Goal: Task Accomplishment & Management: Manage account settings

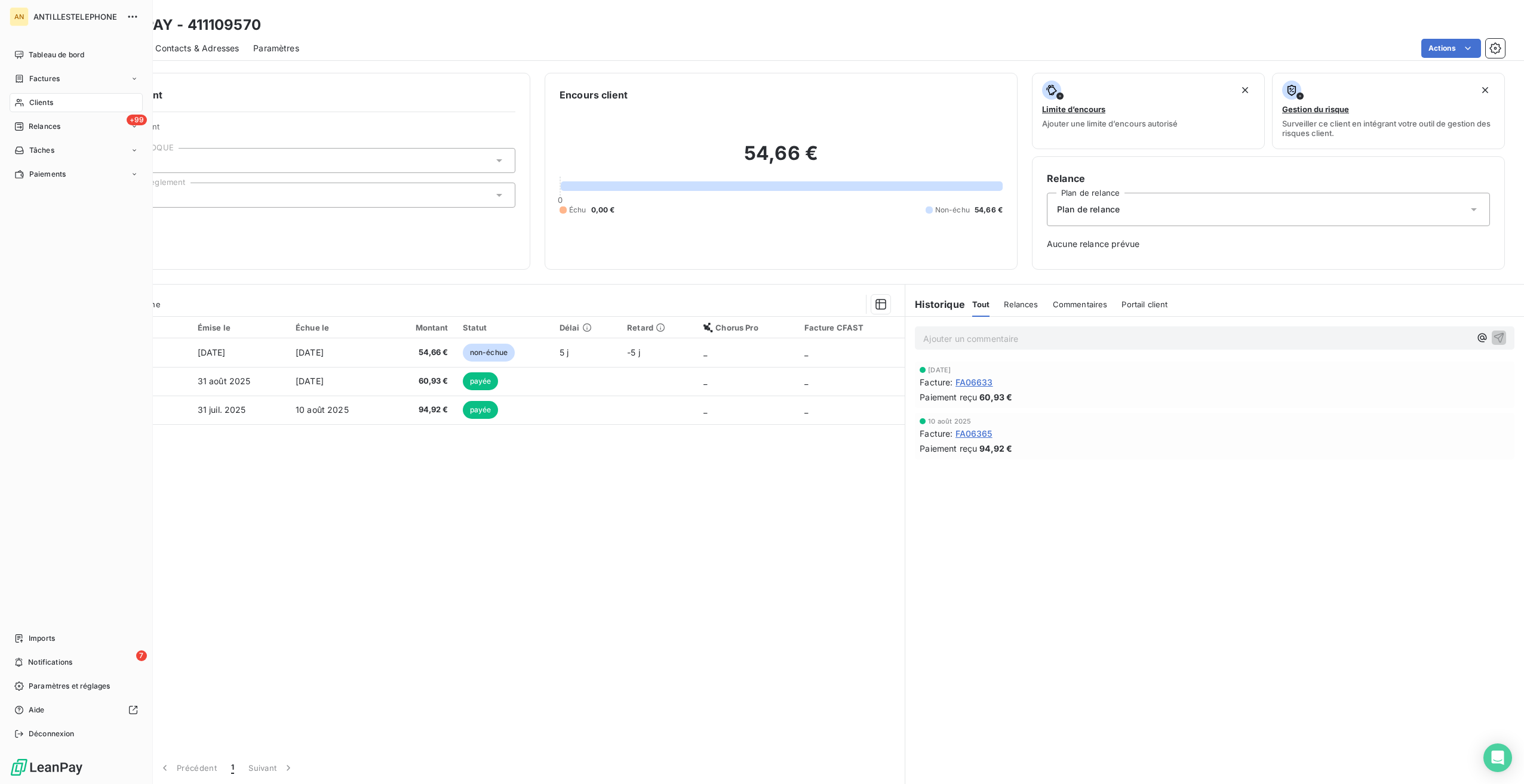
click at [19, 84] on div "Factures" at bounding box center [37, 79] width 46 height 11
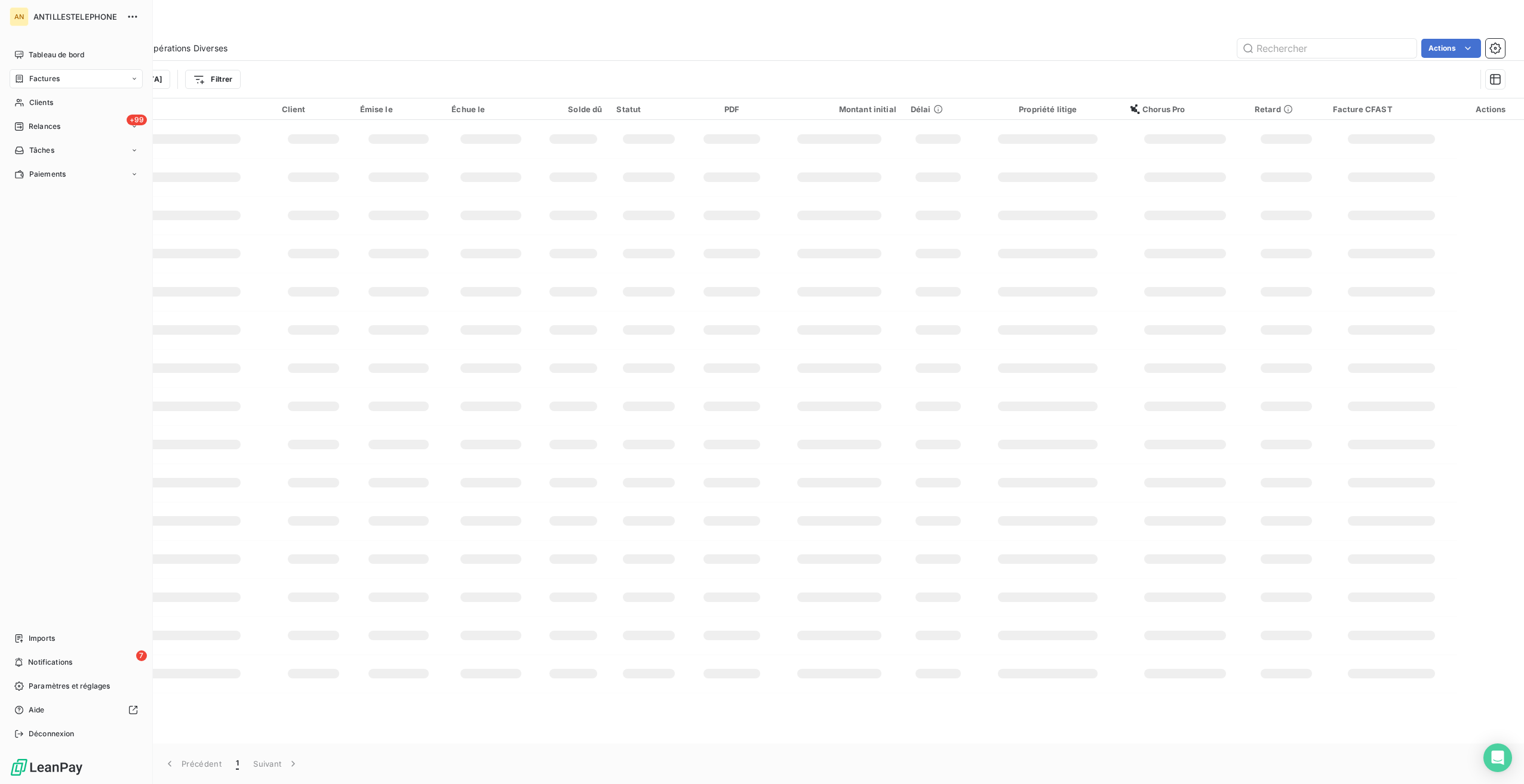
click at [25, 104] on div "Clients" at bounding box center [76, 102] width 133 height 19
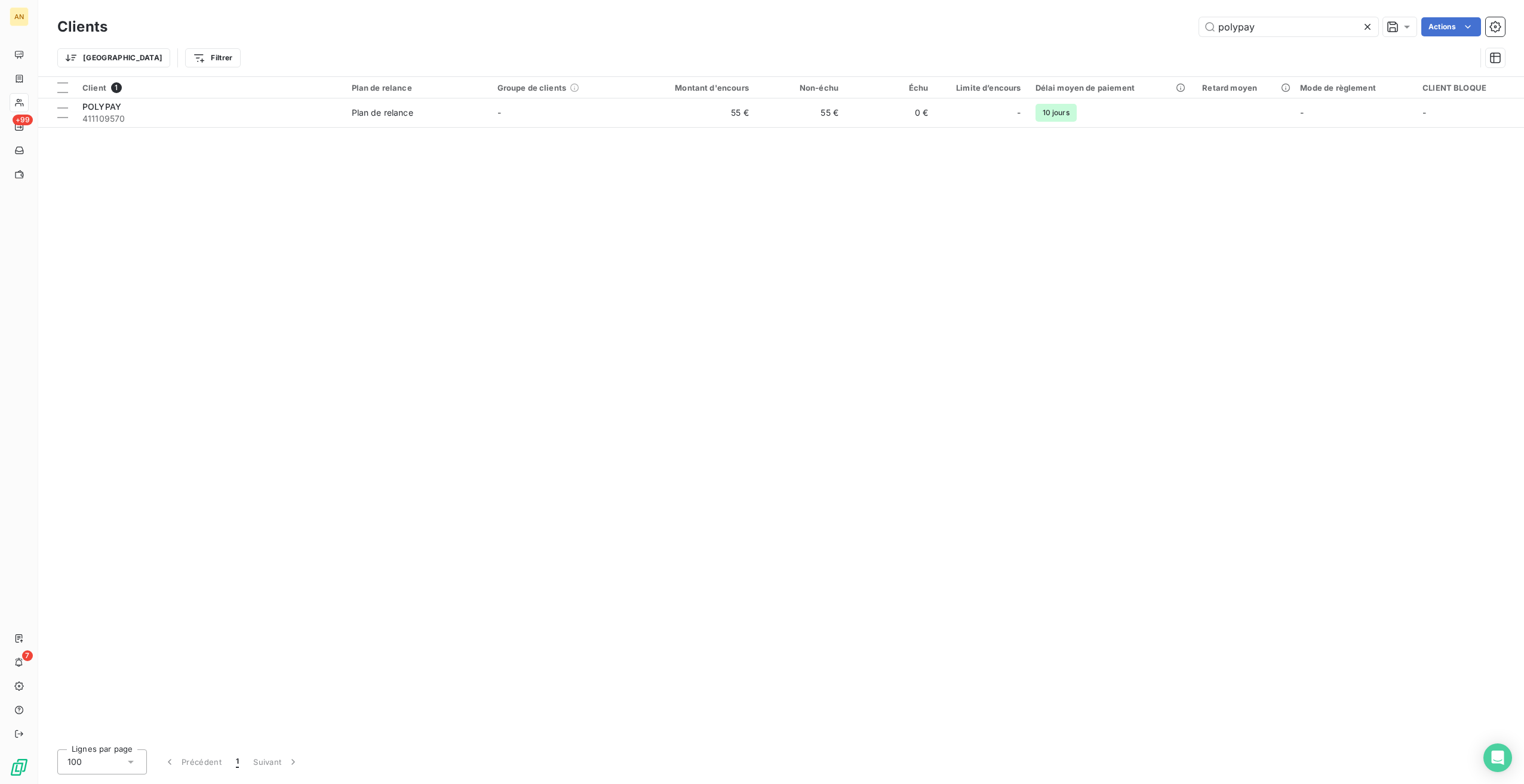
drag, startPoint x: 1268, startPoint y: 27, endPoint x: 1063, endPoint y: 18, distance: 205.2
click at [1063, 18] on div "polypay Actions" at bounding box center [814, 27] width 1383 height 19
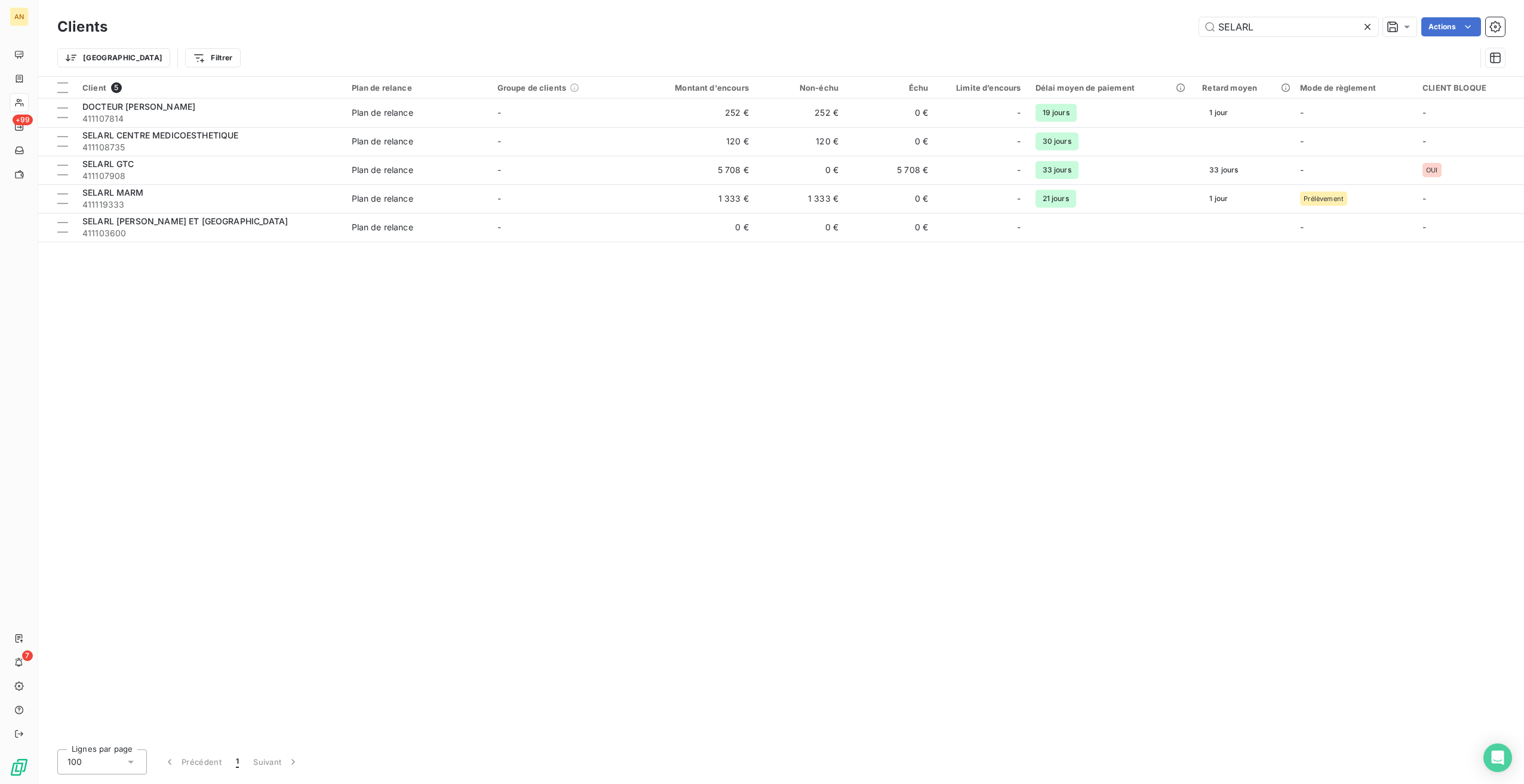
type input "SELARL"
click at [109, 175] on span "411107908" at bounding box center [210, 176] width 255 height 12
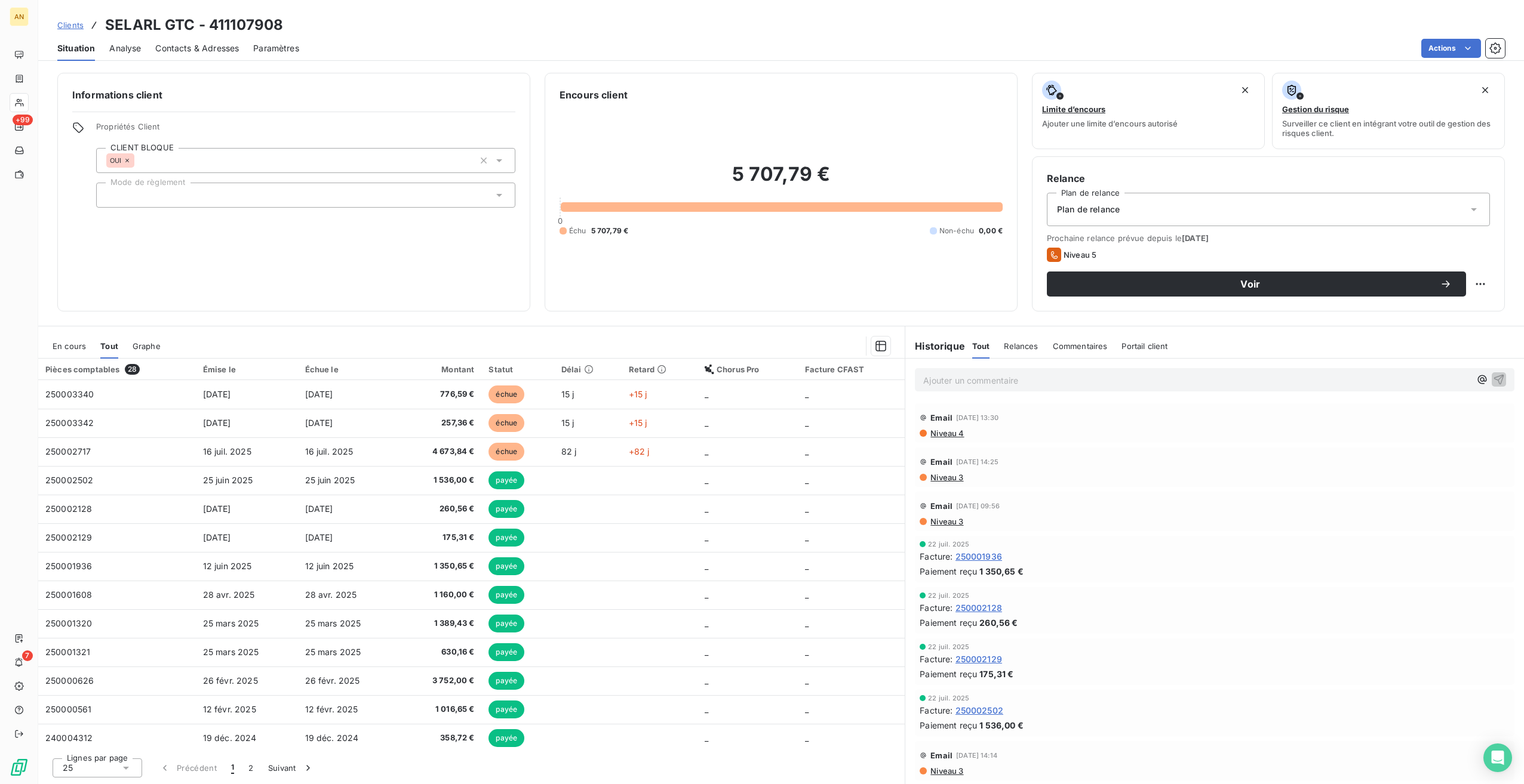
click at [56, 342] on span "En cours" at bounding box center [69, 346] width 33 height 10
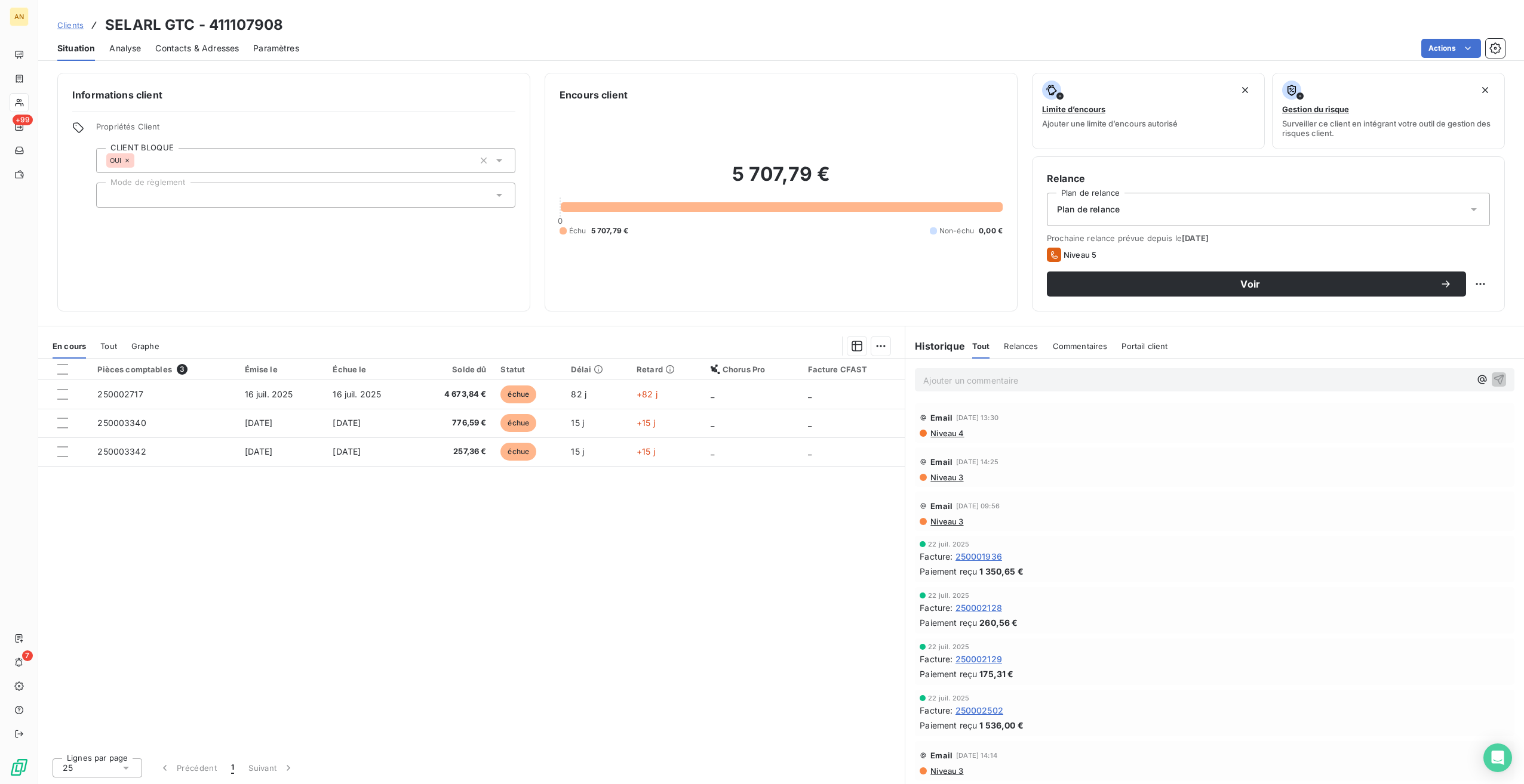
click at [64, 393] on div at bounding box center [63, 394] width 11 height 11
click at [63, 423] on div at bounding box center [63, 423] width 11 height 11
click at [63, 452] on div at bounding box center [63, 452] width 11 height 11
click at [882, 349] on html "AN +99 7 Clients SELARL GTC - 411107908 Situation Analyse Contacts & Adresses P…" at bounding box center [762, 392] width 1524 height 784
click at [789, 394] on div "Ajouter une promesse de paiement (3 factures)" at bounding box center [776, 393] width 217 height 19
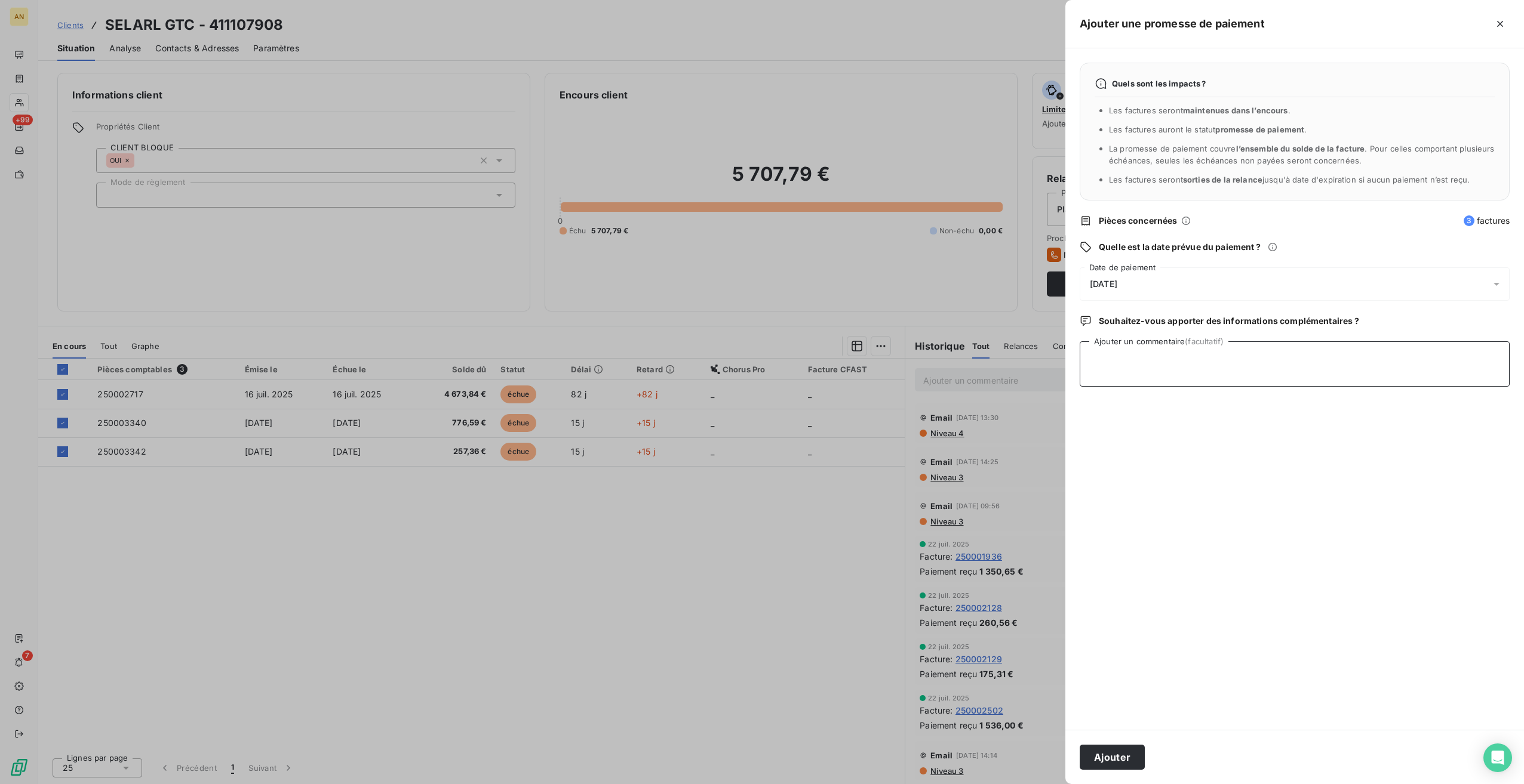
click at [1152, 362] on textarea "Ajouter un commentaire (facultatif)" at bounding box center [1294, 364] width 430 height 46
click at [1117, 283] on span "[DATE]" at bounding box center [1103, 284] width 27 height 10
click at [1141, 450] on button "21" at bounding box center [1138, 455] width 24 height 24
click at [1115, 762] on button "Ajouter" at bounding box center [1112, 757] width 65 height 25
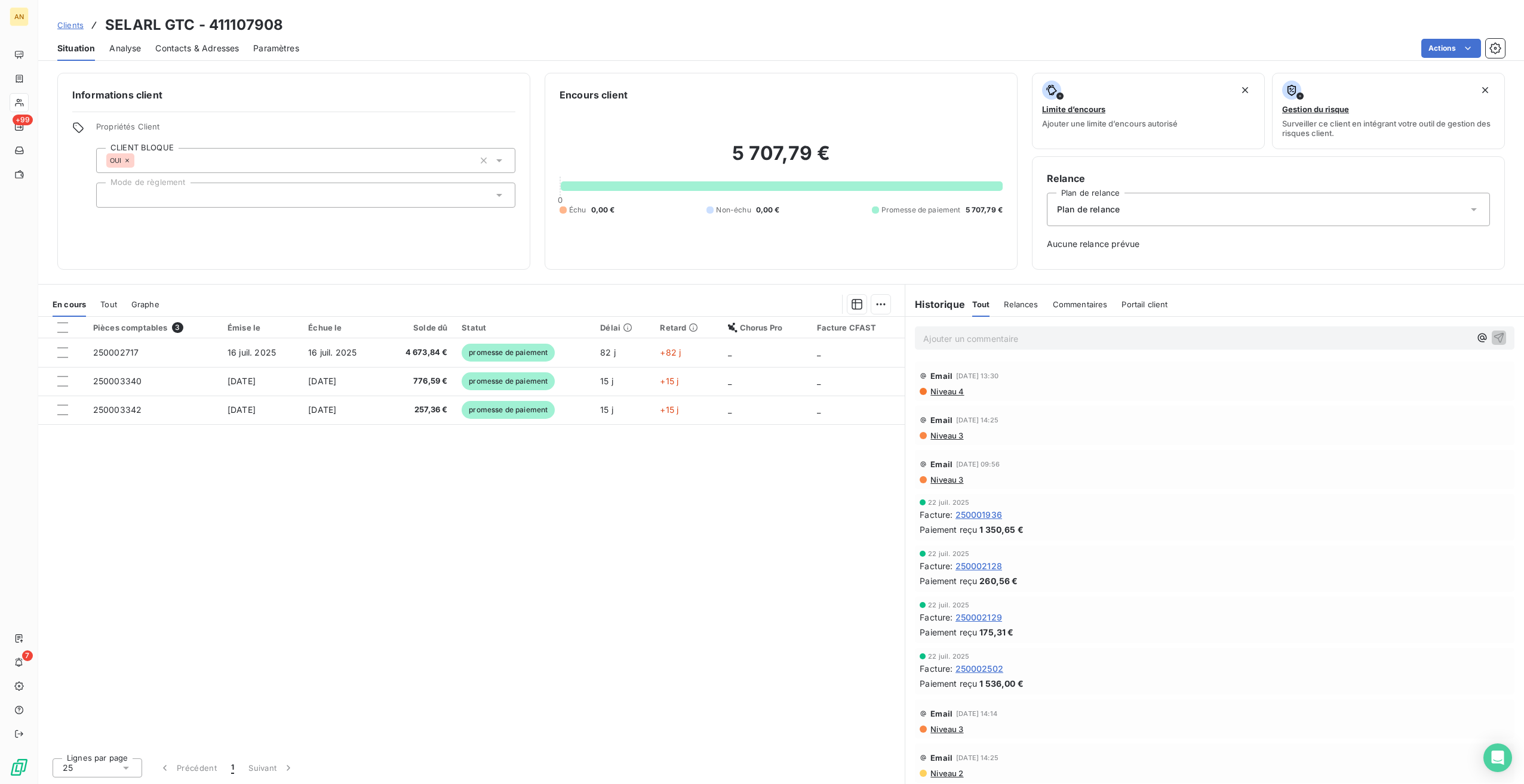
click at [106, 355] on span "250002717" at bounding box center [115, 352] width 46 height 10
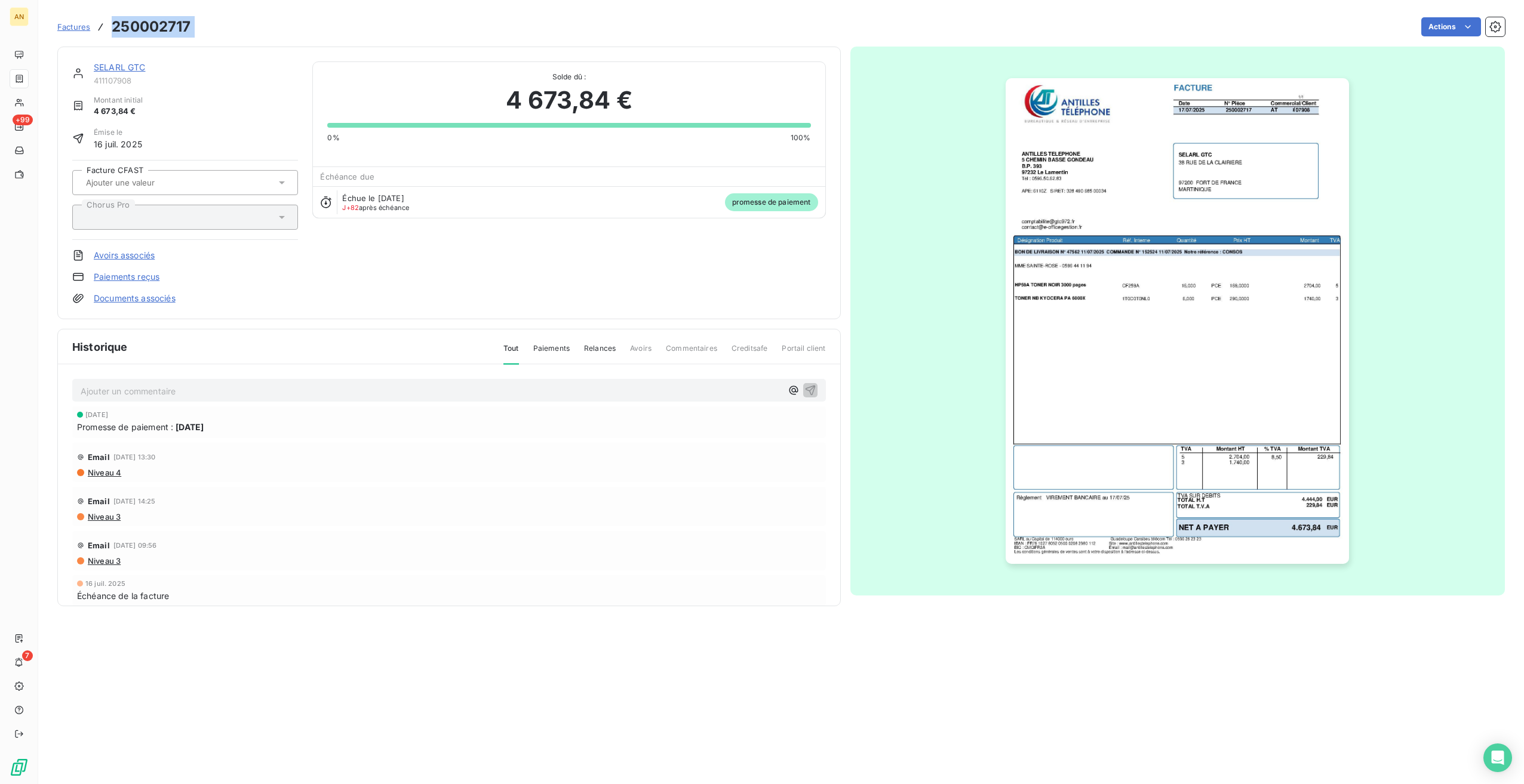
drag, startPoint x: 114, startPoint y: 26, endPoint x: 215, endPoint y: 27, distance: 101.0
click at [215, 27] on div "Factures 250002717 Actions" at bounding box center [781, 27] width 1447 height 25
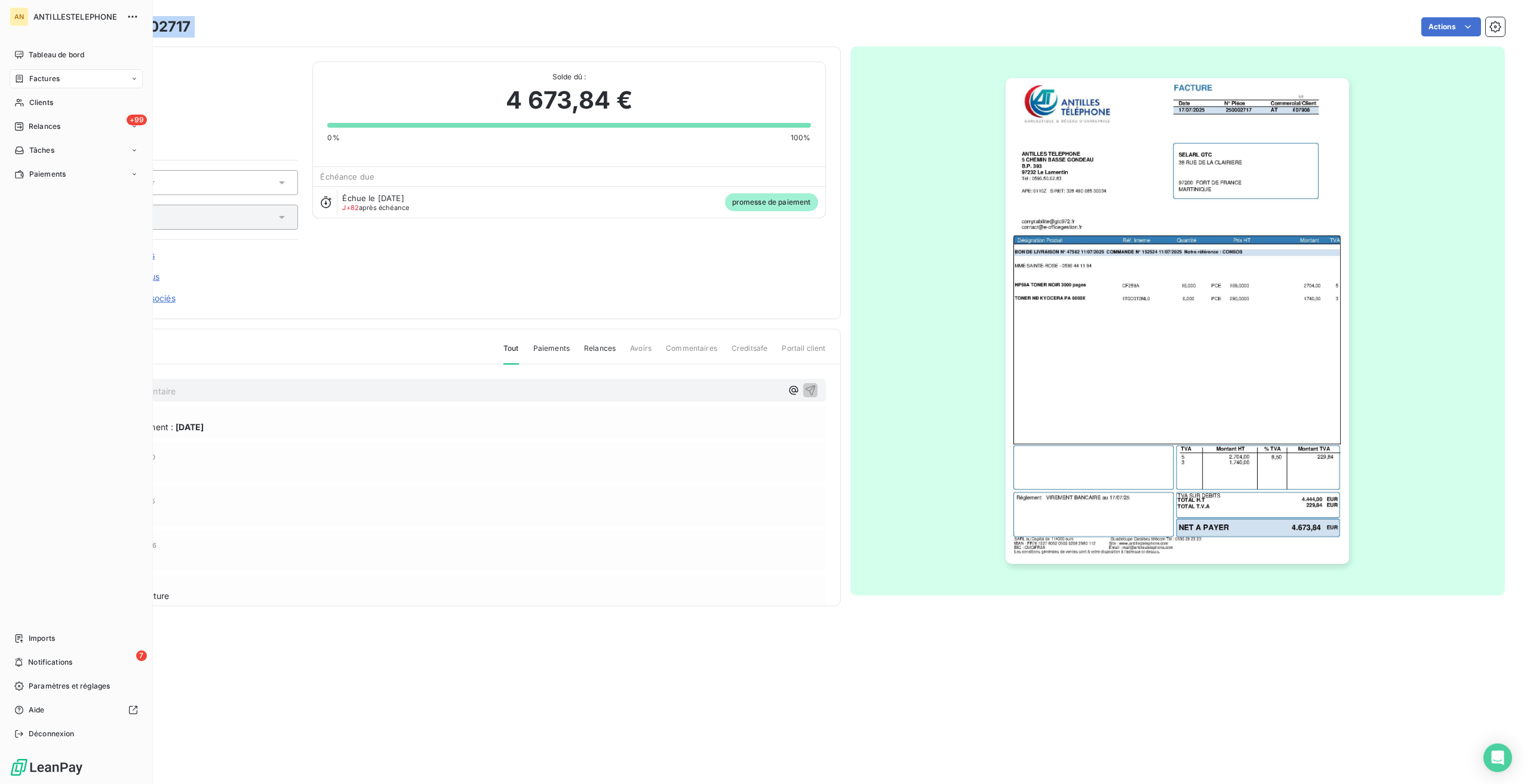
click at [32, 98] on span "Clients" at bounding box center [41, 103] width 24 height 11
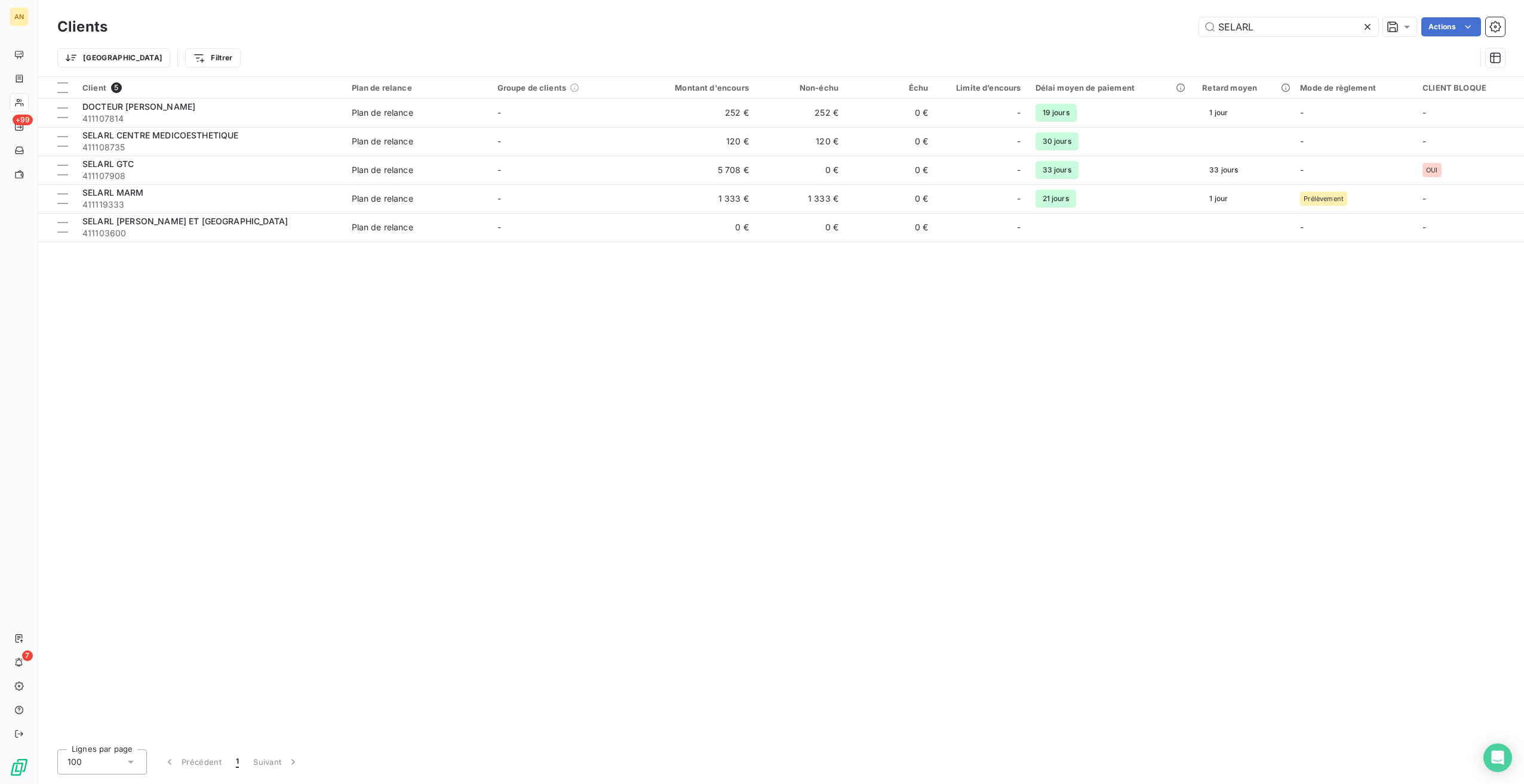
drag, startPoint x: 1284, startPoint y: 34, endPoint x: 1092, endPoint y: 25, distance: 192.2
click at [1092, 25] on div "SELARL Actions" at bounding box center [814, 27] width 1383 height 19
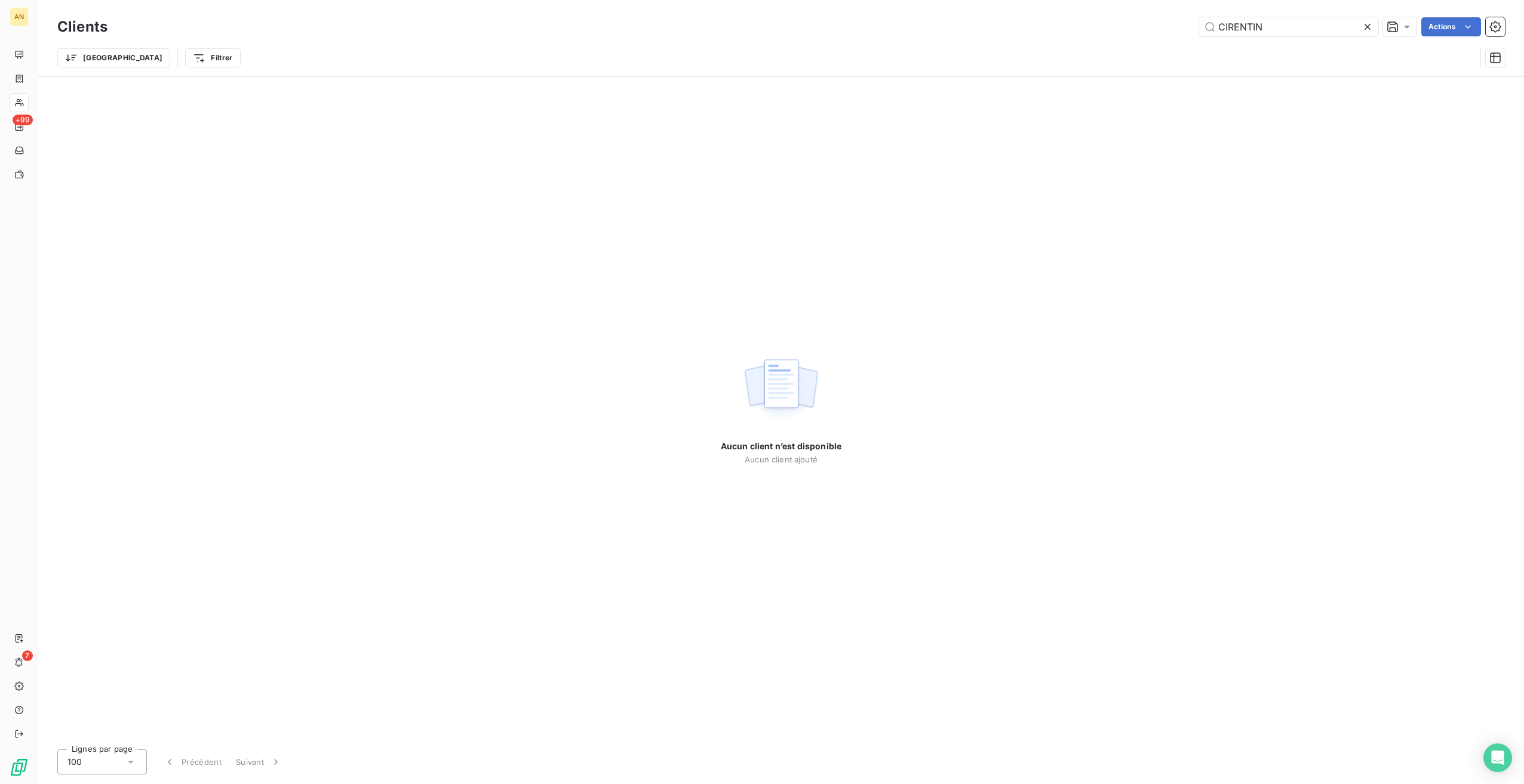
drag, startPoint x: 1291, startPoint y: 29, endPoint x: 1131, endPoint y: 19, distance: 160.3
click at [1131, 19] on div "CIRENTIN Actions" at bounding box center [814, 27] width 1383 height 19
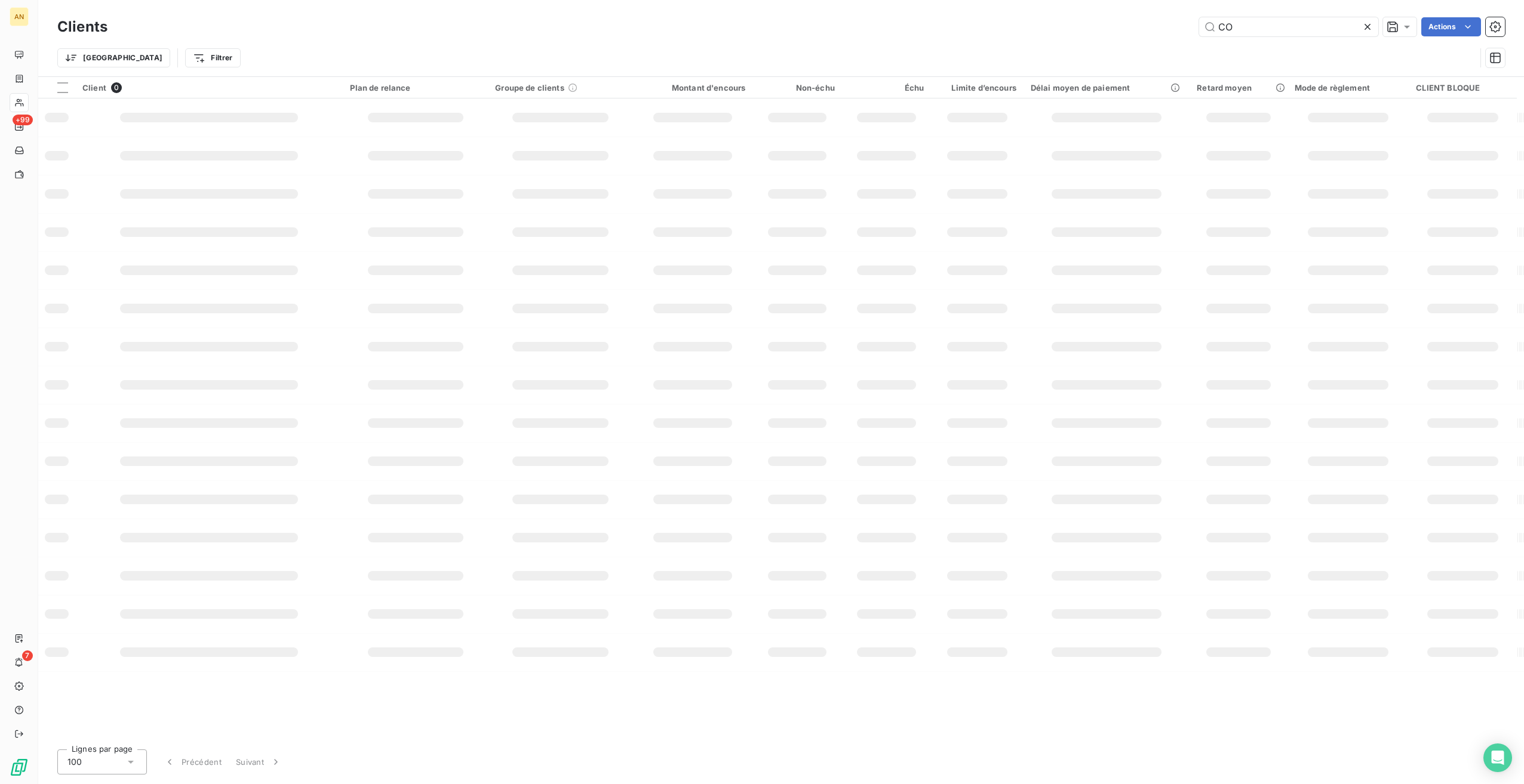
type input "C"
type input "[PERSON_NAME]"
click at [208, 169] on div "SCP [PERSON_NAME] & ABAUTRET M." at bounding box center [210, 164] width 255 height 12
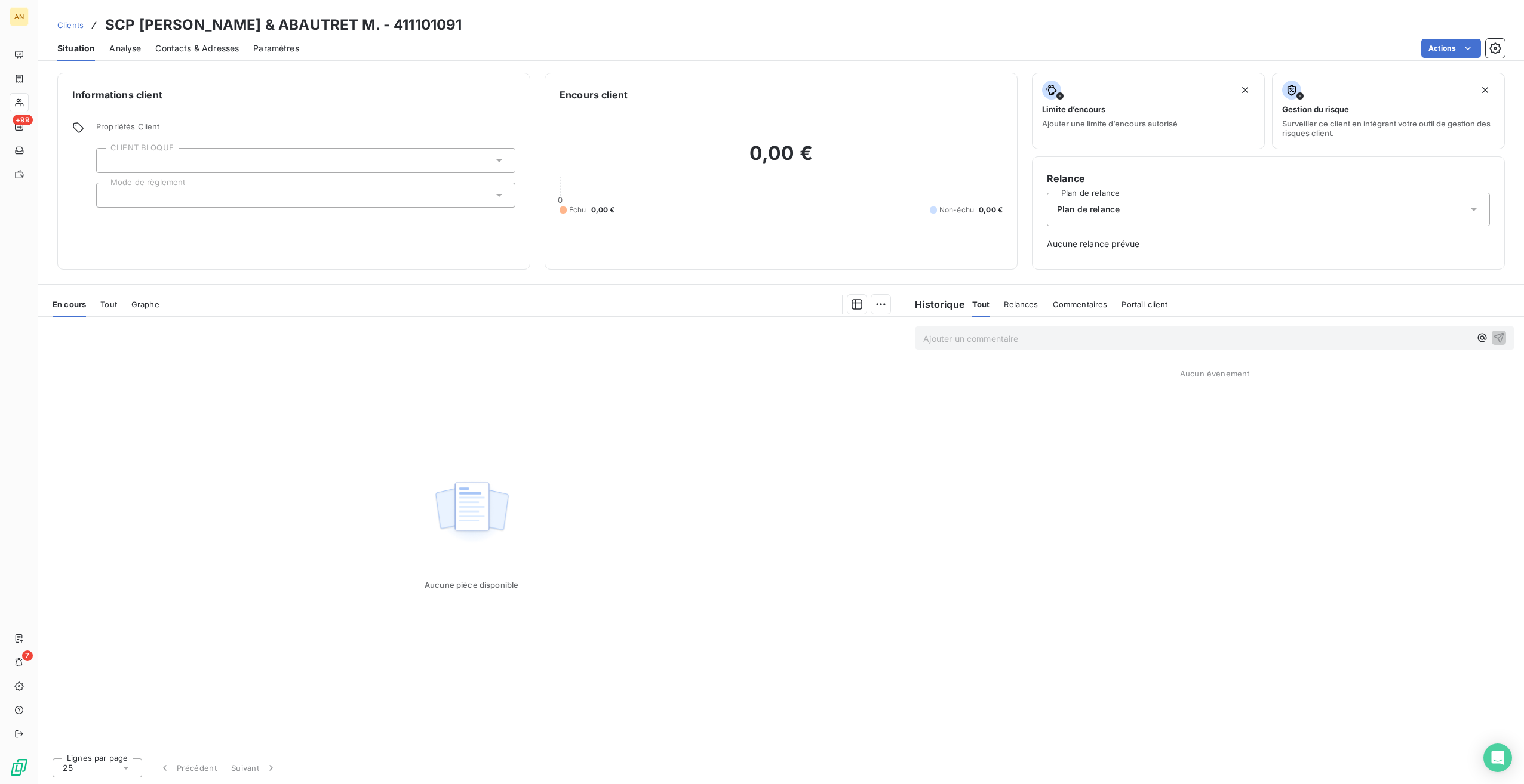
click at [107, 300] on span "Tout" at bounding box center [109, 305] width 17 height 10
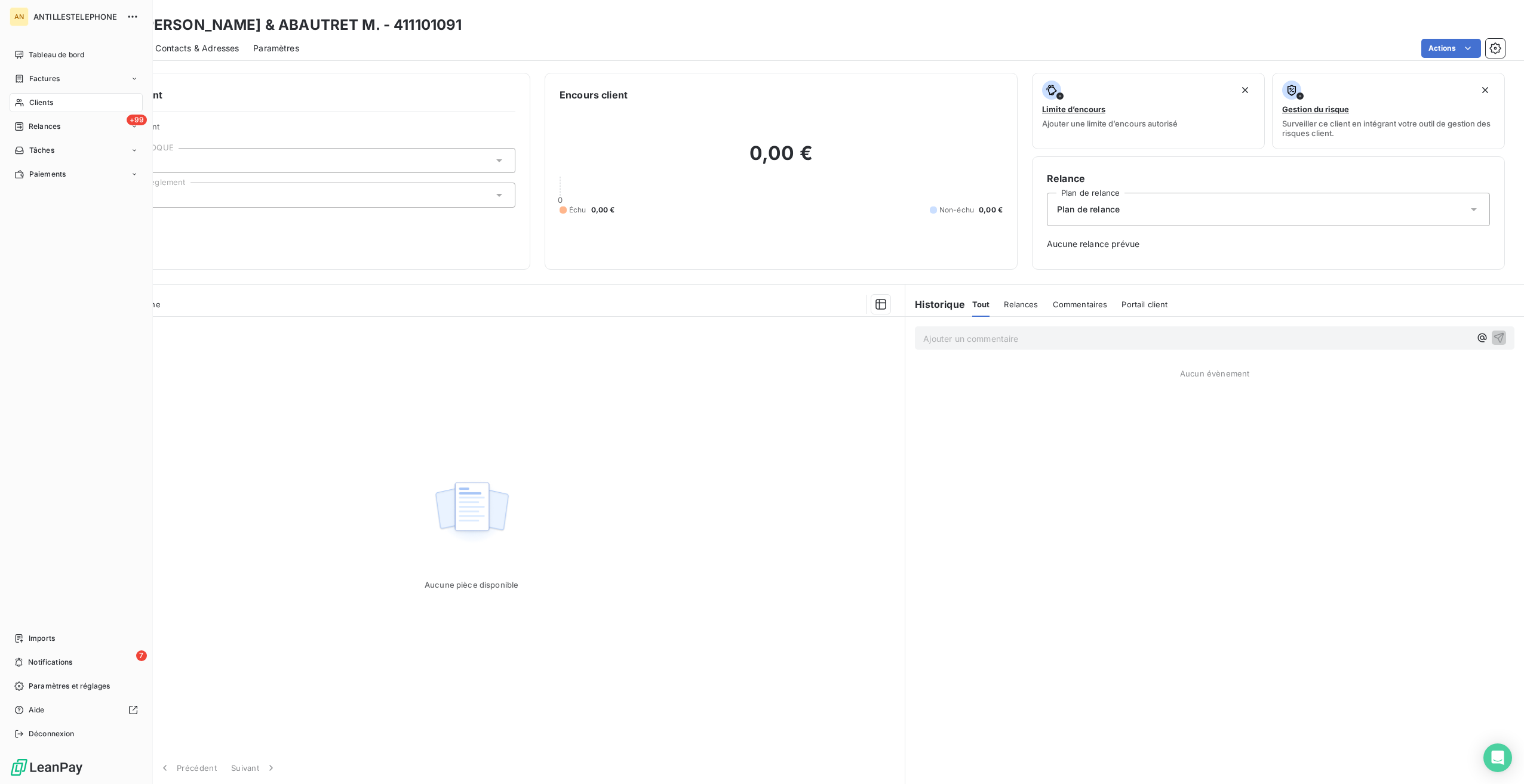
click at [50, 106] on span "Clients" at bounding box center [41, 103] width 24 height 11
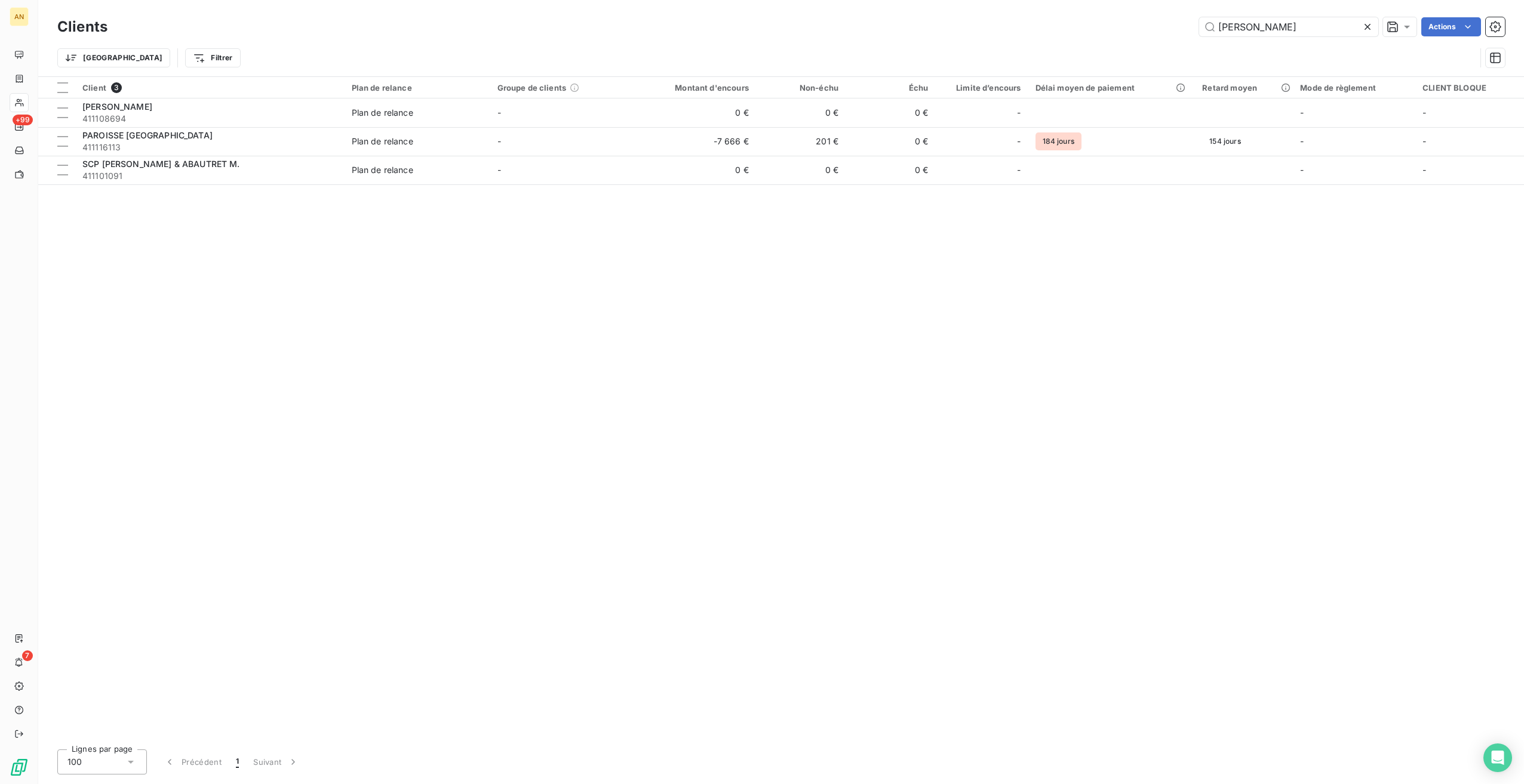
drag, startPoint x: 1136, startPoint y: 29, endPoint x: 1055, endPoint y: 24, distance: 81.2
click at [1055, 24] on div "MICHEL Actions" at bounding box center [814, 27] width 1383 height 19
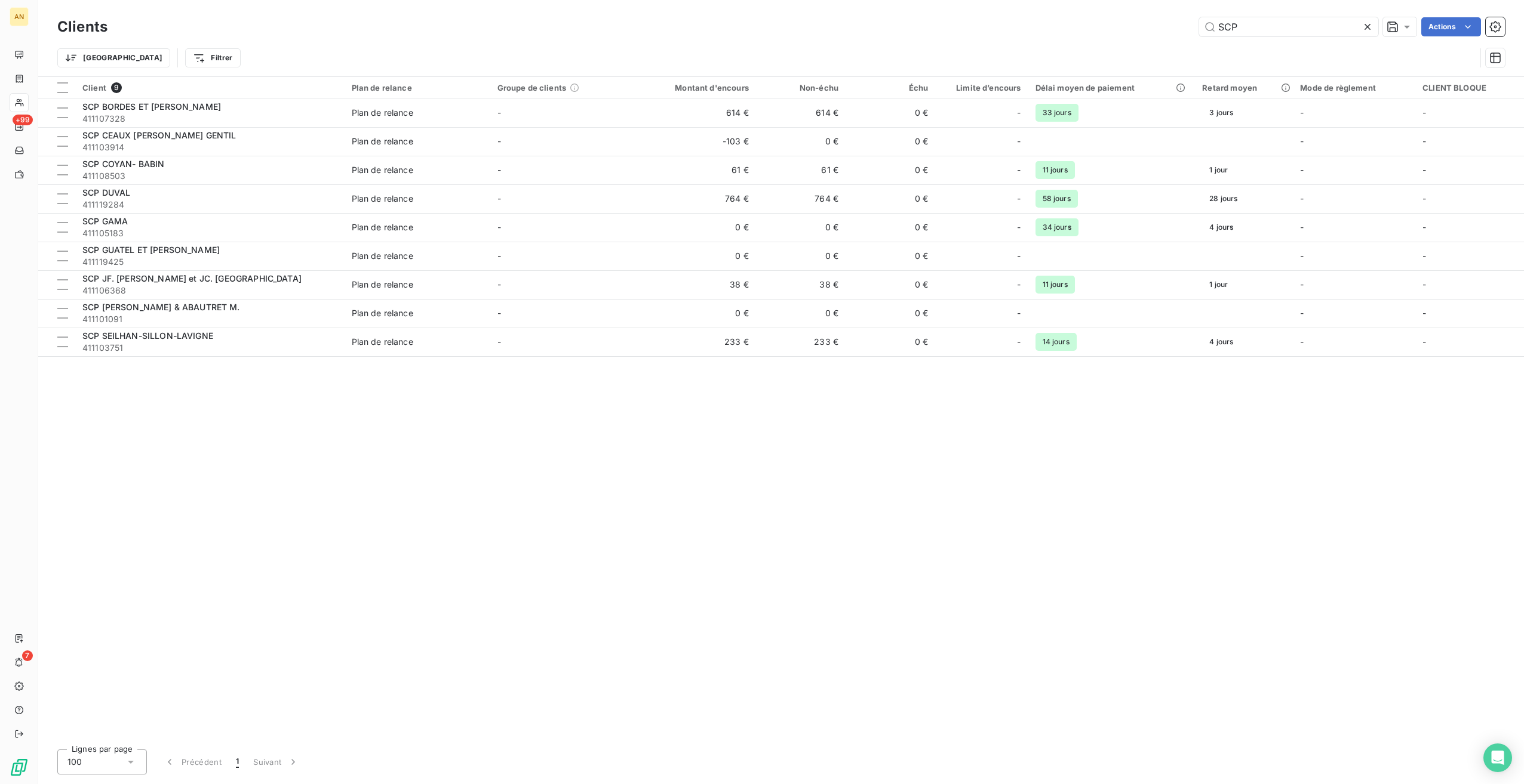
type input "SCP"
click at [170, 319] on span "411101091" at bounding box center [210, 319] width 255 height 12
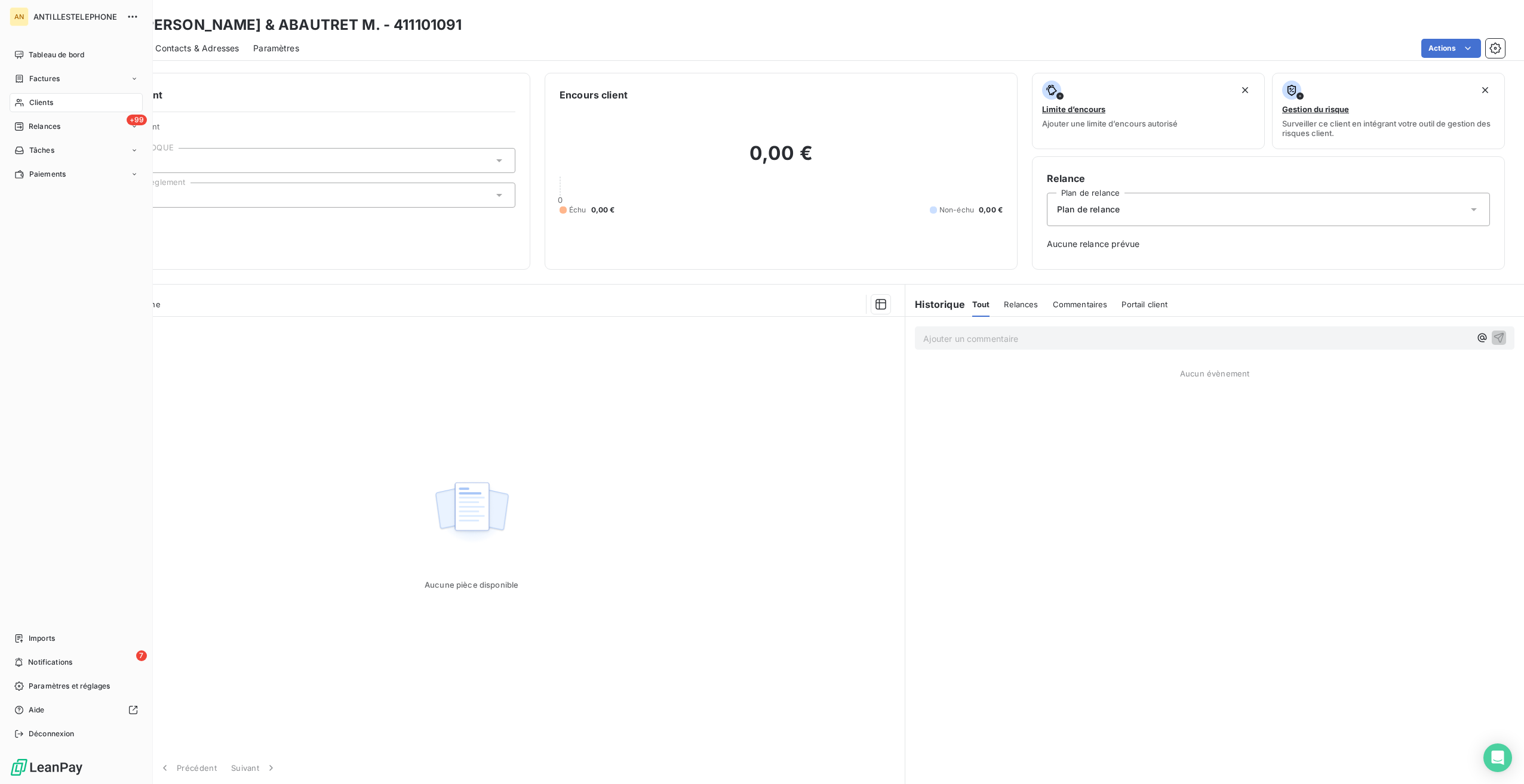
click at [24, 102] on div "Clients" at bounding box center [76, 102] width 133 height 19
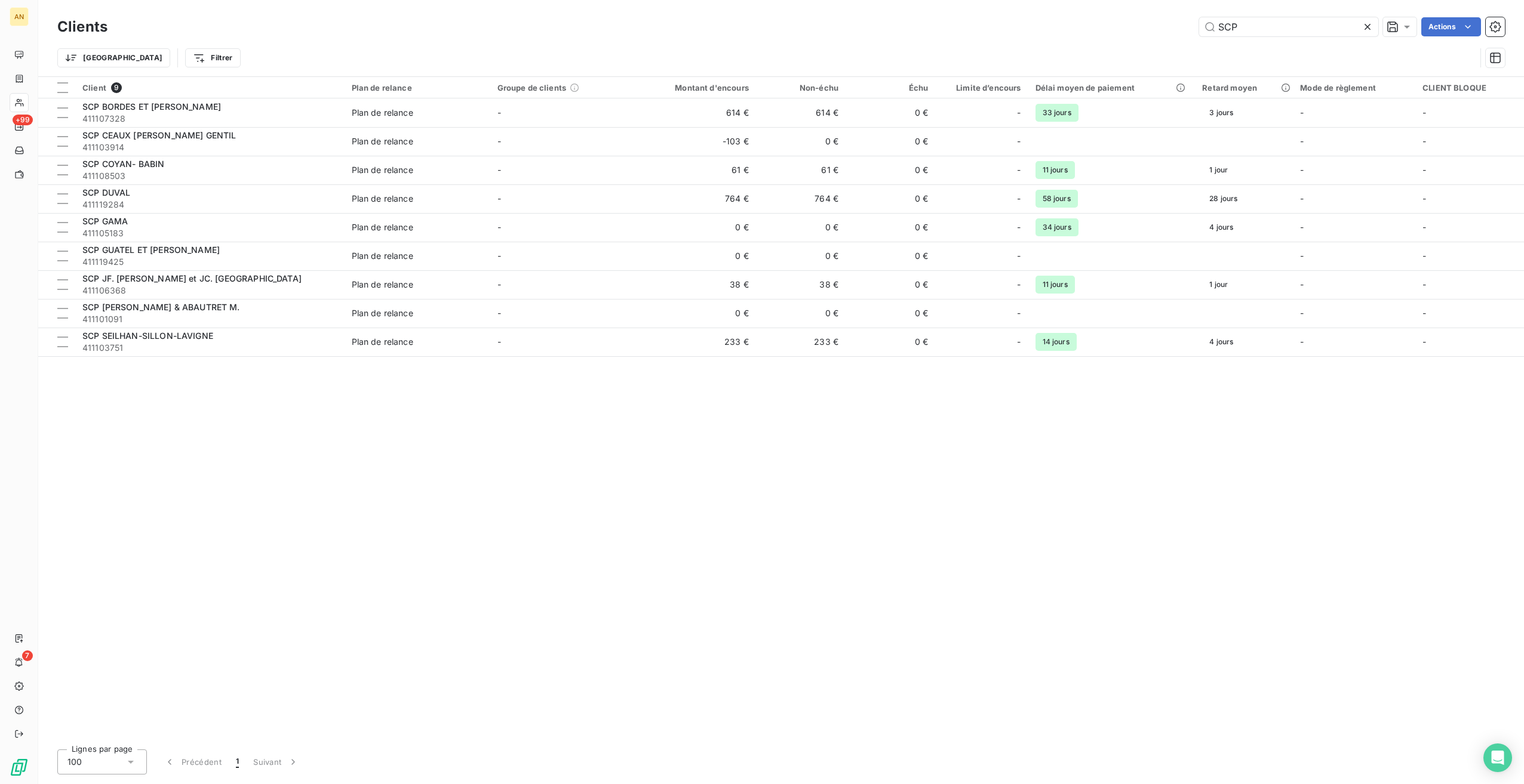
drag, startPoint x: 1249, startPoint y: 26, endPoint x: 968, endPoint y: 13, distance: 281.3
click at [966, 15] on div "Clients SCP Actions" at bounding box center [781, 27] width 1447 height 25
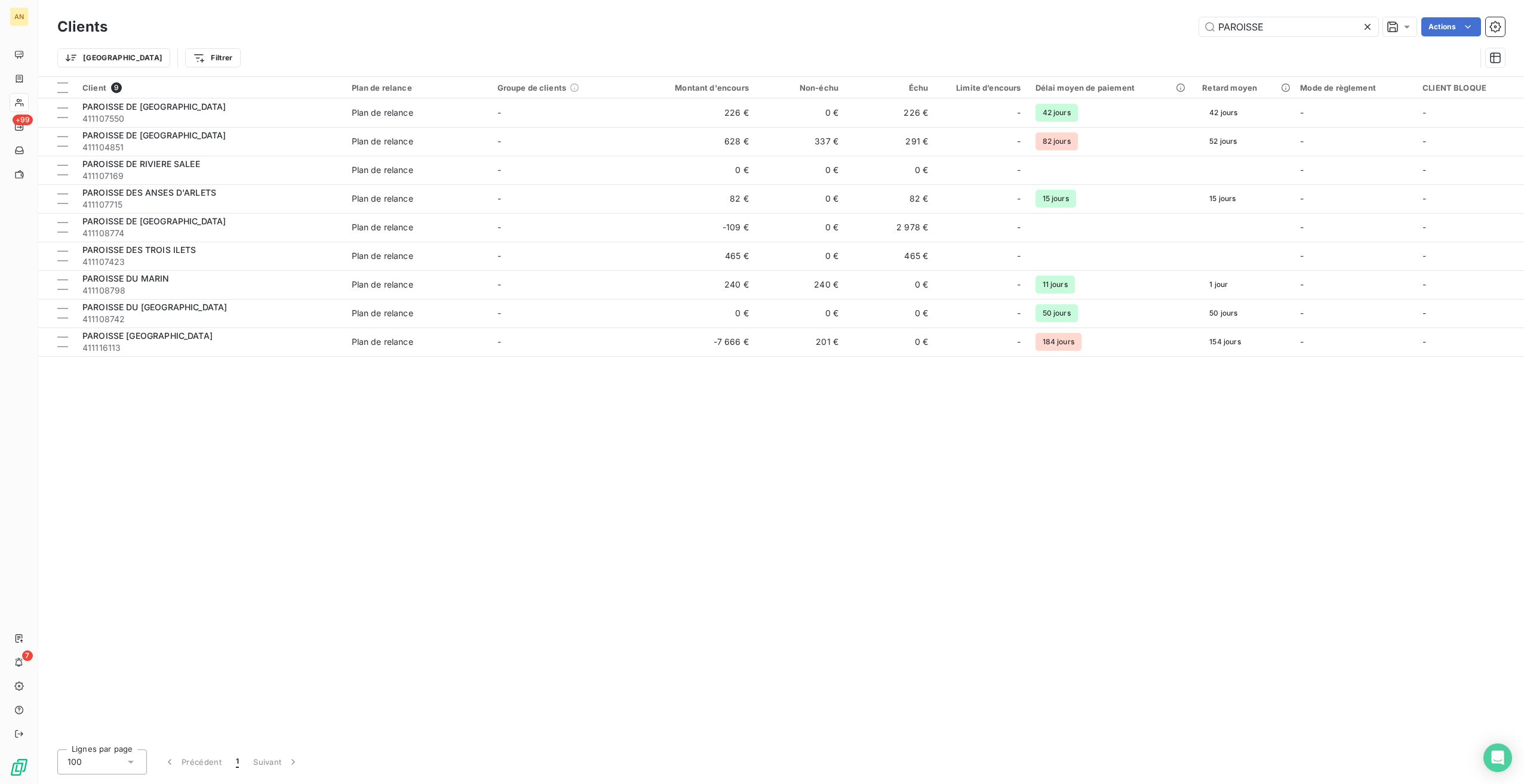
type input "PAROISSE"
click at [191, 145] on span "411104851" at bounding box center [210, 147] width 255 height 12
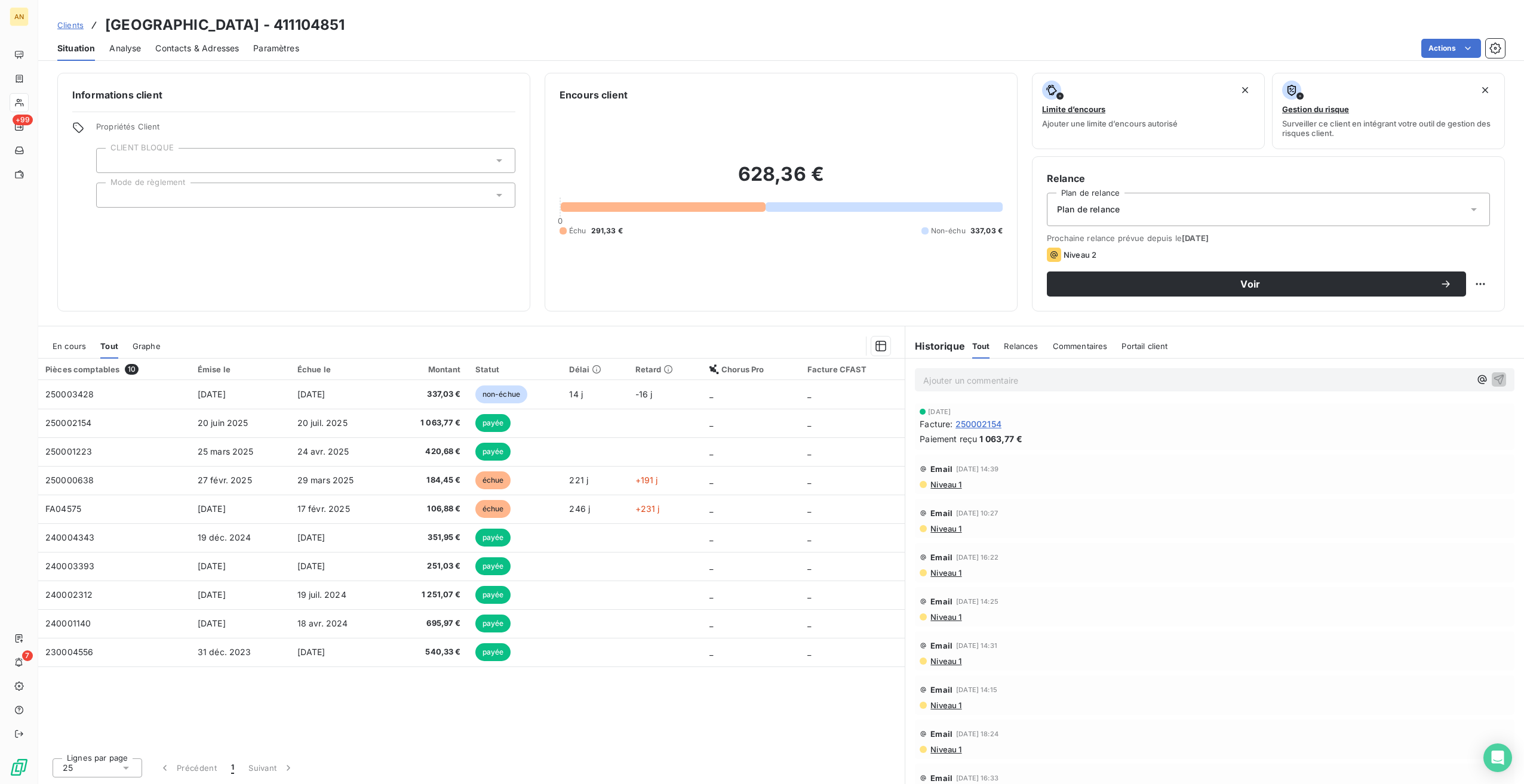
click at [325, 395] on span "[DATE]" at bounding box center [311, 394] width 28 height 10
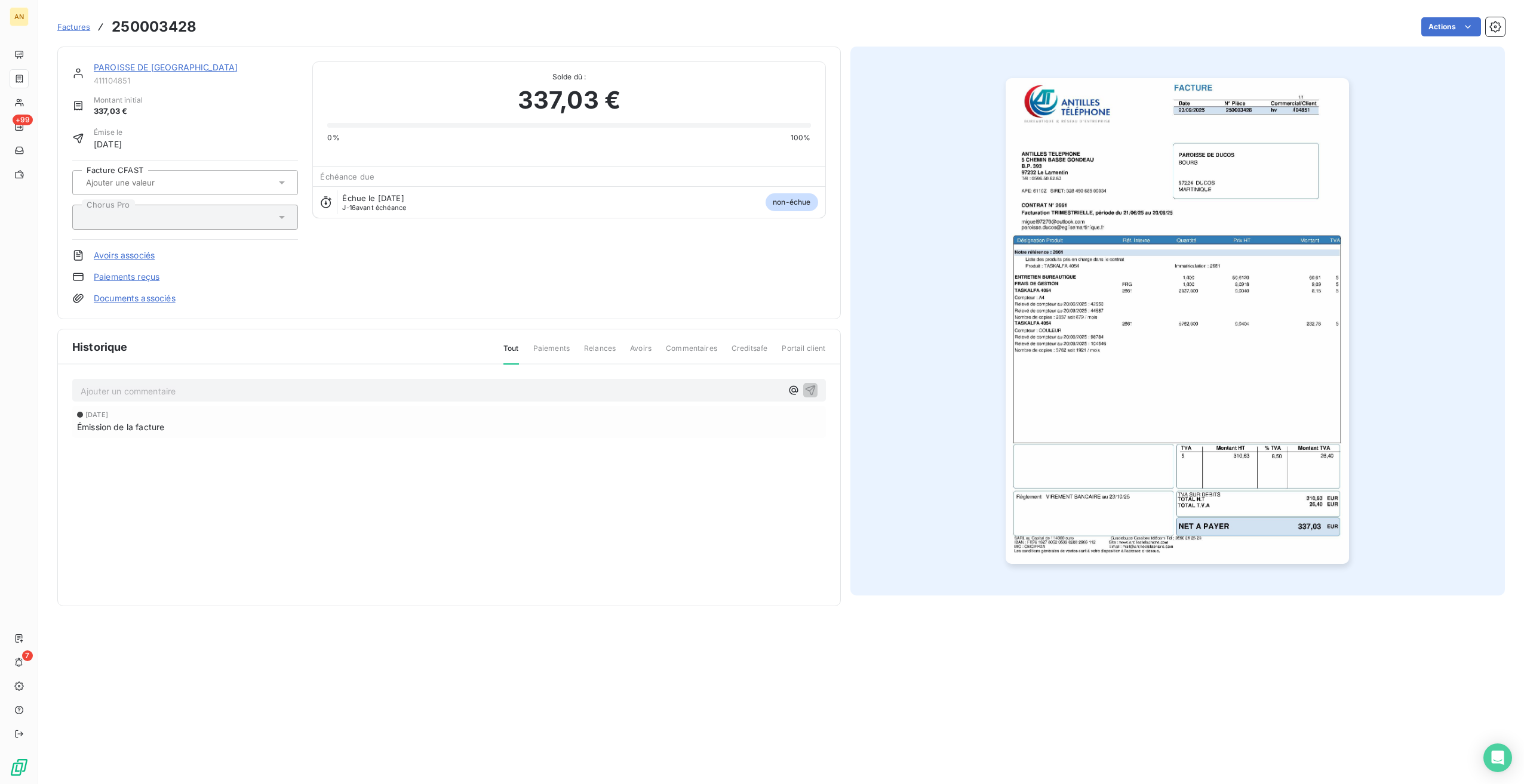
click at [128, 282] on link "Paiements reçus" at bounding box center [126, 277] width 66 height 12
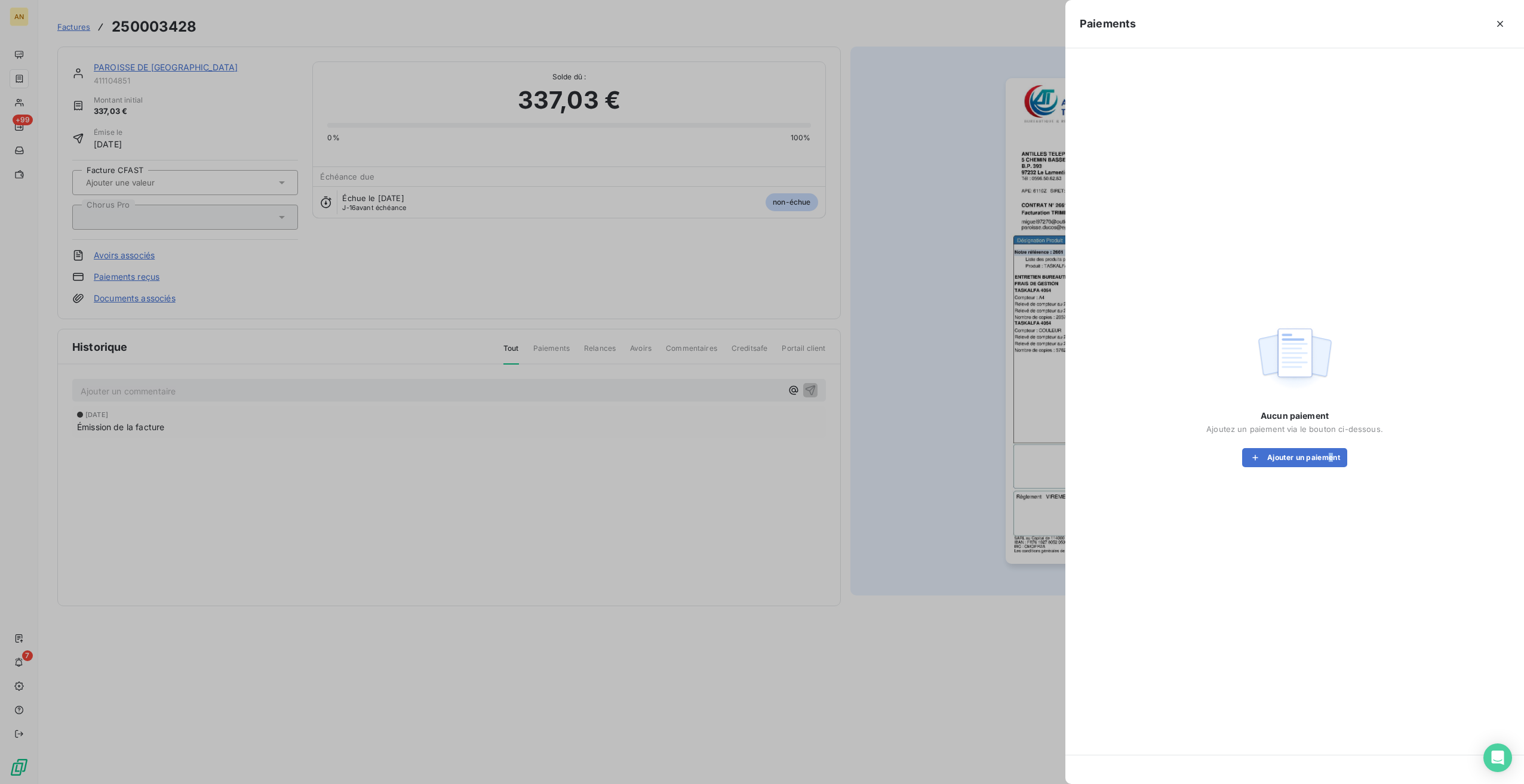
click at [1331, 468] on div "Aucun paiement Ajoutez un paiement via le bouton ci-dessous. Ajouter un paiement" at bounding box center [1294, 394] width 430 height 664
drag, startPoint x: 1331, startPoint y: 468, endPoint x: 1301, endPoint y: 455, distance: 32.7
click at [1301, 455] on button "Ajouter un paiement" at bounding box center [1294, 458] width 105 height 19
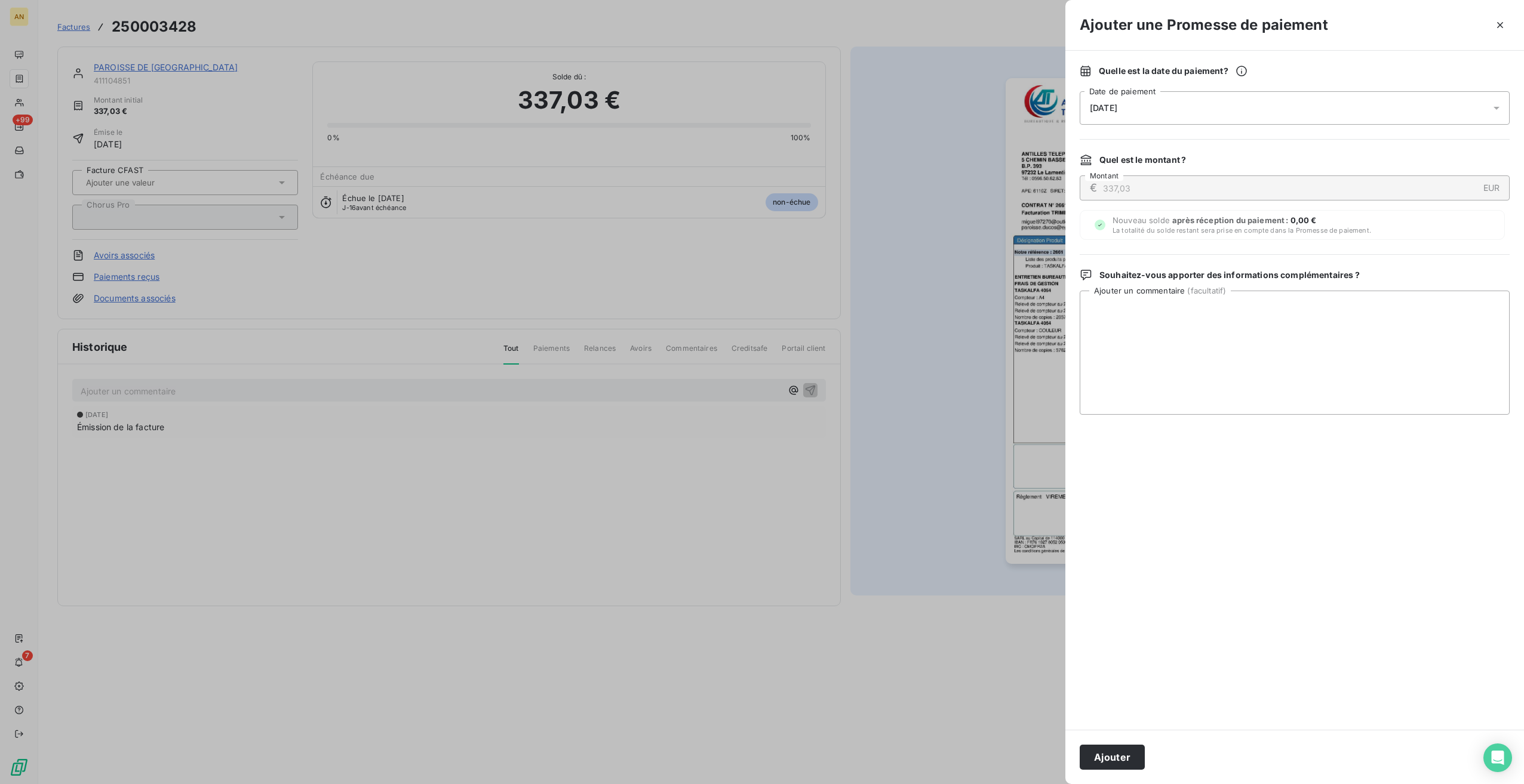
click at [1117, 109] on span "[DATE]" at bounding box center [1103, 108] width 27 height 10
click at [1135, 279] on button "21" at bounding box center [1138, 279] width 24 height 24
click at [1115, 762] on button "Ajouter" at bounding box center [1112, 757] width 65 height 25
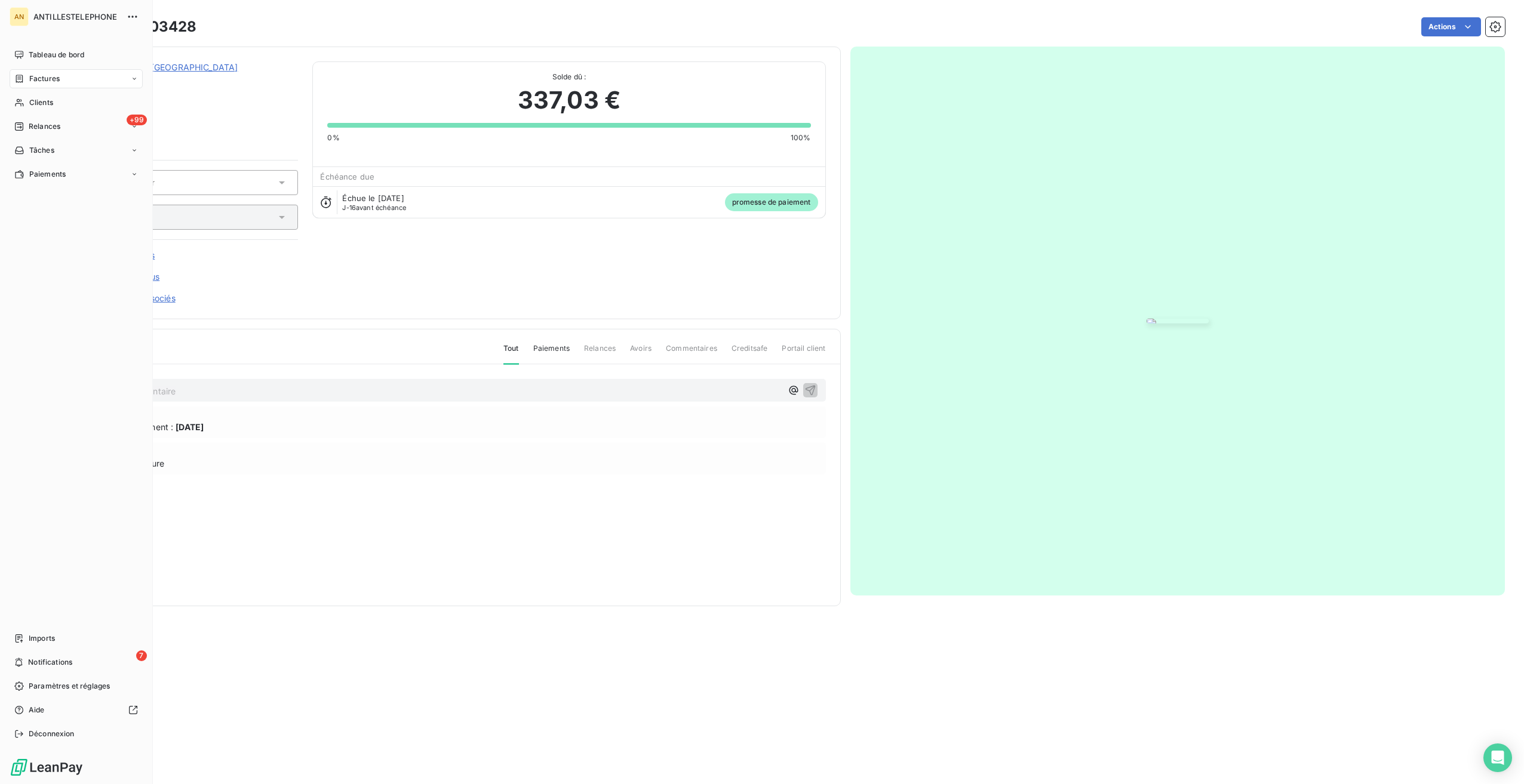
click at [50, 127] on span "Relances" at bounding box center [44, 127] width 32 height 11
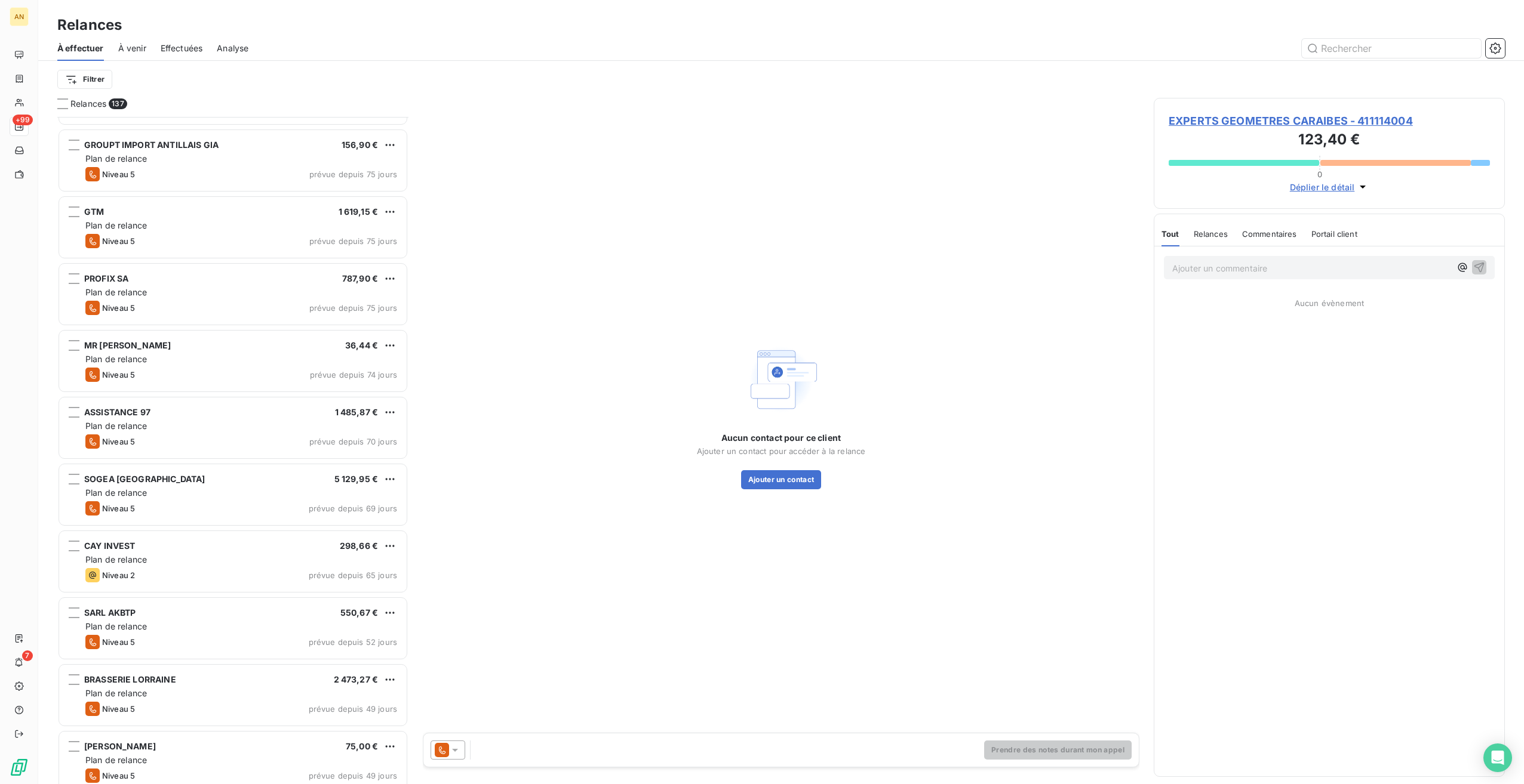
scroll to position [1015, 0]
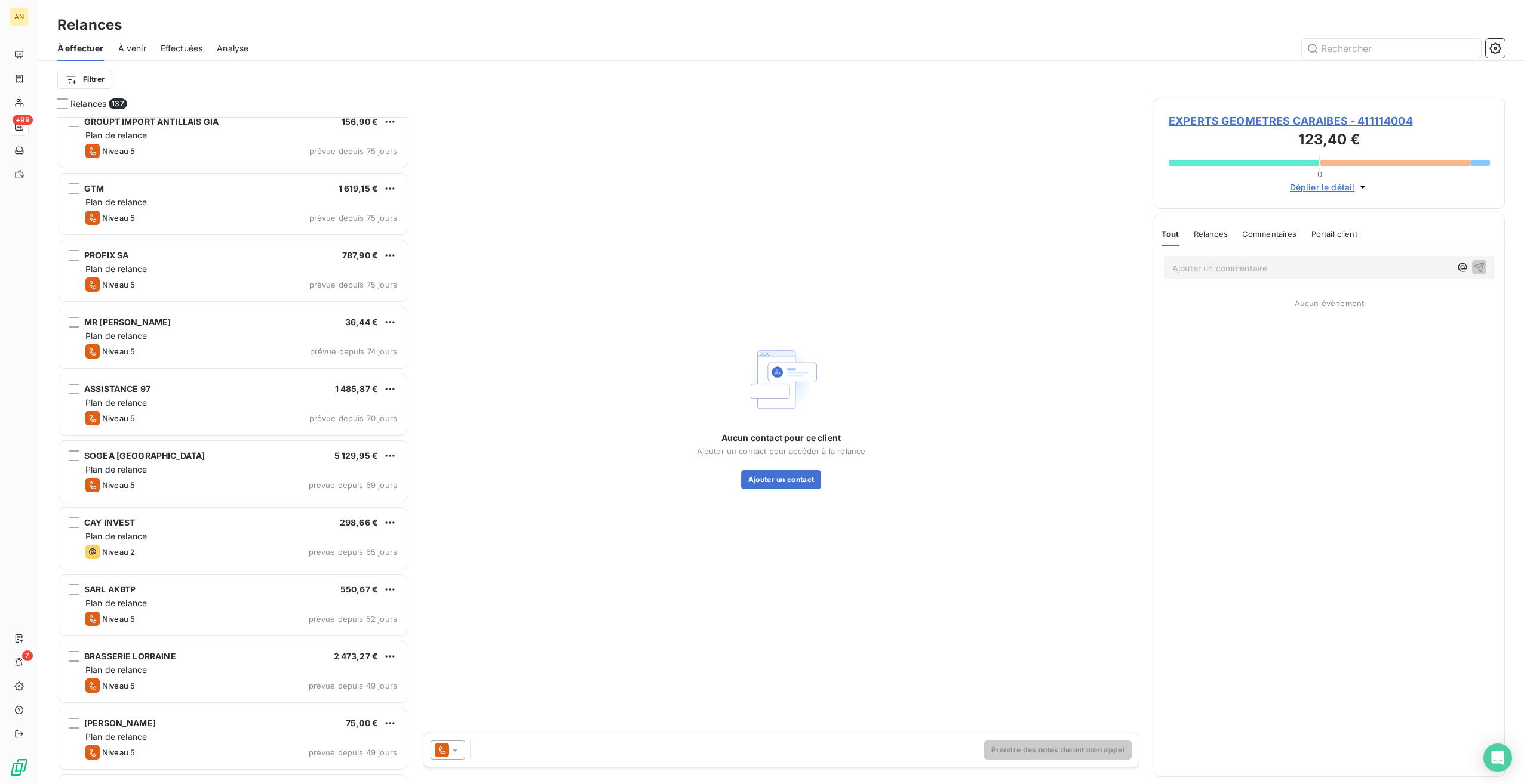
click at [174, 535] on div "Plan de relance" at bounding box center [241, 536] width 311 height 12
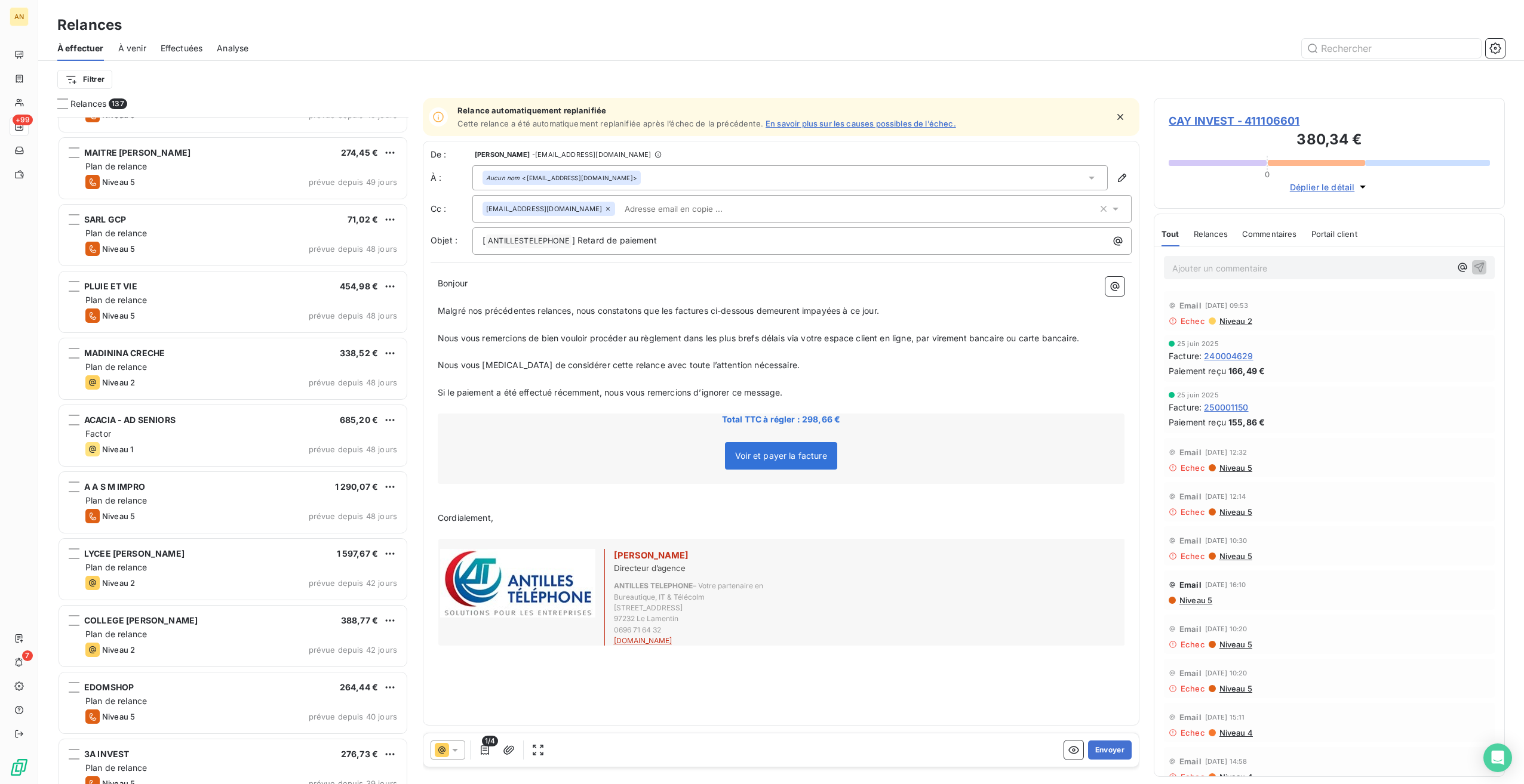
scroll to position [1672, 0]
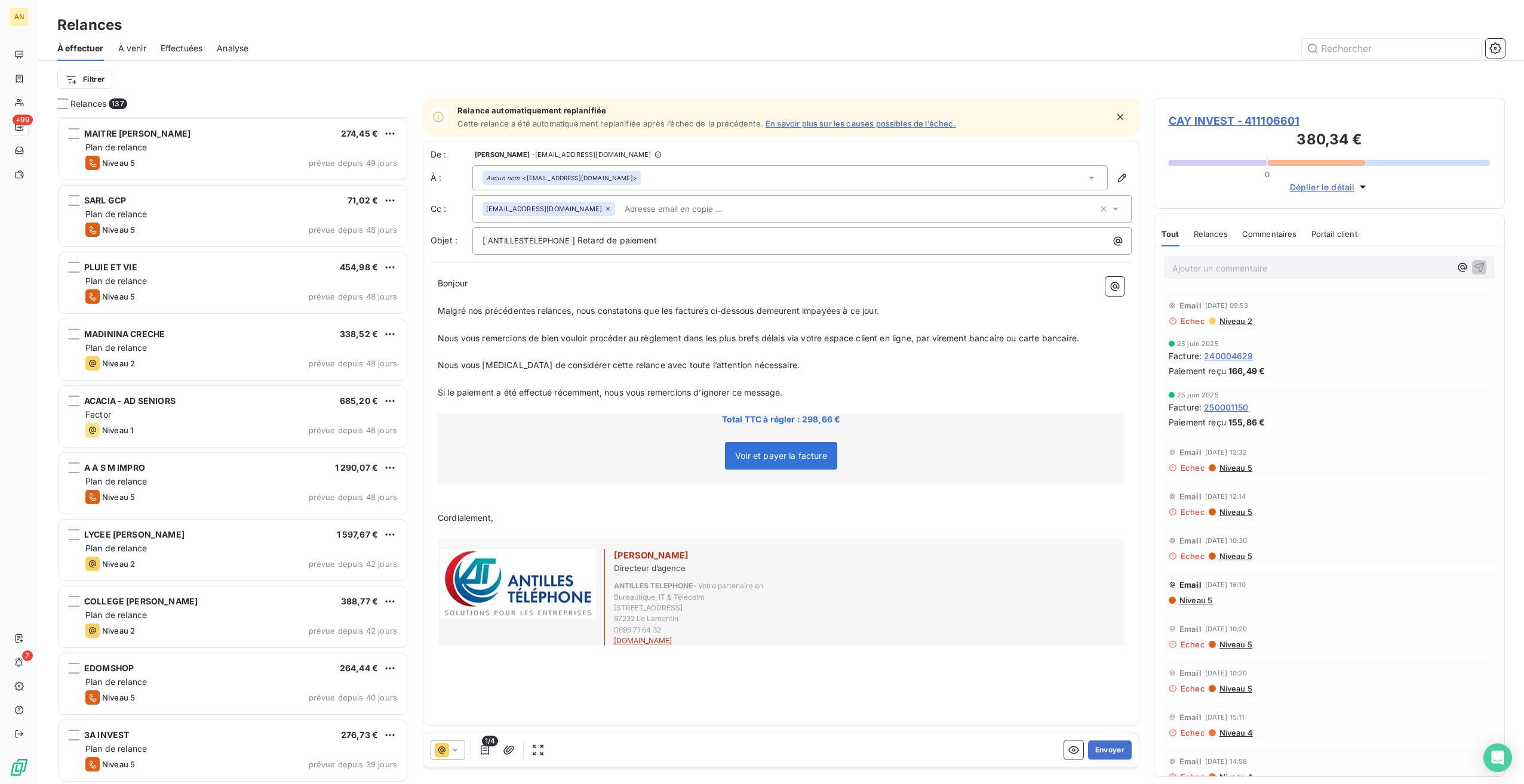
click at [183, 546] on div "Plan de relance" at bounding box center [241, 549] width 311 height 12
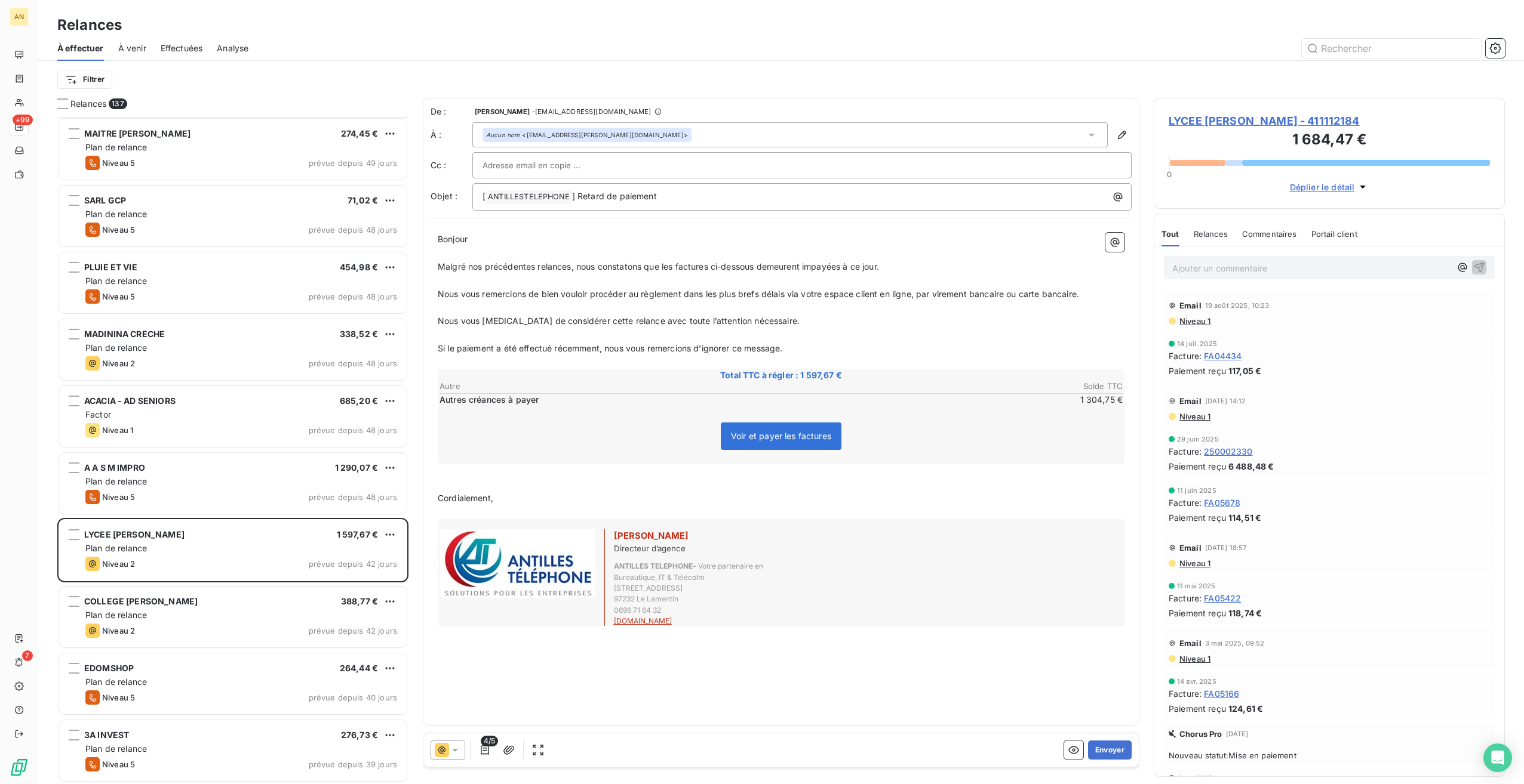
click at [1104, 744] on button "Envoyer" at bounding box center [1110, 750] width 44 height 19
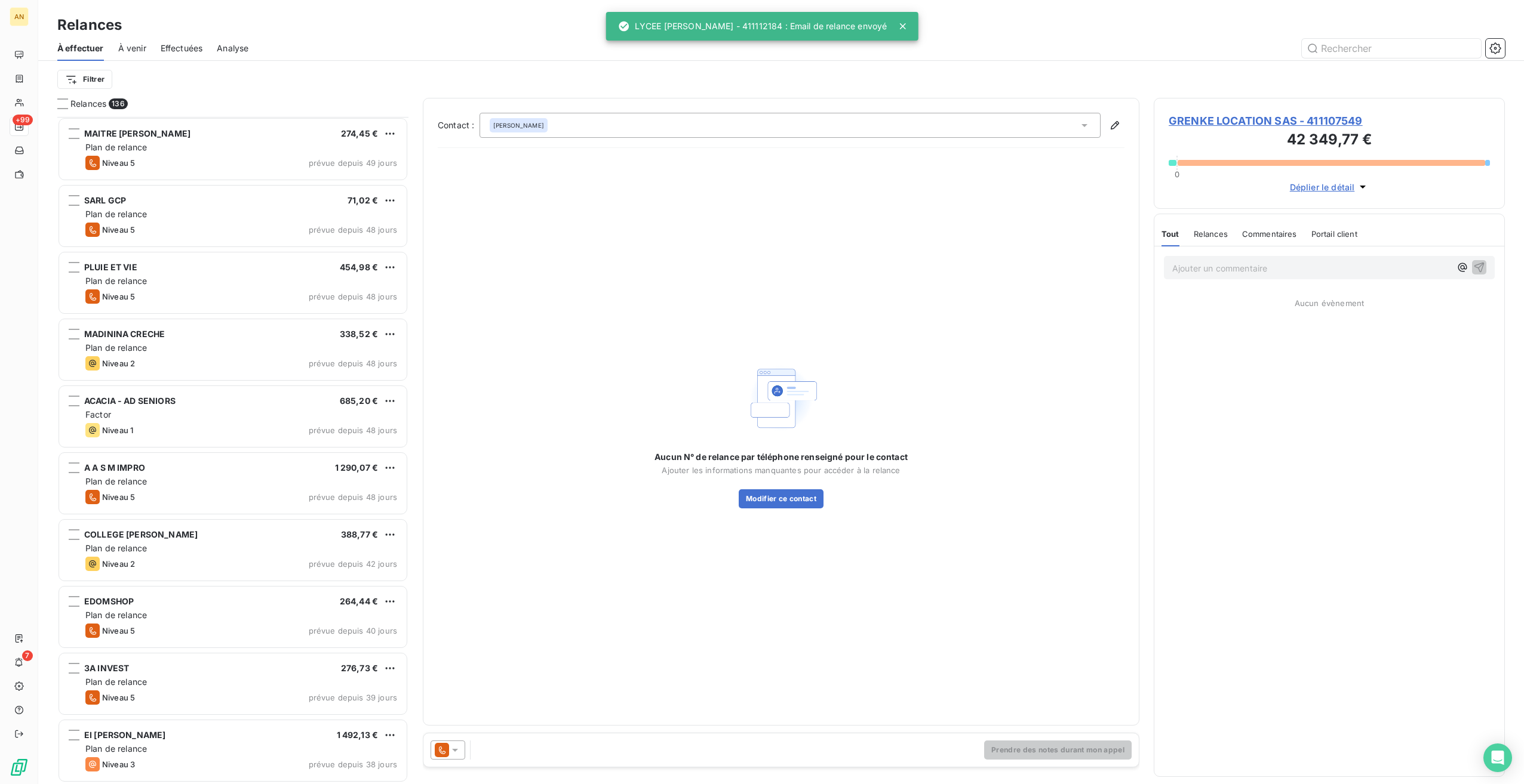
click at [127, 541] on div "COLLEGE [PERSON_NAME] 388,77 € Plan de relance Niveau 2 prévue depuis 42 jours" at bounding box center [233, 550] width 347 height 61
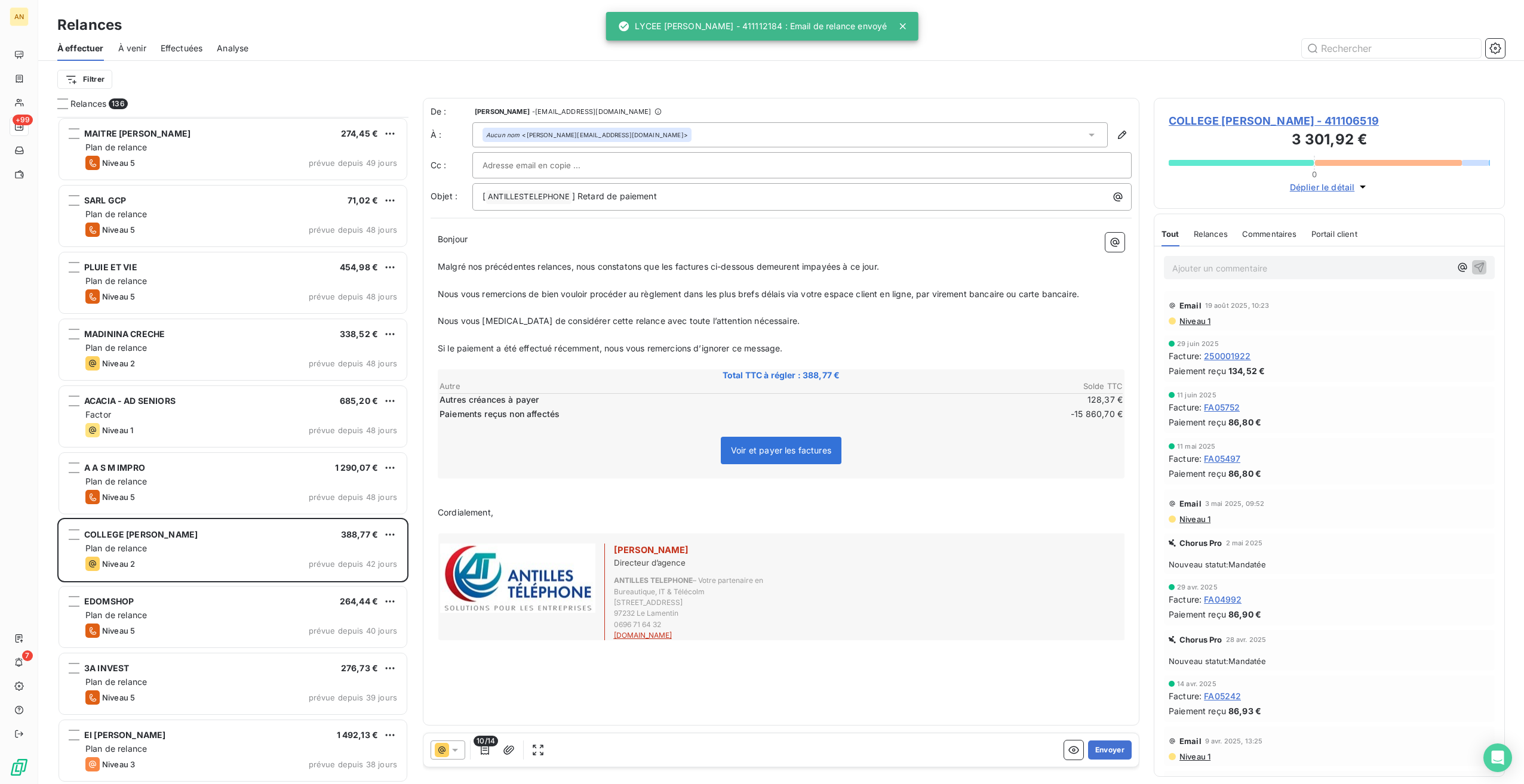
click at [1094, 750] on button "Envoyer" at bounding box center [1110, 750] width 44 height 19
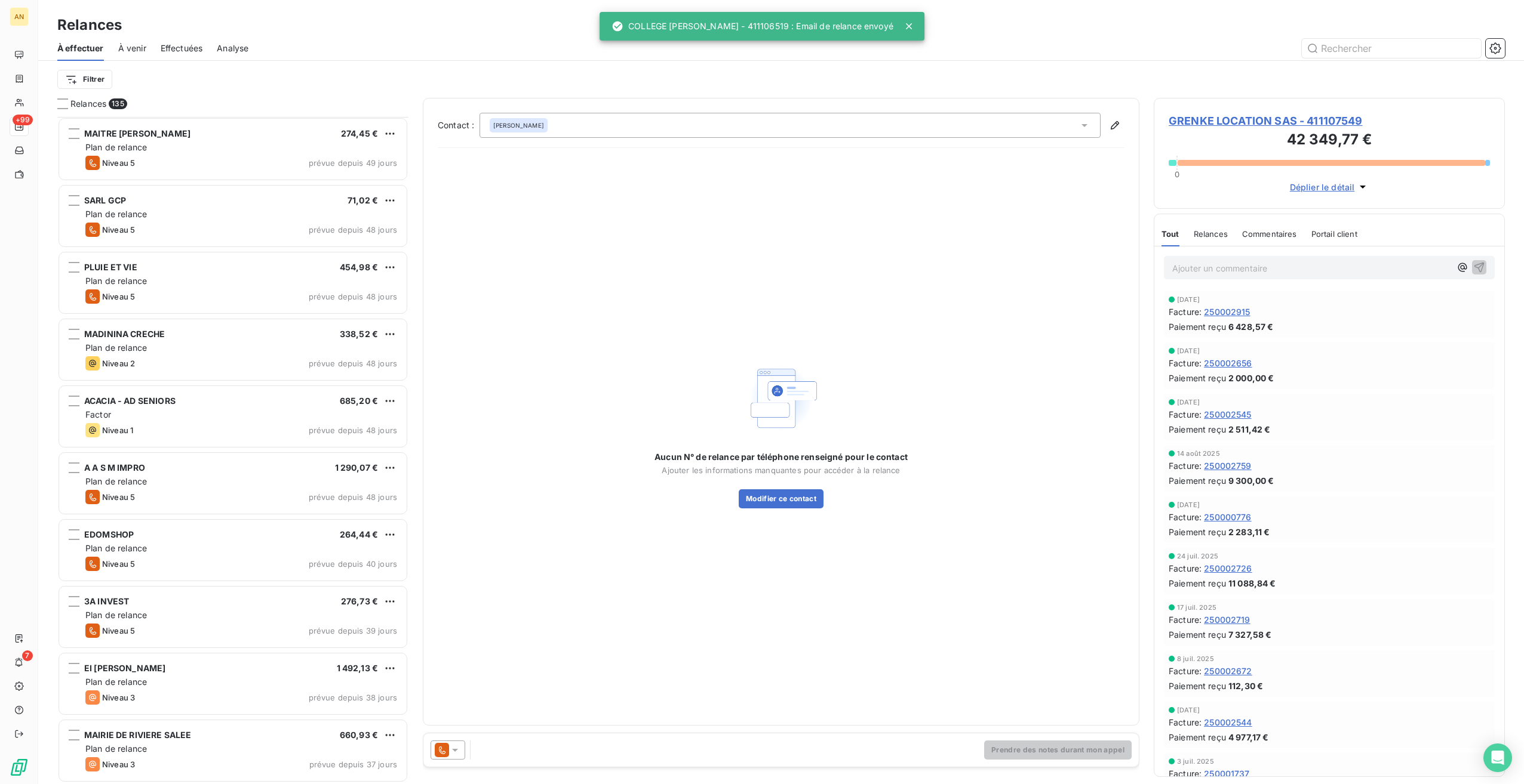
click at [256, 735] on div "MAIRIE DE RIVIERE SALEE 660,93 €" at bounding box center [241, 735] width 311 height 11
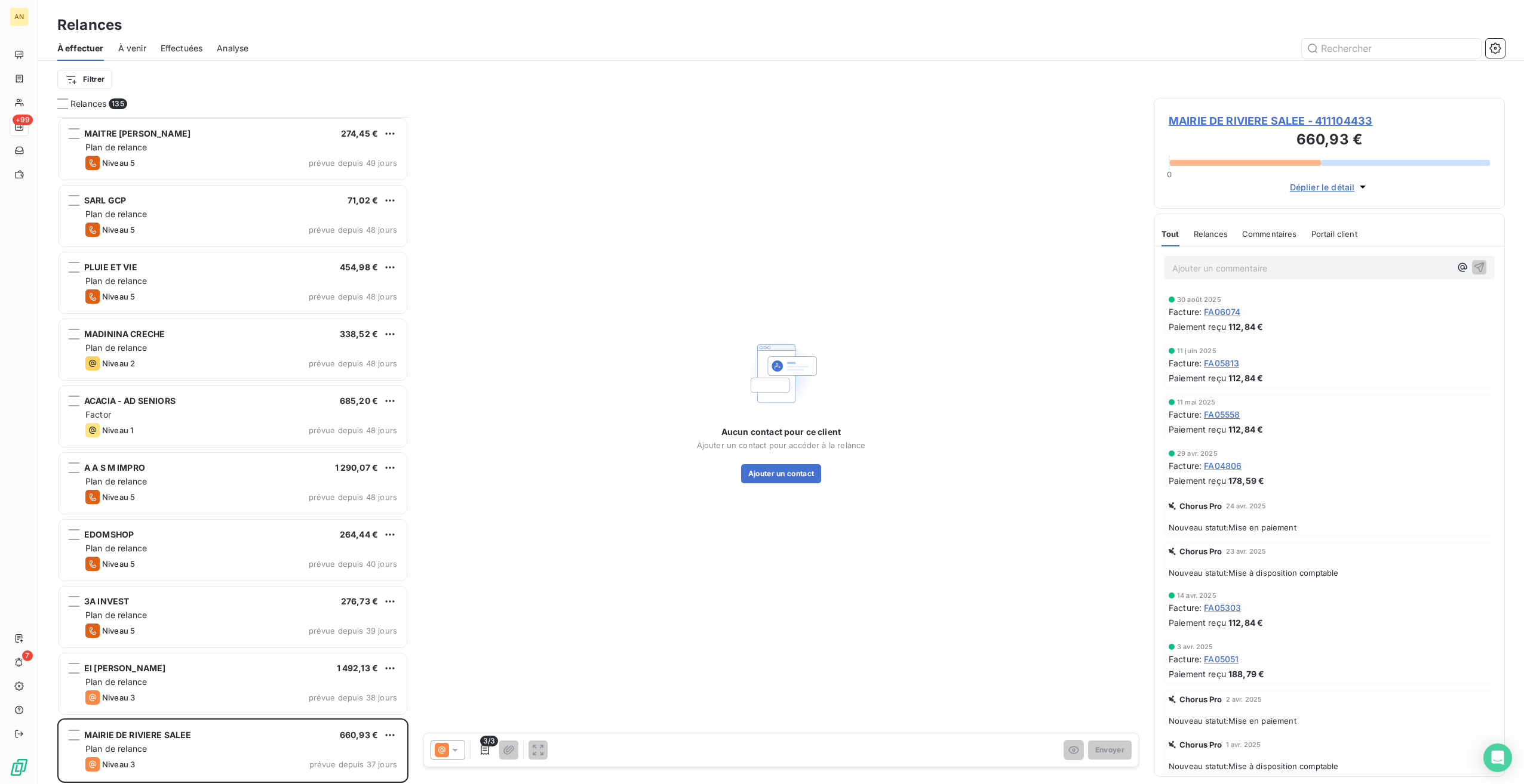
scroll to position [1970, 0]
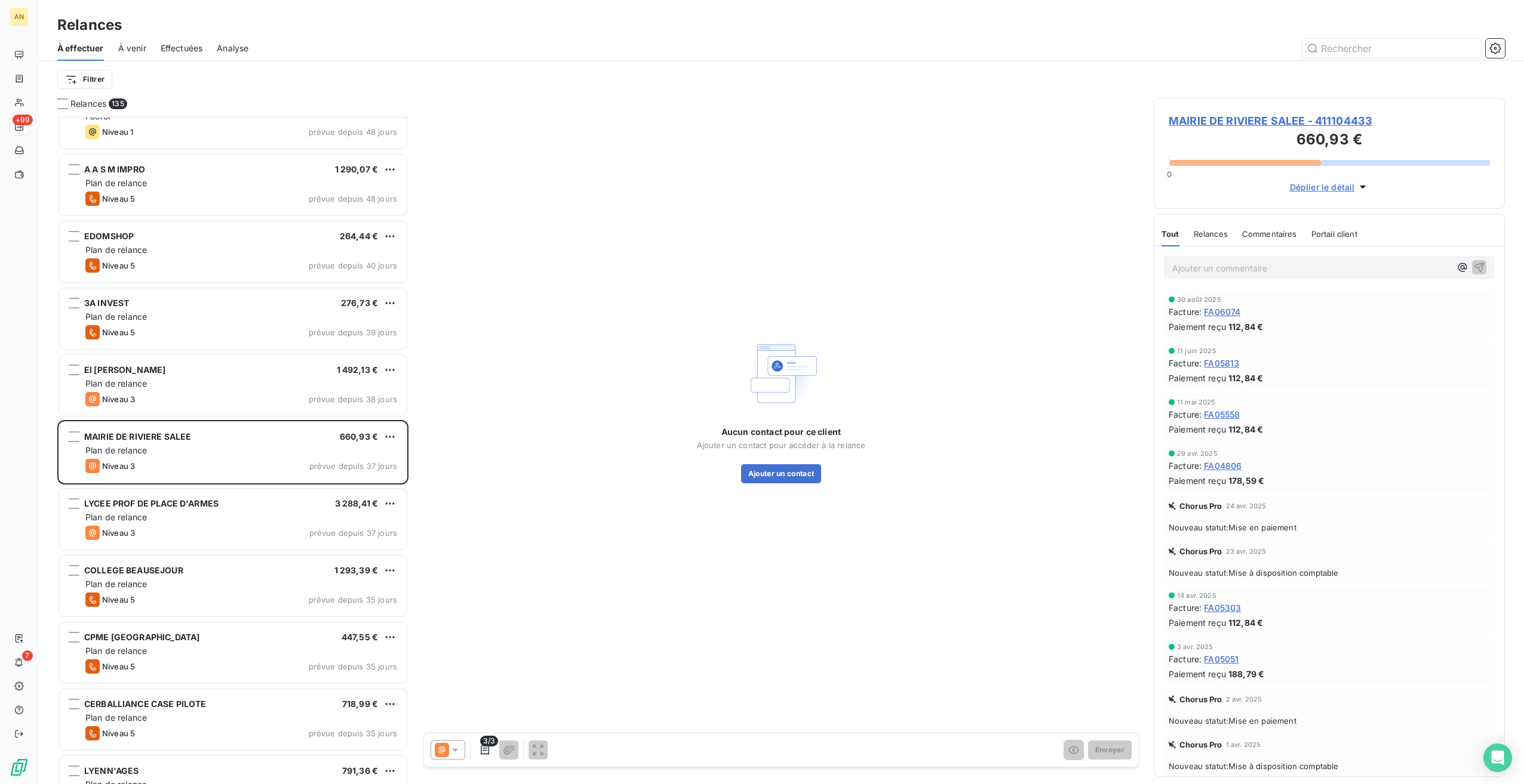
click at [195, 533] on div "Niveau 3 prévue depuis 37 jours" at bounding box center [241, 533] width 311 height 15
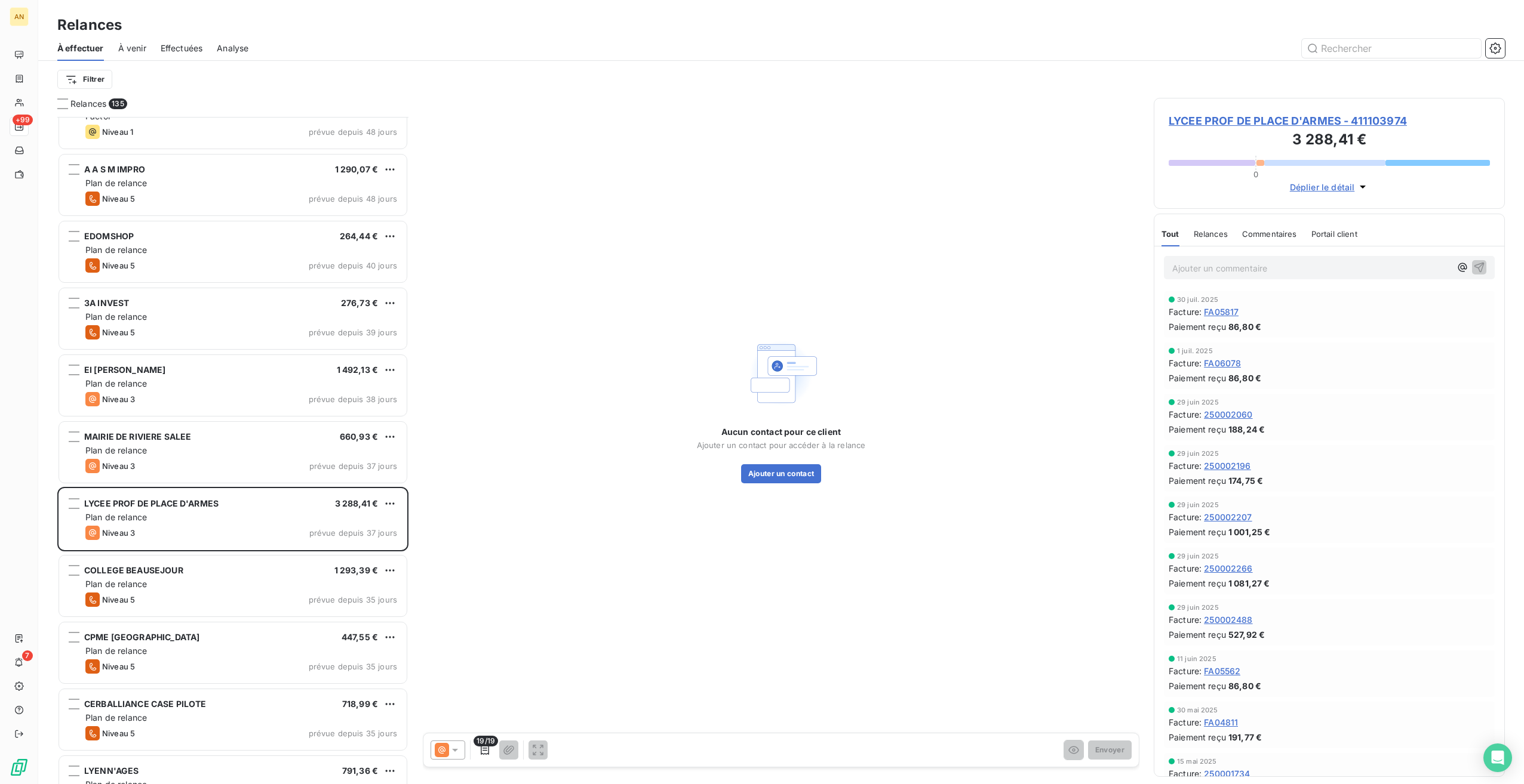
click at [219, 571] on div "COLLEGE BEAUSEJOUR 1 293,39 €" at bounding box center [241, 570] width 311 height 11
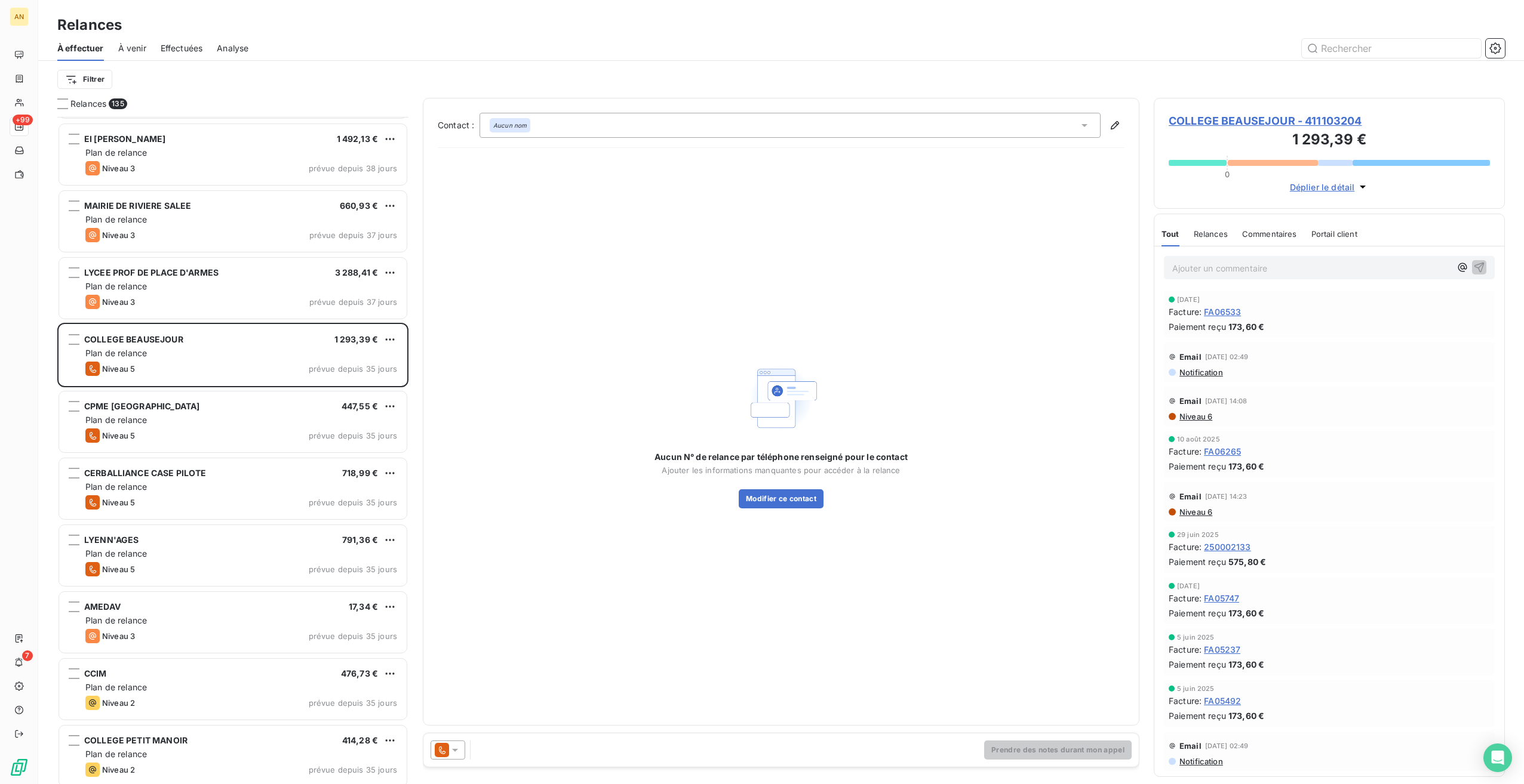
scroll to position [2328, 0]
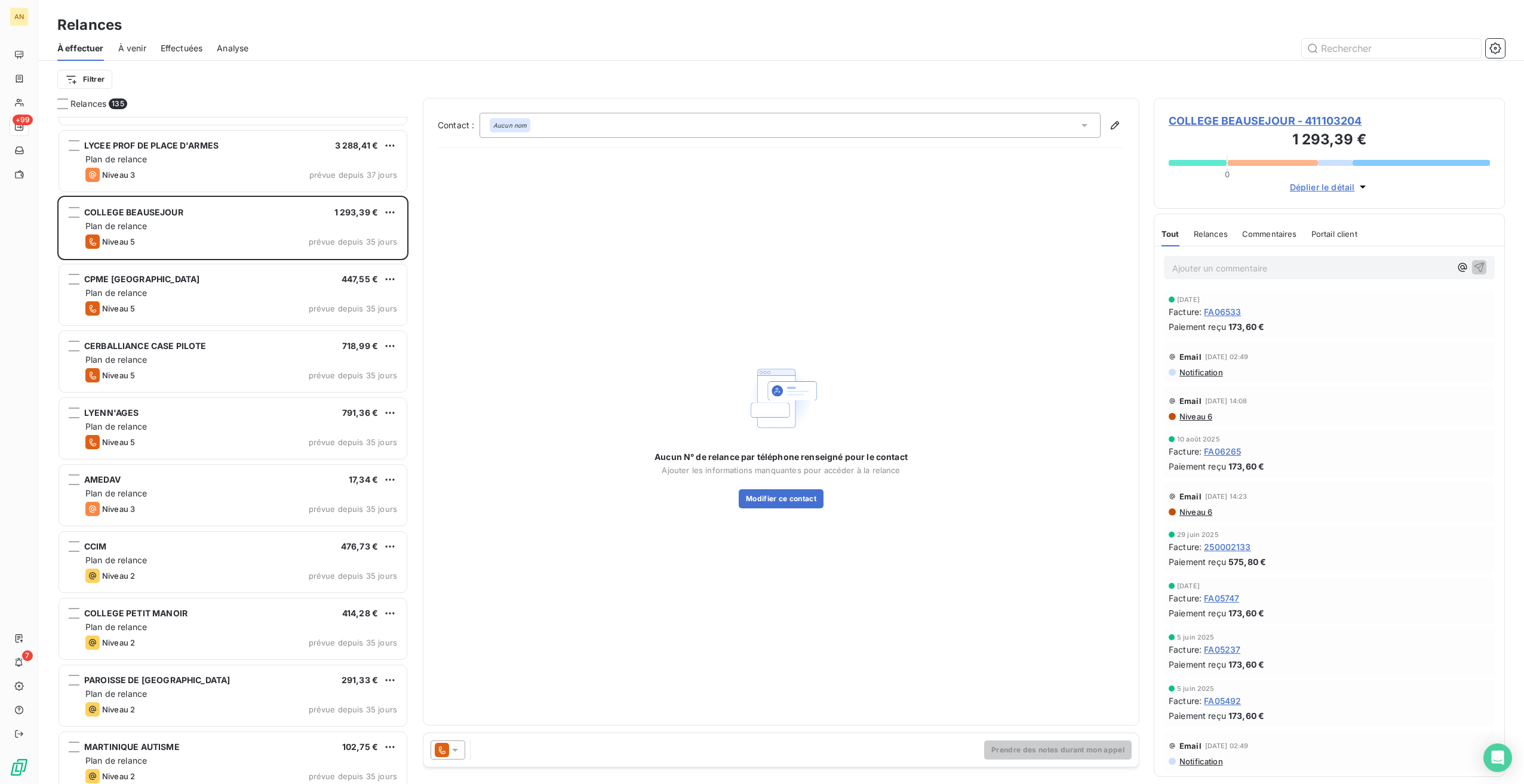
click at [160, 484] on div "AMEDAV 17,34 €" at bounding box center [241, 480] width 311 height 11
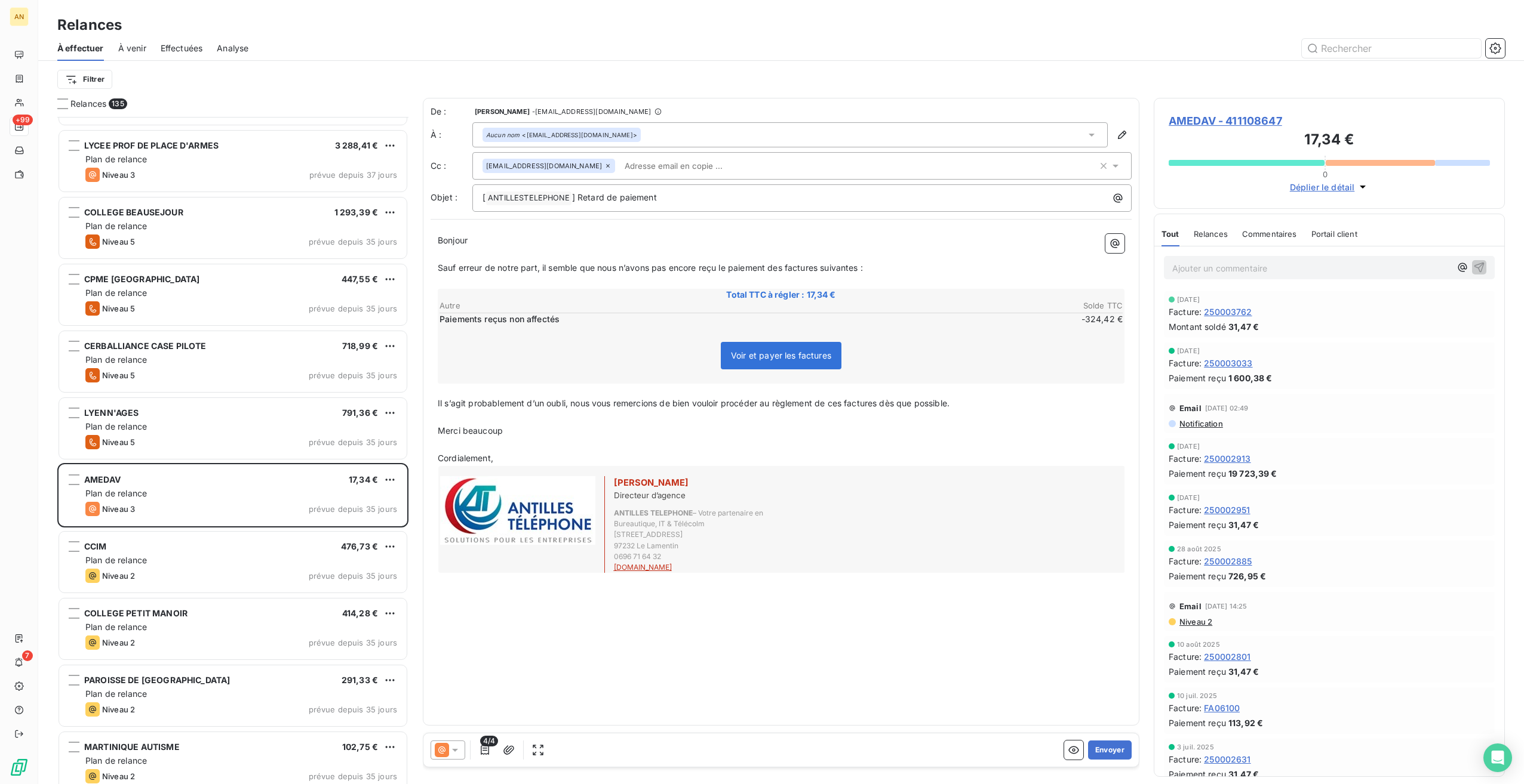
click at [210, 561] on div "Plan de relance" at bounding box center [241, 561] width 311 height 12
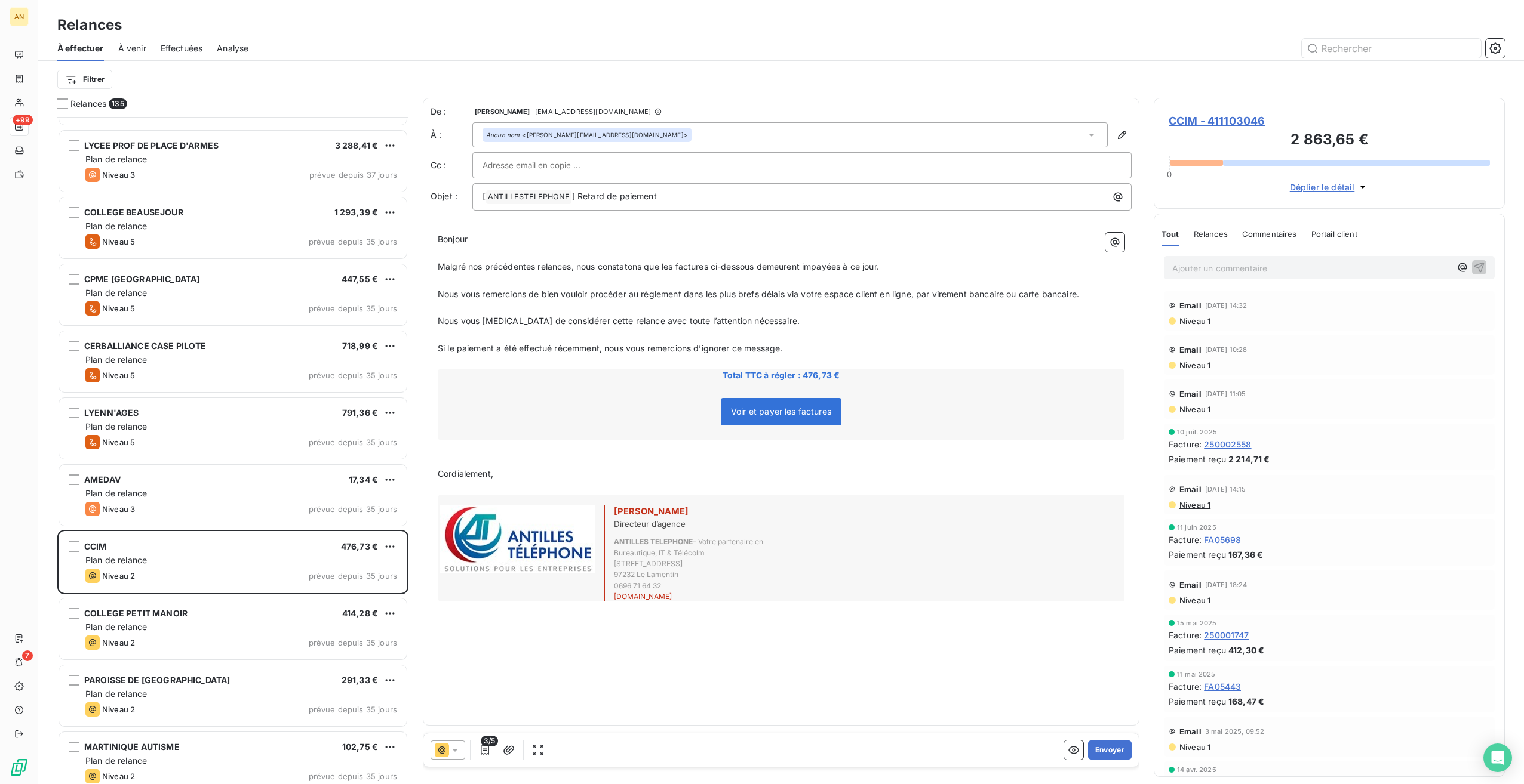
click at [1114, 746] on button "Envoyer" at bounding box center [1110, 750] width 44 height 19
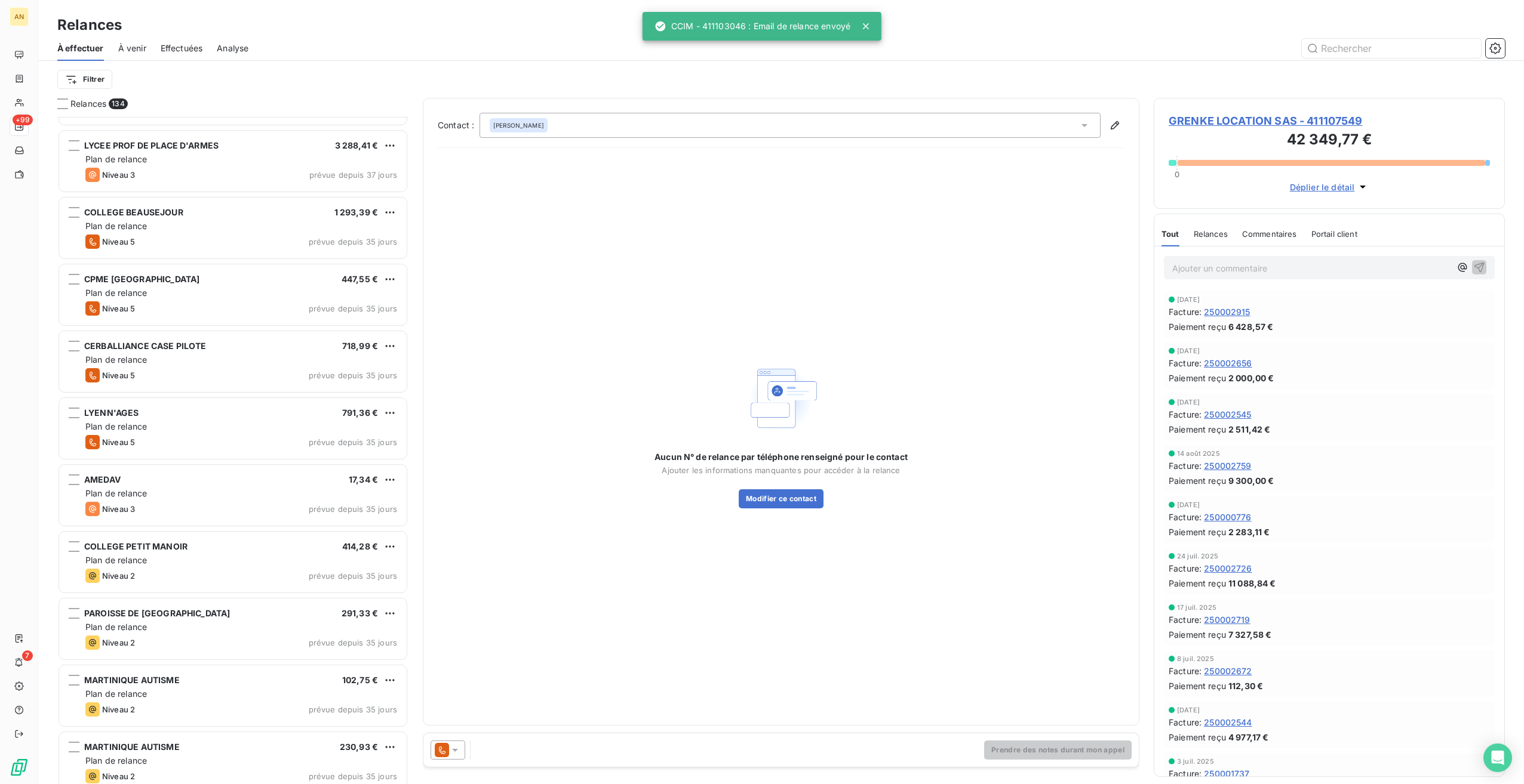
click at [223, 578] on div "Niveau 2 prévue depuis 35 jours" at bounding box center [241, 576] width 311 height 15
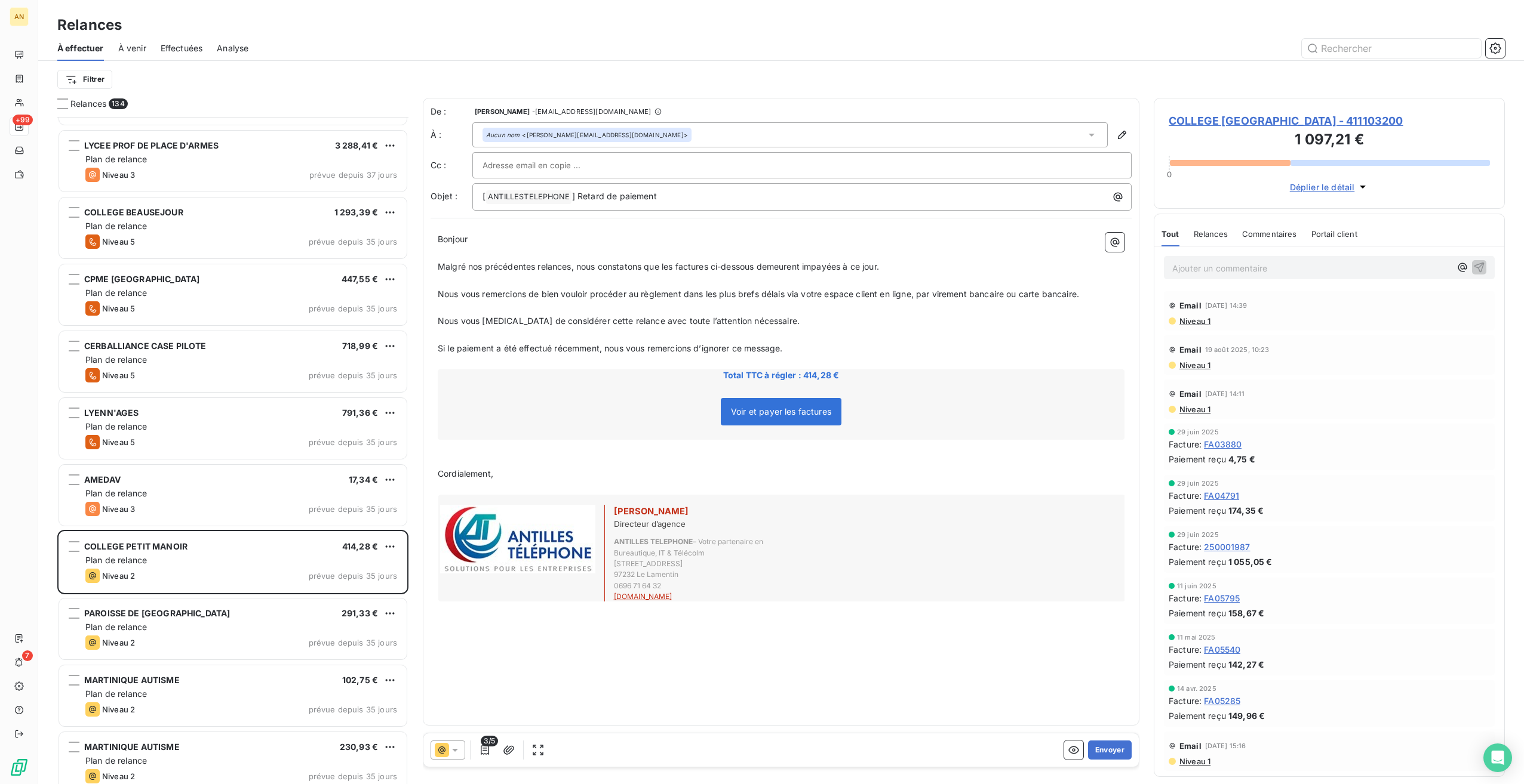
click at [1114, 749] on button "Envoyer" at bounding box center [1110, 750] width 44 height 19
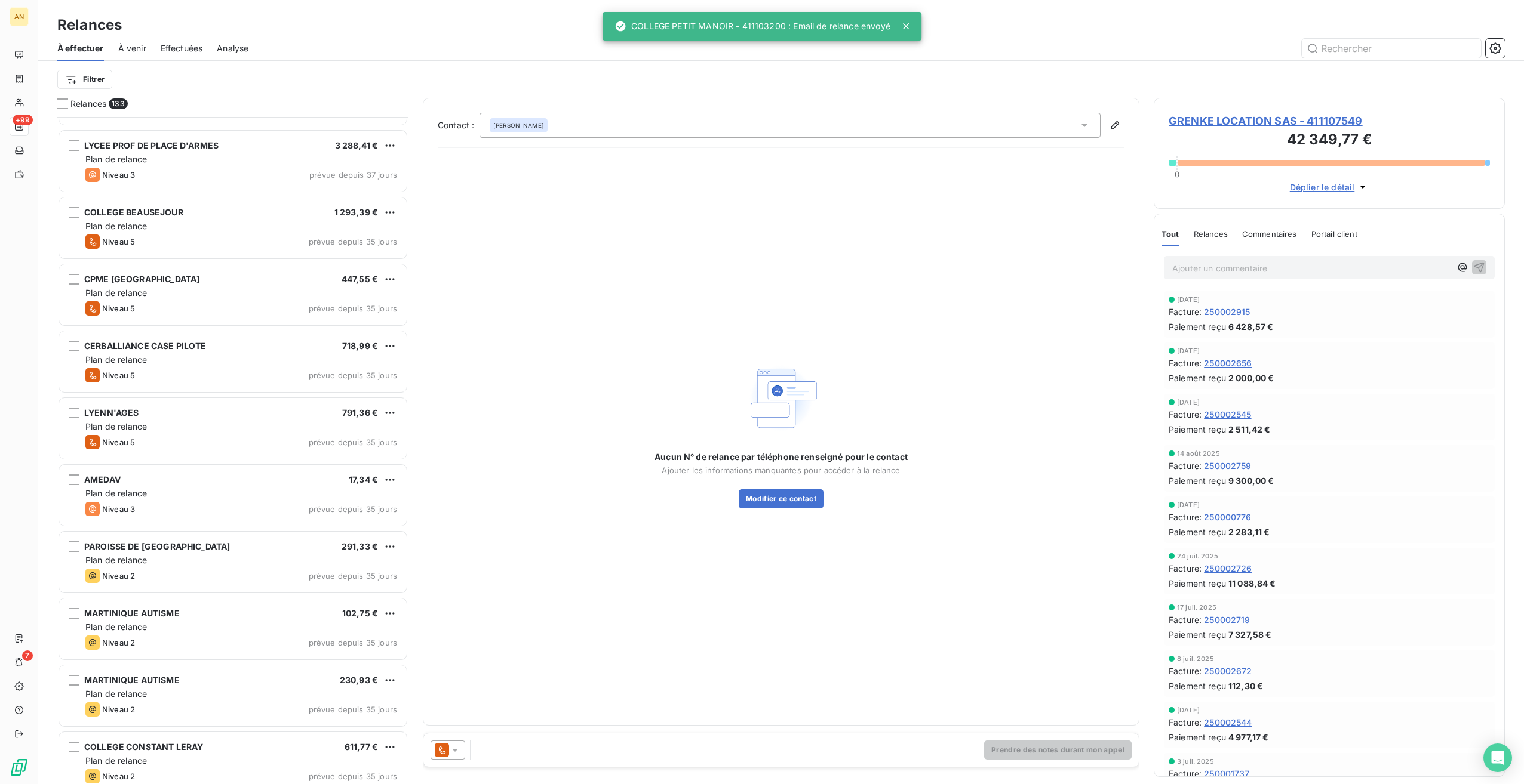
click at [200, 695] on div "Plan de relance" at bounding box center [241, 694] width 311 height 12
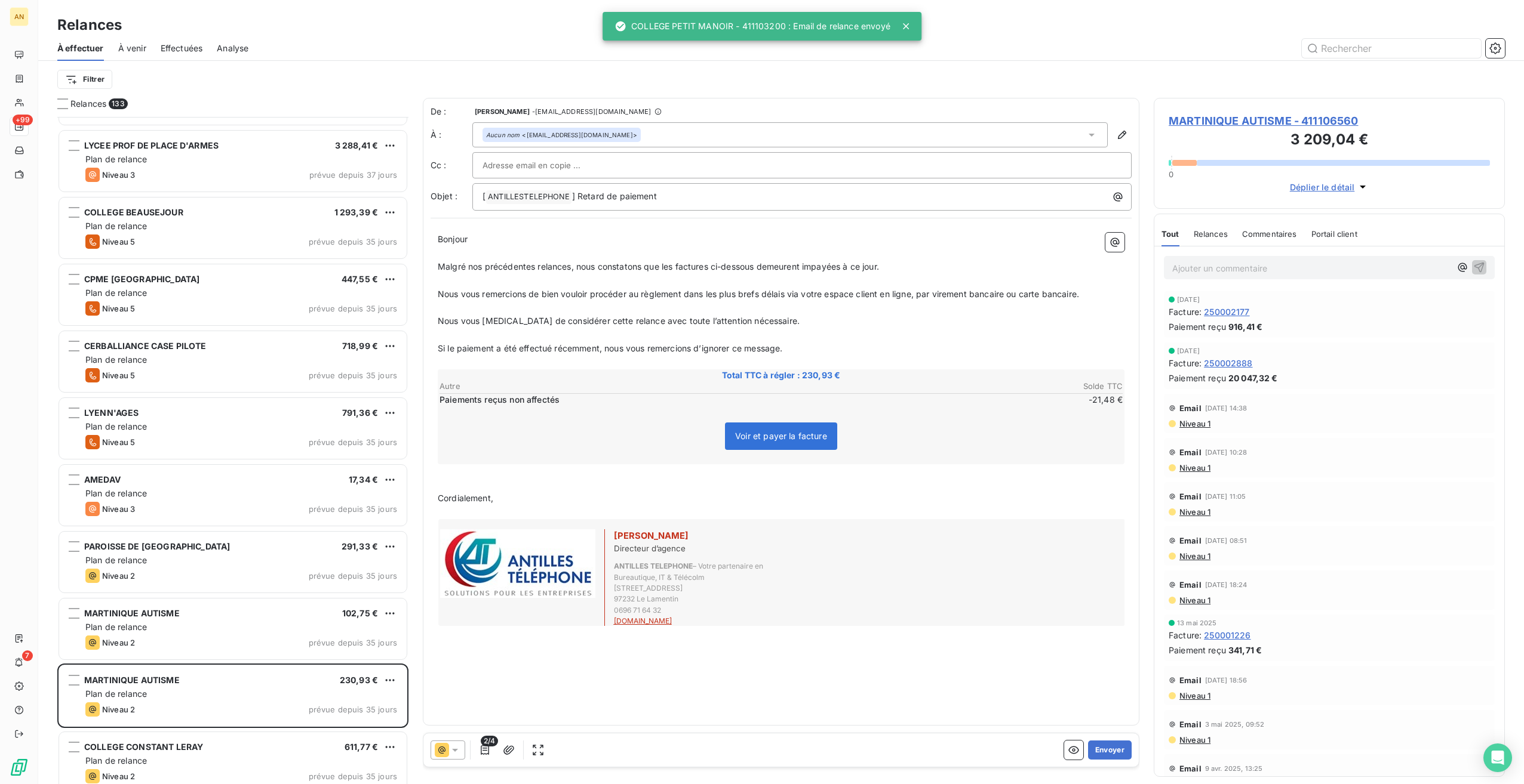
click at [1119, 755] on button "Envoyer" at bounding box center [1110, 750] width 44 height 19
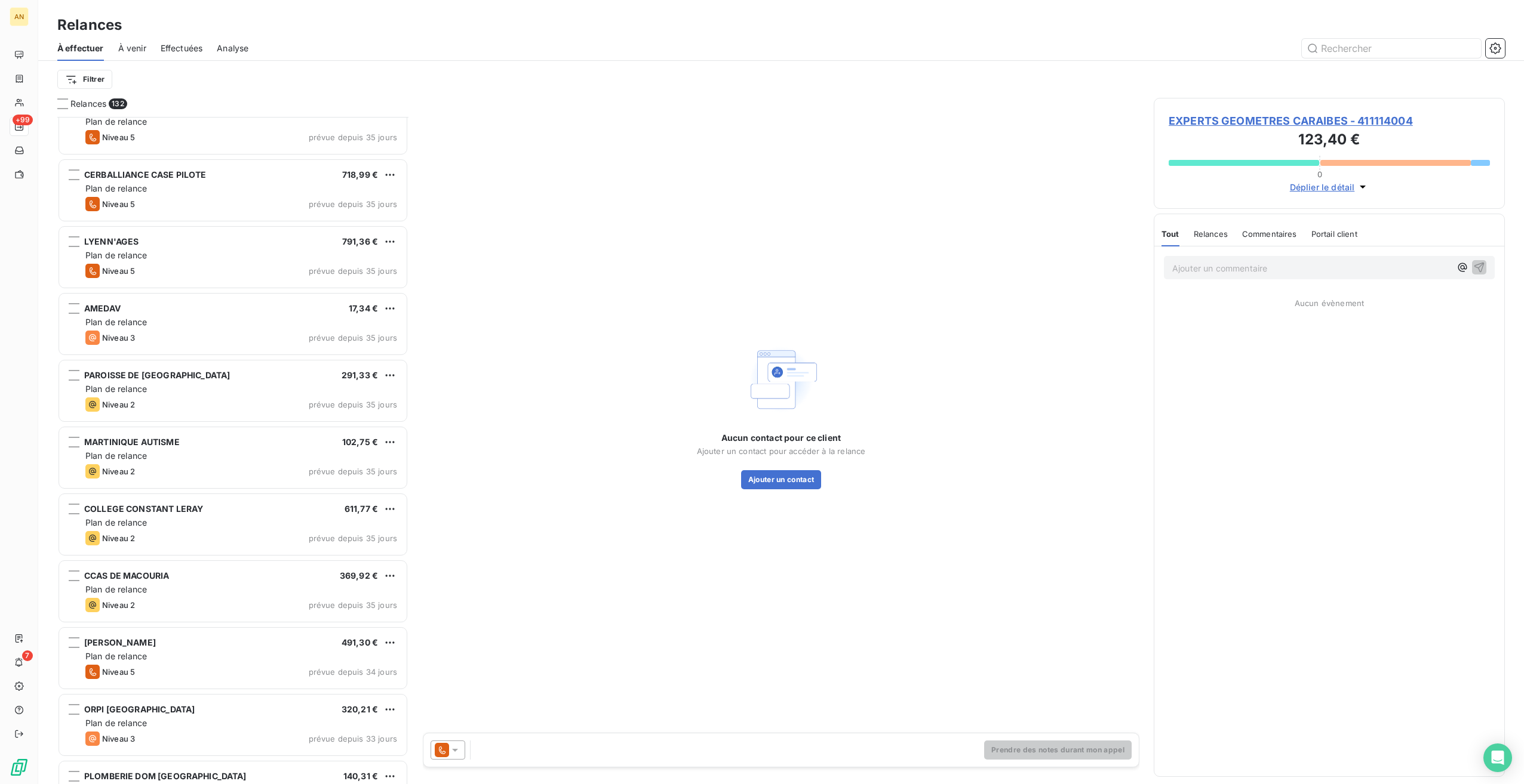
scroll to position [2507, 0]
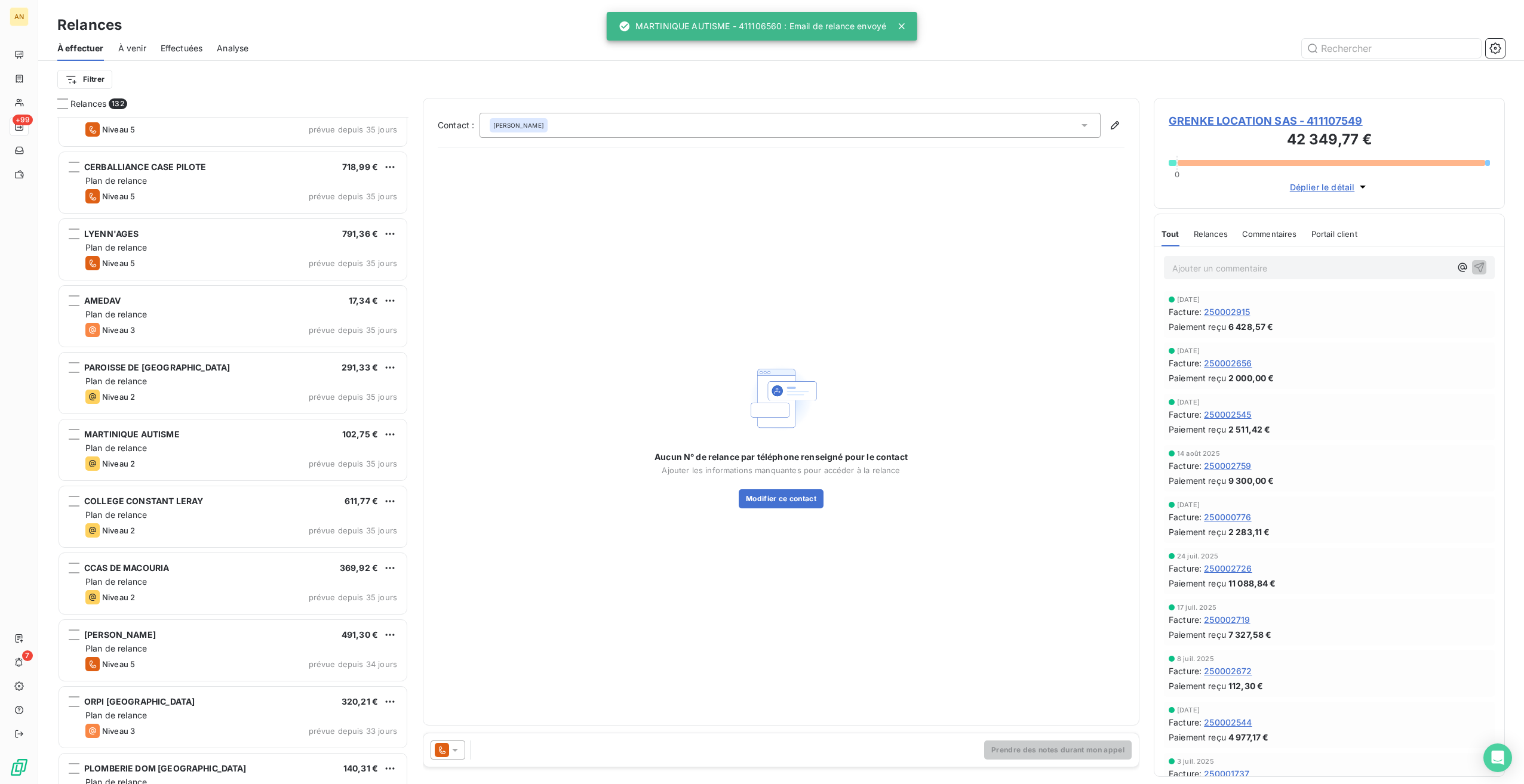
click at [254, 701] on div "ORPI [GEOGRAPHIC_DATA] 320,21 €" at bounding box center [241, 702] width 311 height 11
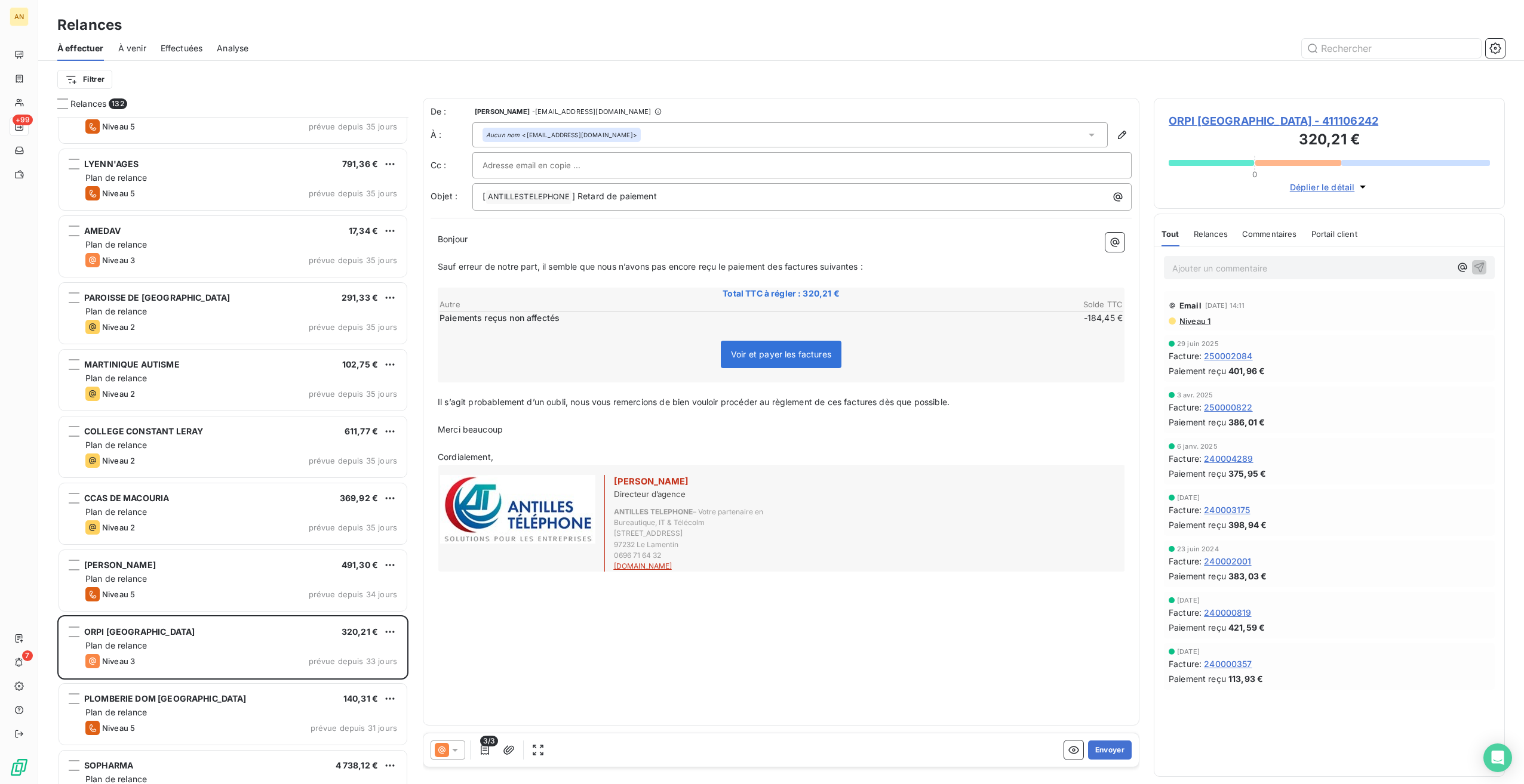
scroll to position [2686, 0]
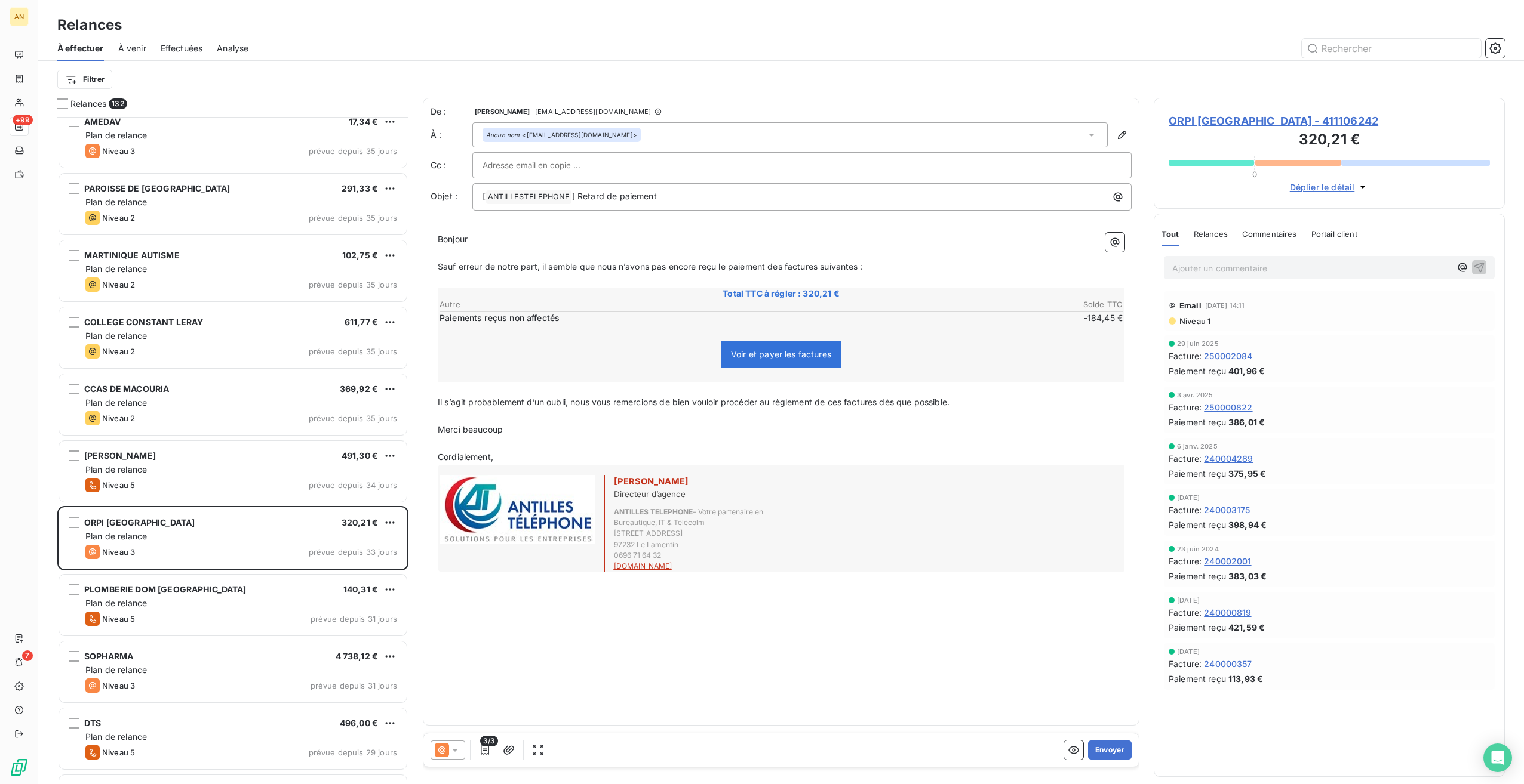
click at [219, 654] on div "SOPHARMA 4 738,12 €" at bounding box center [241, 657] width 311 height 11
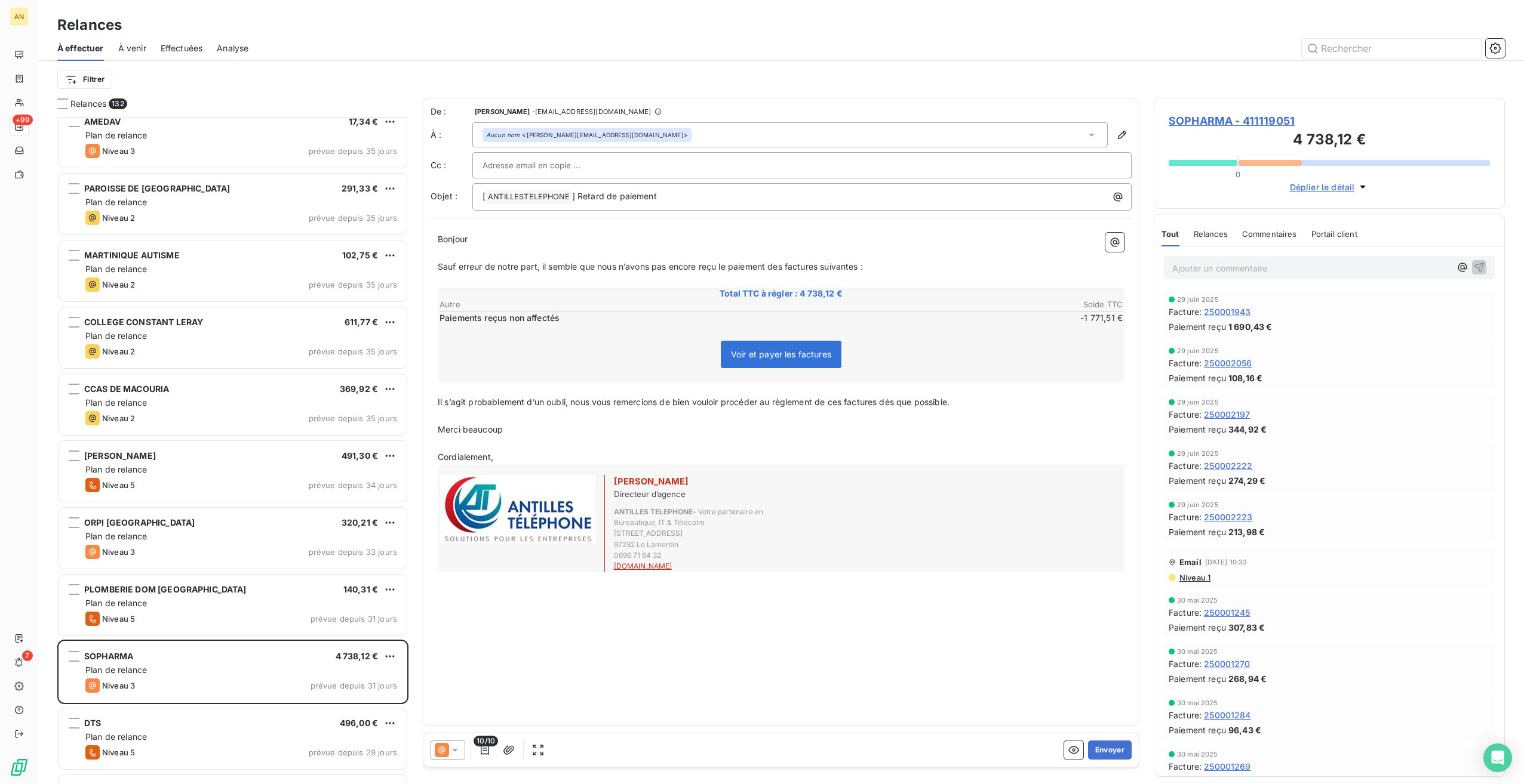
click at [1117, 749] on button "Envoyer" at bounding box center [1110, 750] width 44 height 19
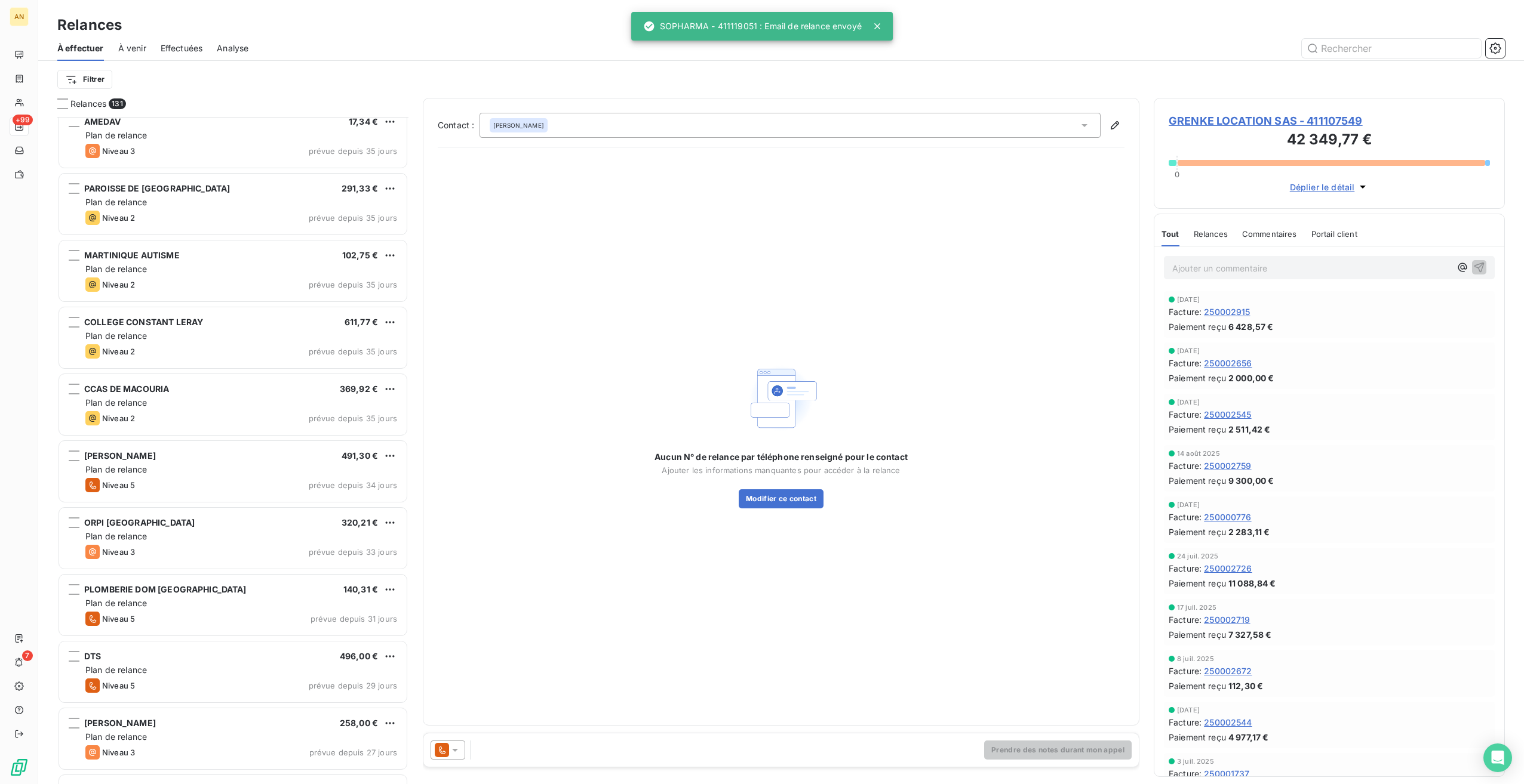
click at [196, 661] on div "DTS 496,00 €" at bounding box center [241, 657] width 311 height 11
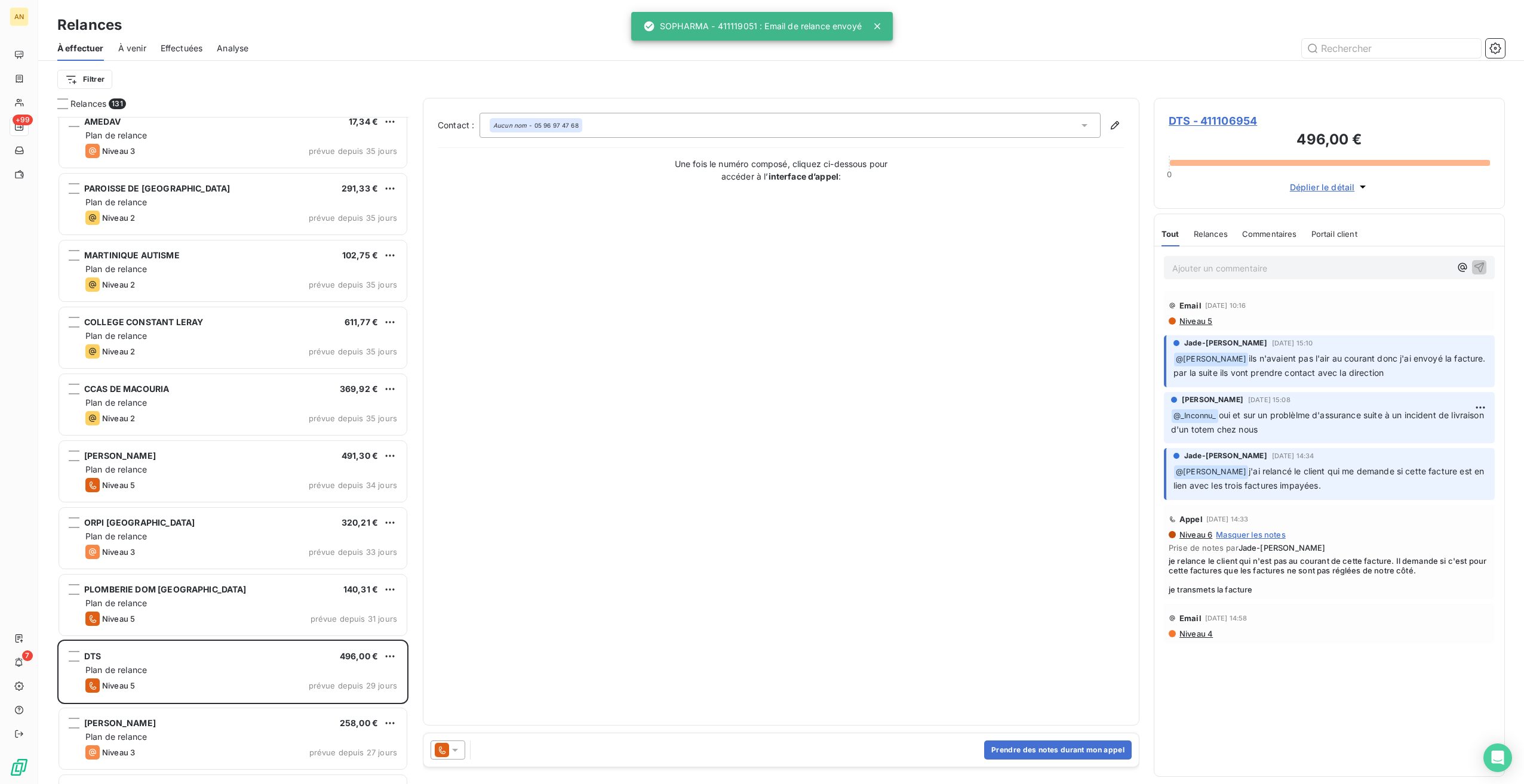
click at [199, 720] on div "[PERSON_NAME] 258,00 €" at bounding box center [241, 723] width 311 height 11
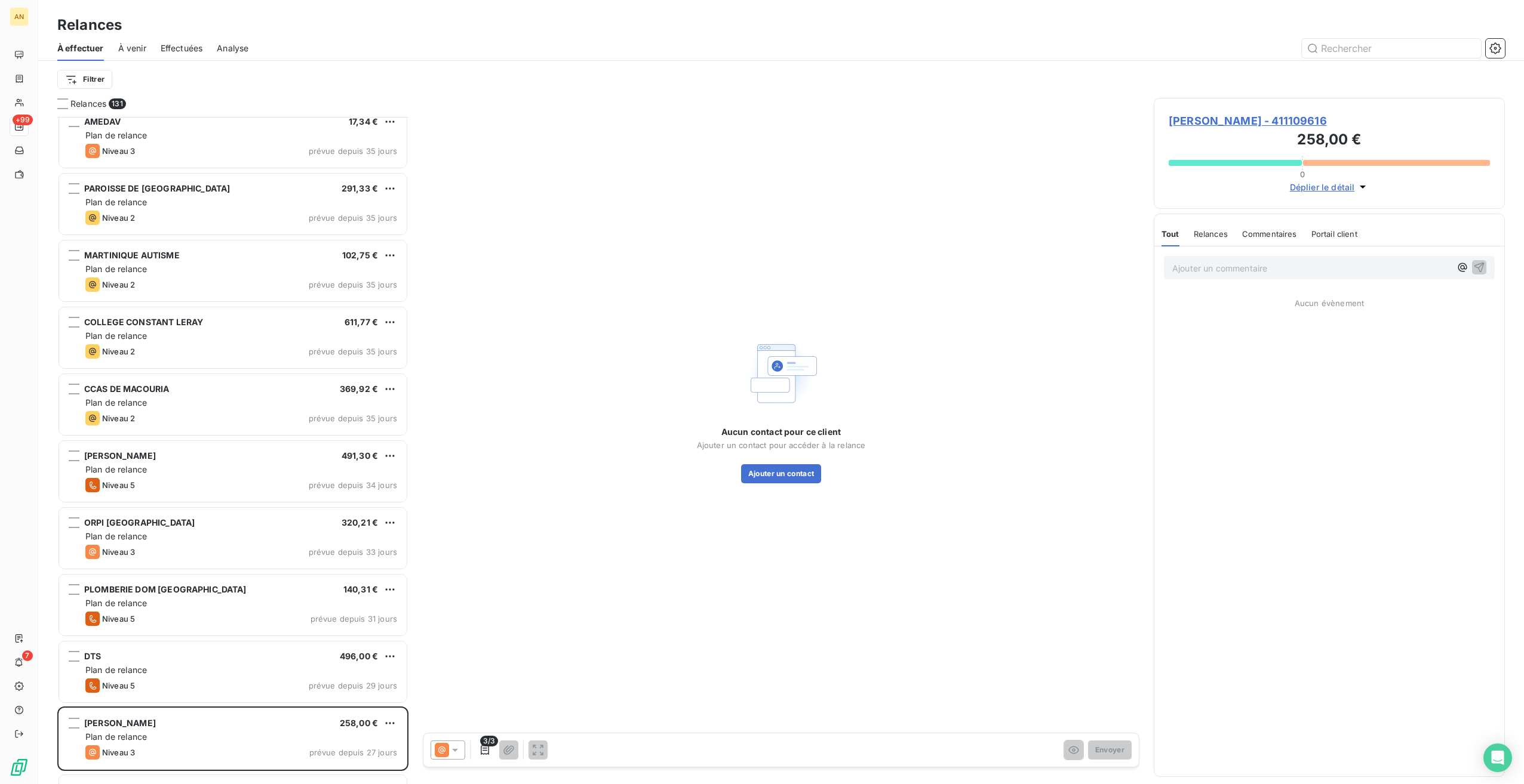
click at [1251, 113] on span "[PERSON_NAME] - 411109616" at bounding box center [1329, 121] width 321 height 16
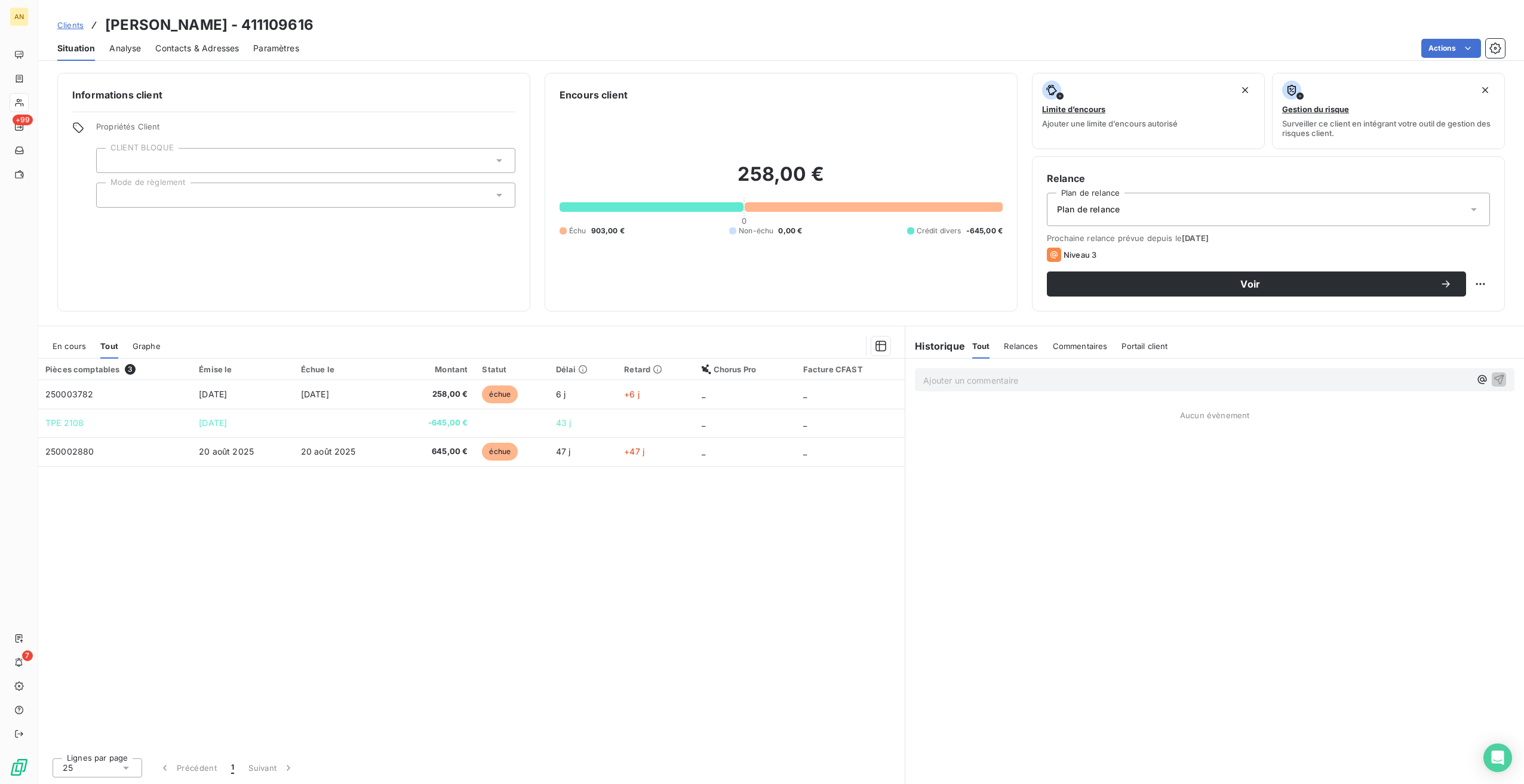
click at [198, 54] on div "Contacts & Adresses" at bounding box center [197, 48] width 84 height 25
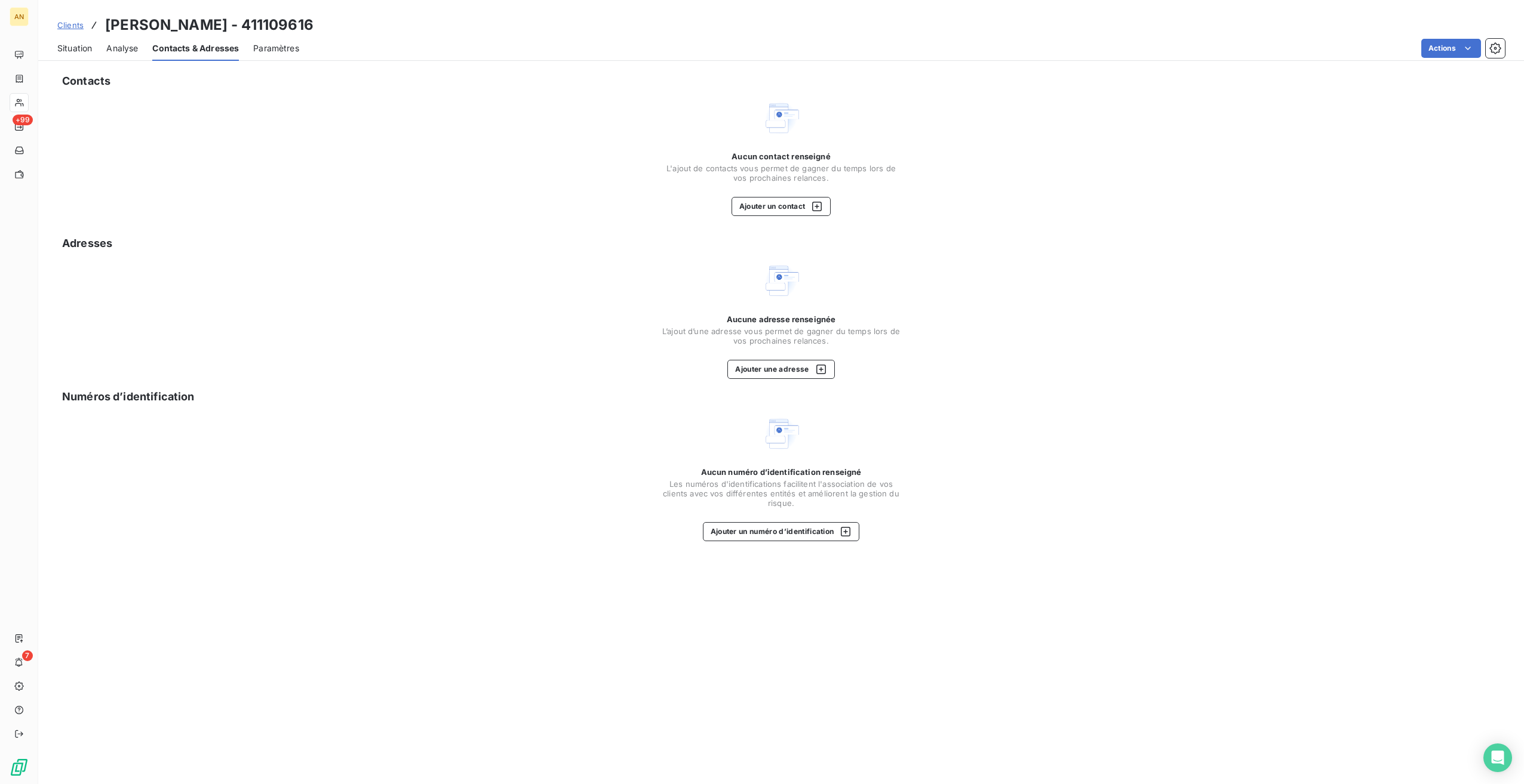
drag, startPoint x: 265, startPoint y: 25, endPoint x: 322, endPoint y: 27, distance: 57.0
click at [322, 27] on div "Clients [PERSON_NAME] - 411109616" at bounding box center [781, 25] width 1486 height 21
copy h3 "109616"
click at [774, 204] on button "Ajouter un contact" at bounding box center [781, 206] width 100 height 19
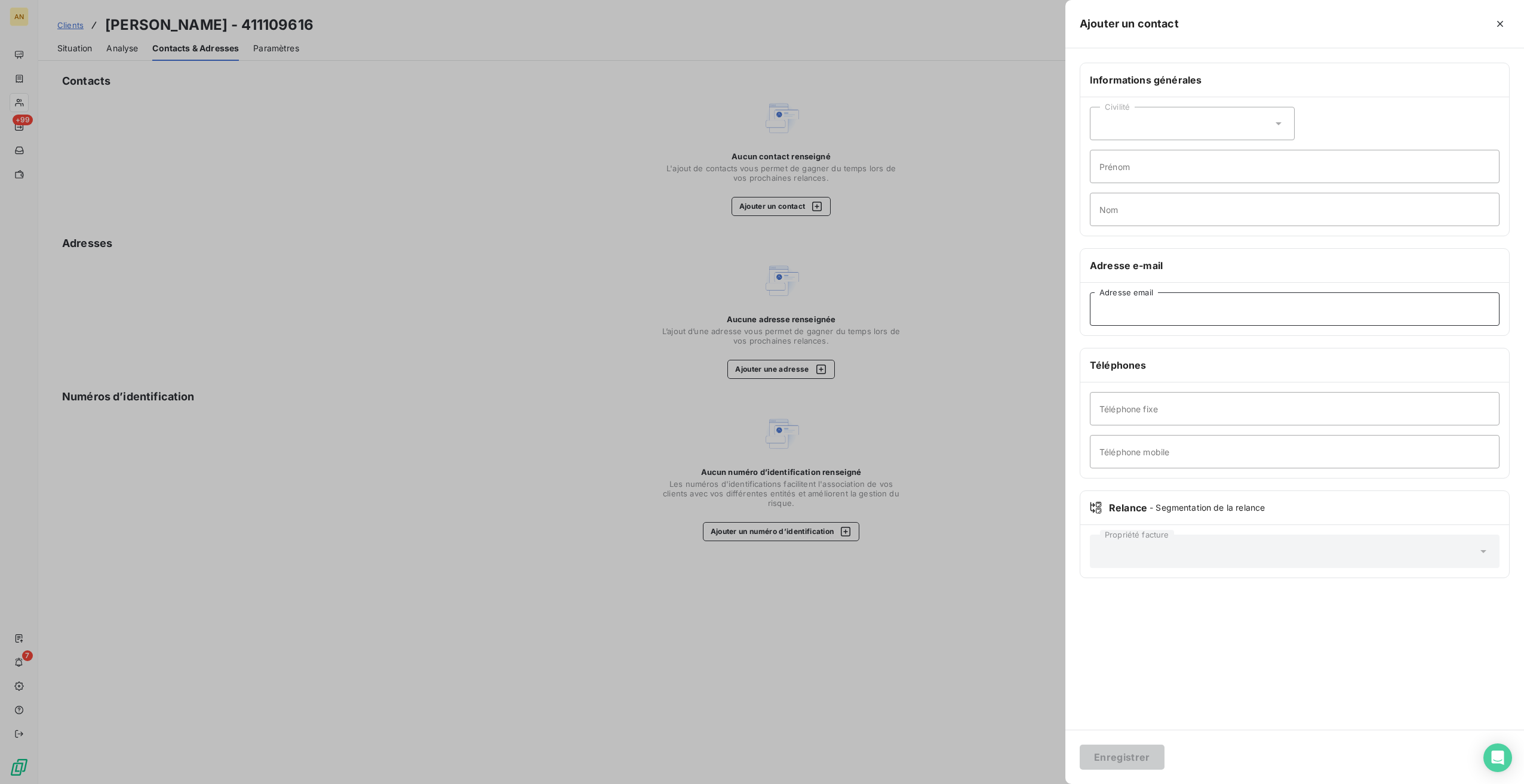
click at [1123, 305] on input "Adresse email" at bounding box center [1294, 309] width 410 height 33
paste input "[EMAIL_ADDRESS][DOMAIN_NAME]"
type input "[EMAIL_ADDRESS][DOMAIN_NAME]"
click at [1130, 765] on button "Enregistrer" at bounding box center [1122, 757] width 85 height 25
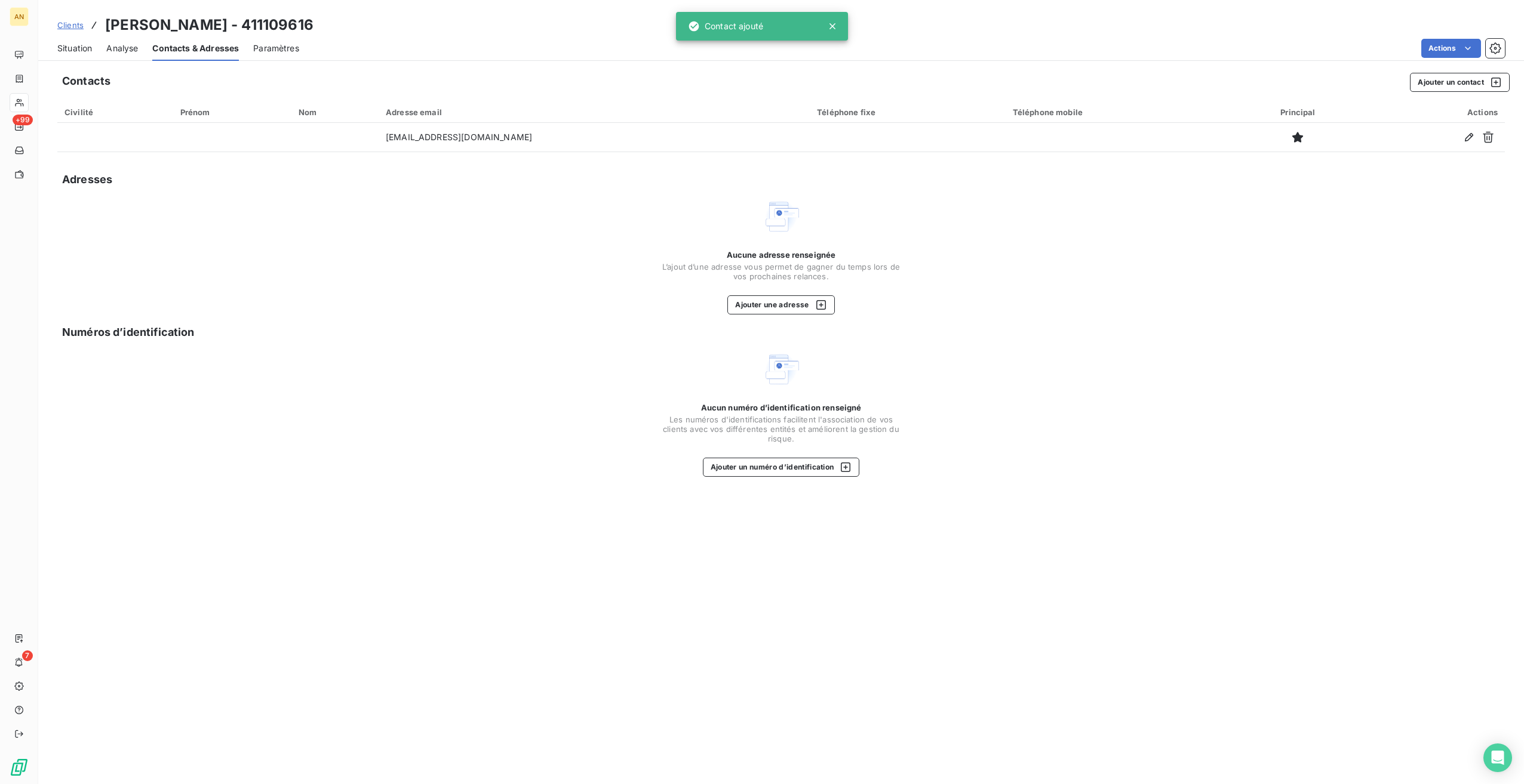
click at [79, 47] on span "Situation" at bounding box center [74, 49] width 35 height 12
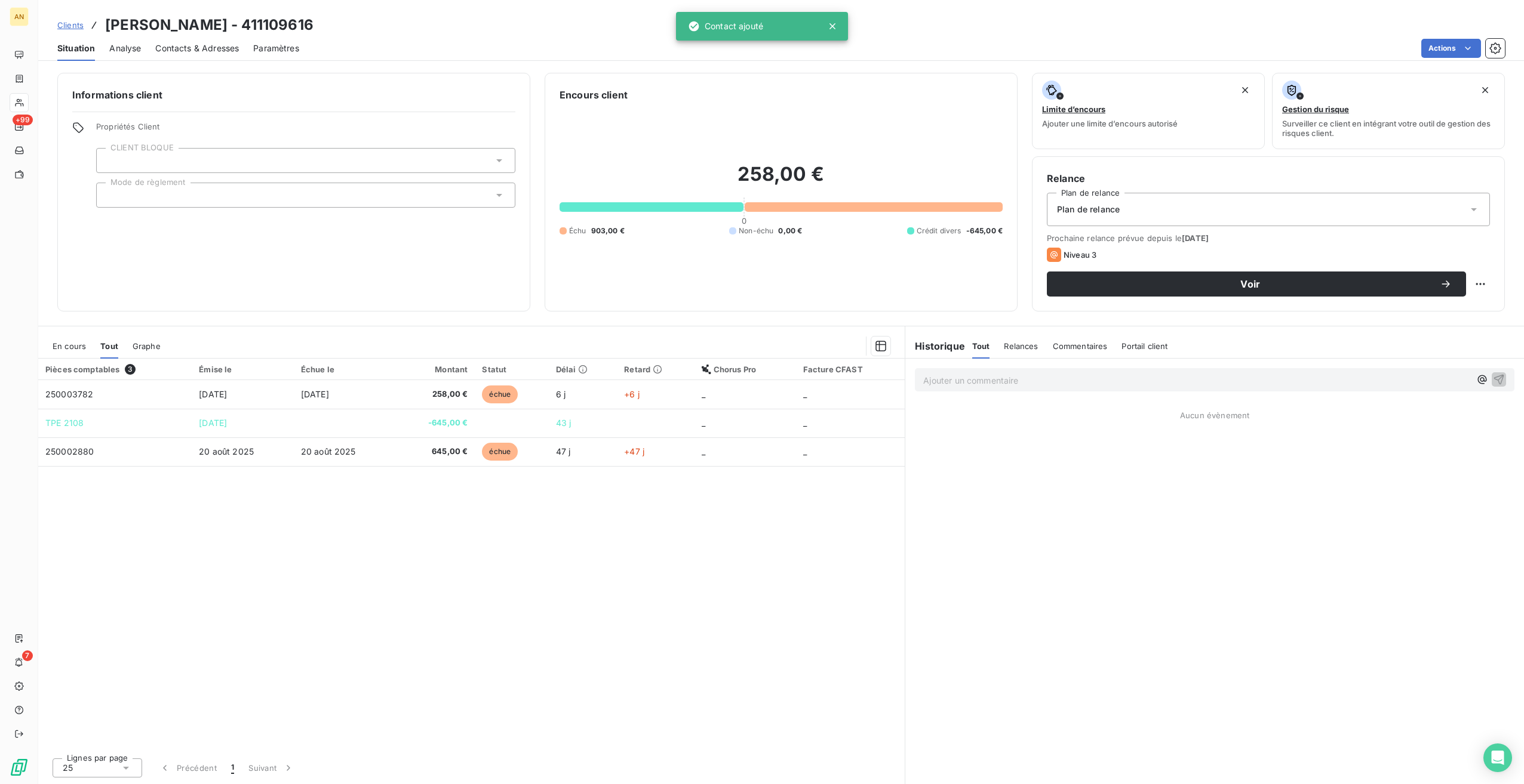
click at [120, 391] on td "250003782" at bounding box center [115, 394] width 154 height 29
click at [1328, 277] on button "Voir" at bounding box center [1256, 283] width 419 height 25
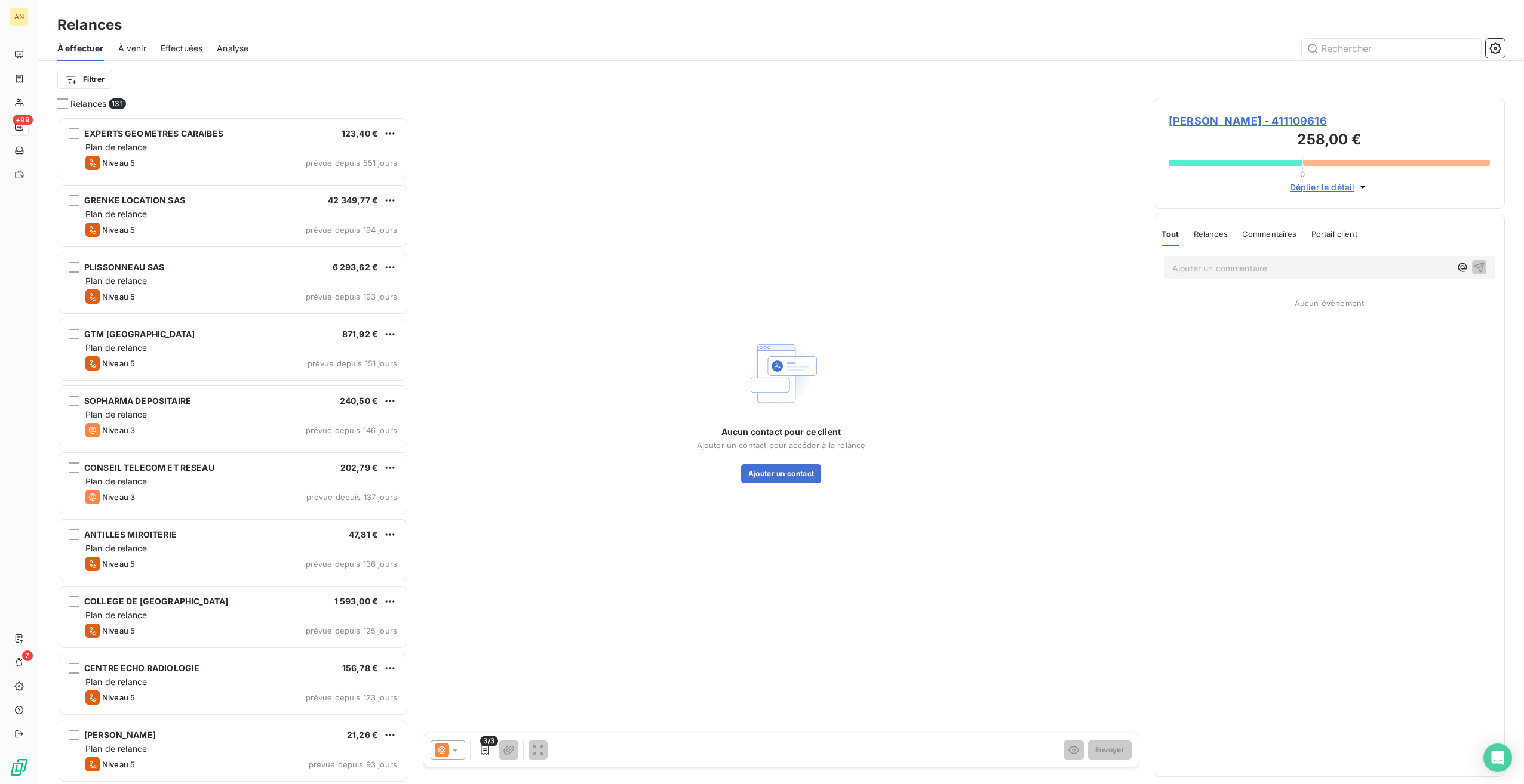
scroll to position [658, 342]
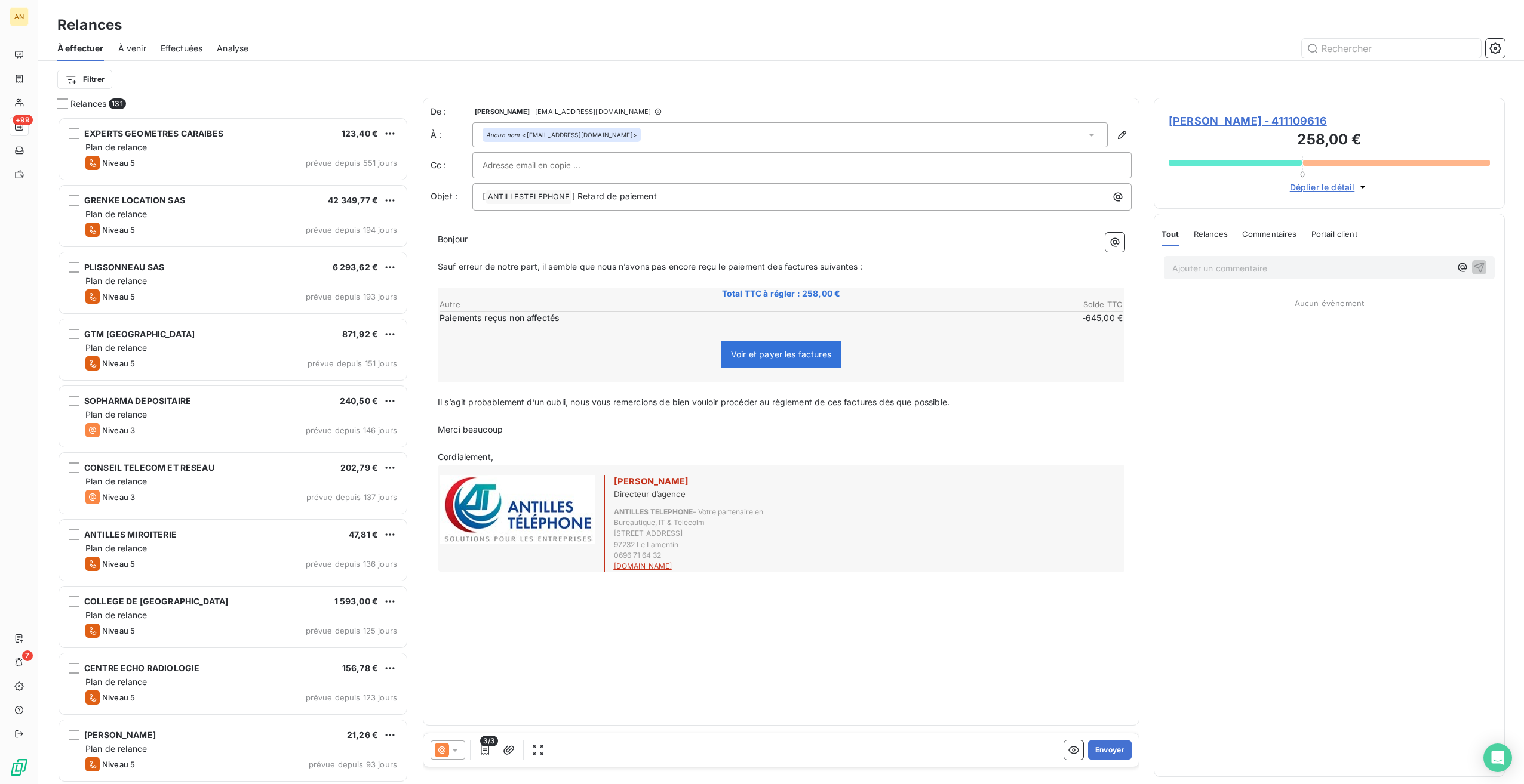
click at [1104, 751] on button "Envoyer" at bounding box center [1110, 750] width 44 height 19
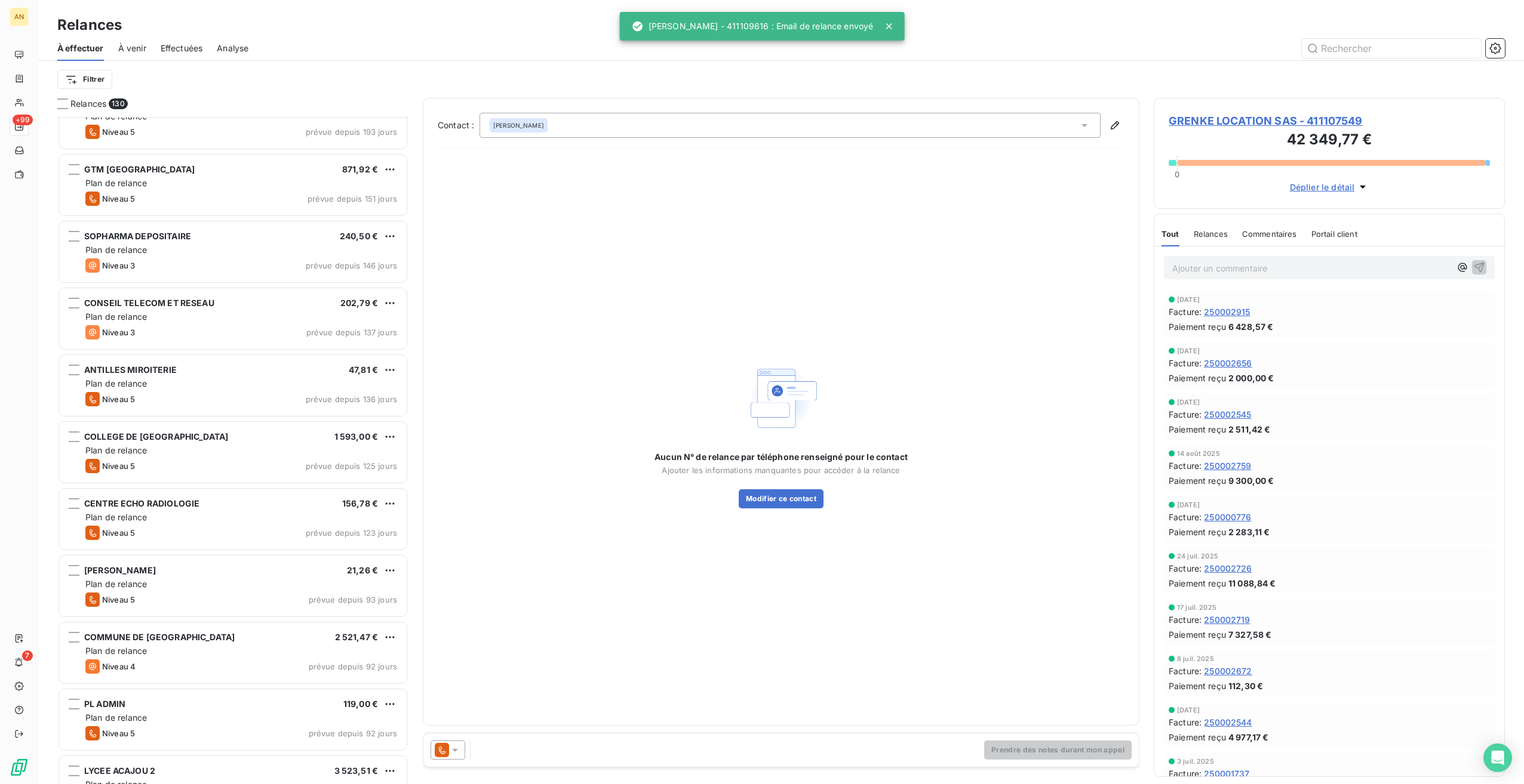
scroll to position [180, 0]
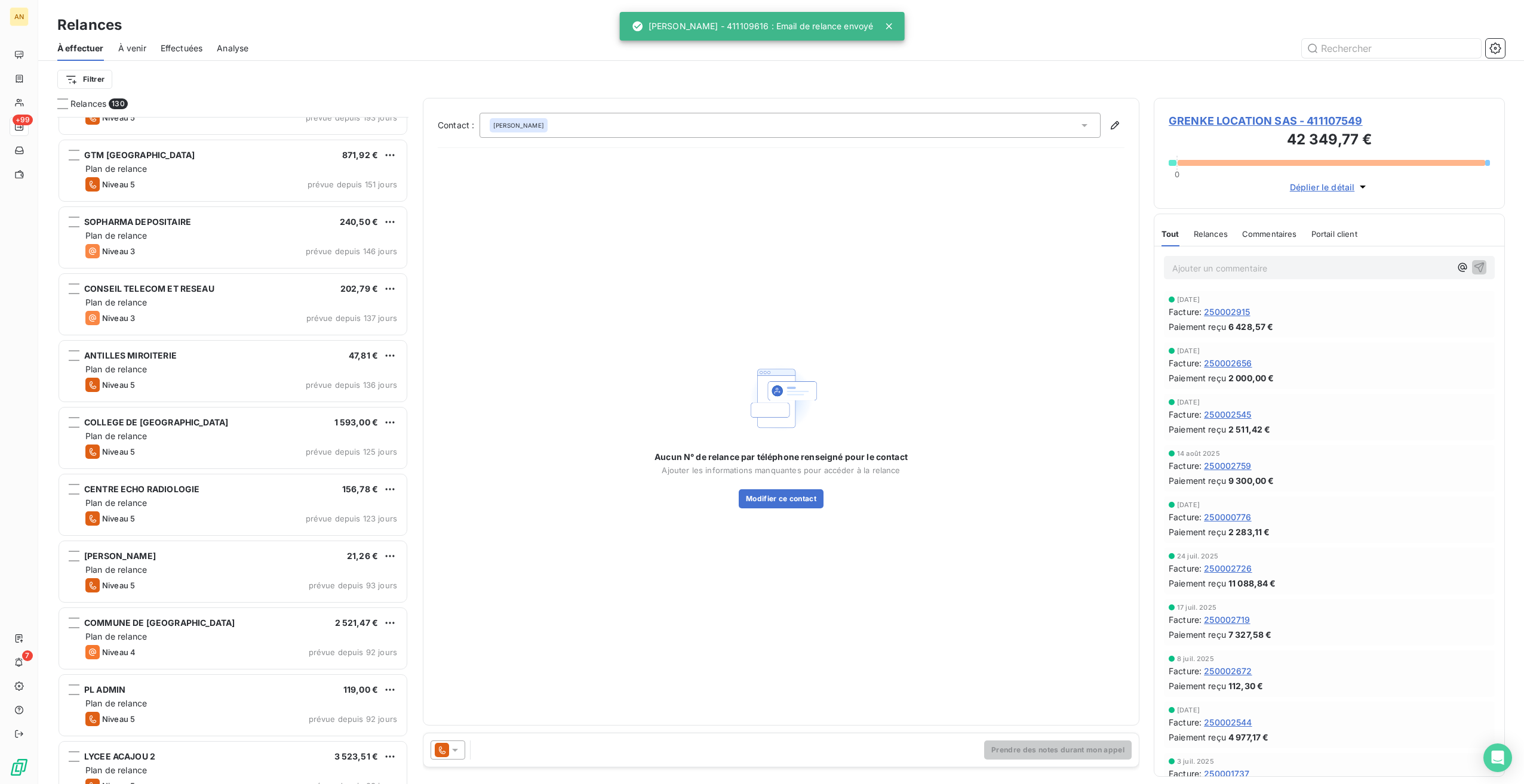
click at [228, 588] on div "Niveau 5 prévue depuis 93 jours" at bounding box center [241, 586] width 311 height 15
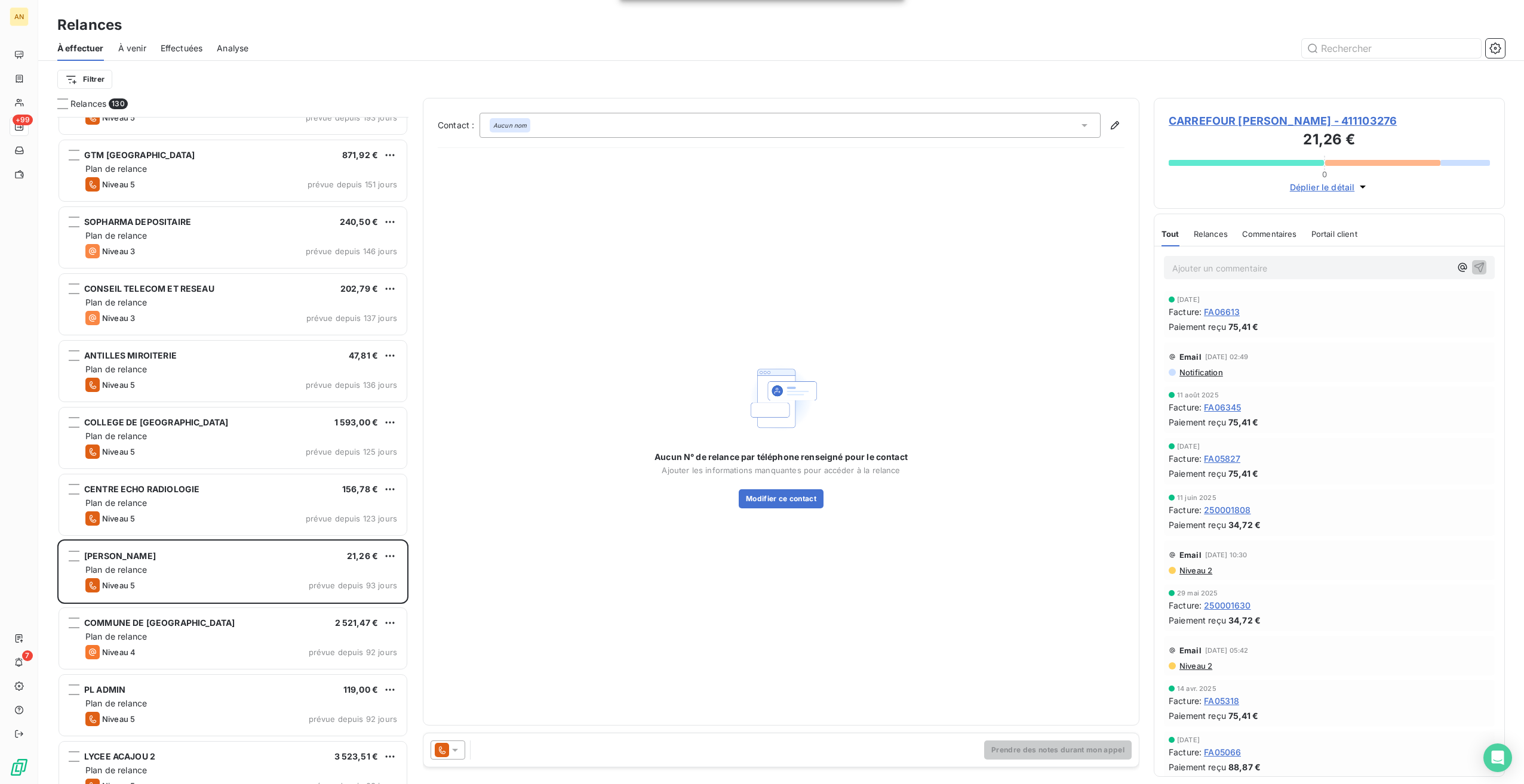
click at [207, 630] on div "COMMUNE DE MACOURIA 2 521,47 € Plan de relance Niveau 4 prévue depuis 92 jours" at bounding box center [233, 638] width 347 height 61
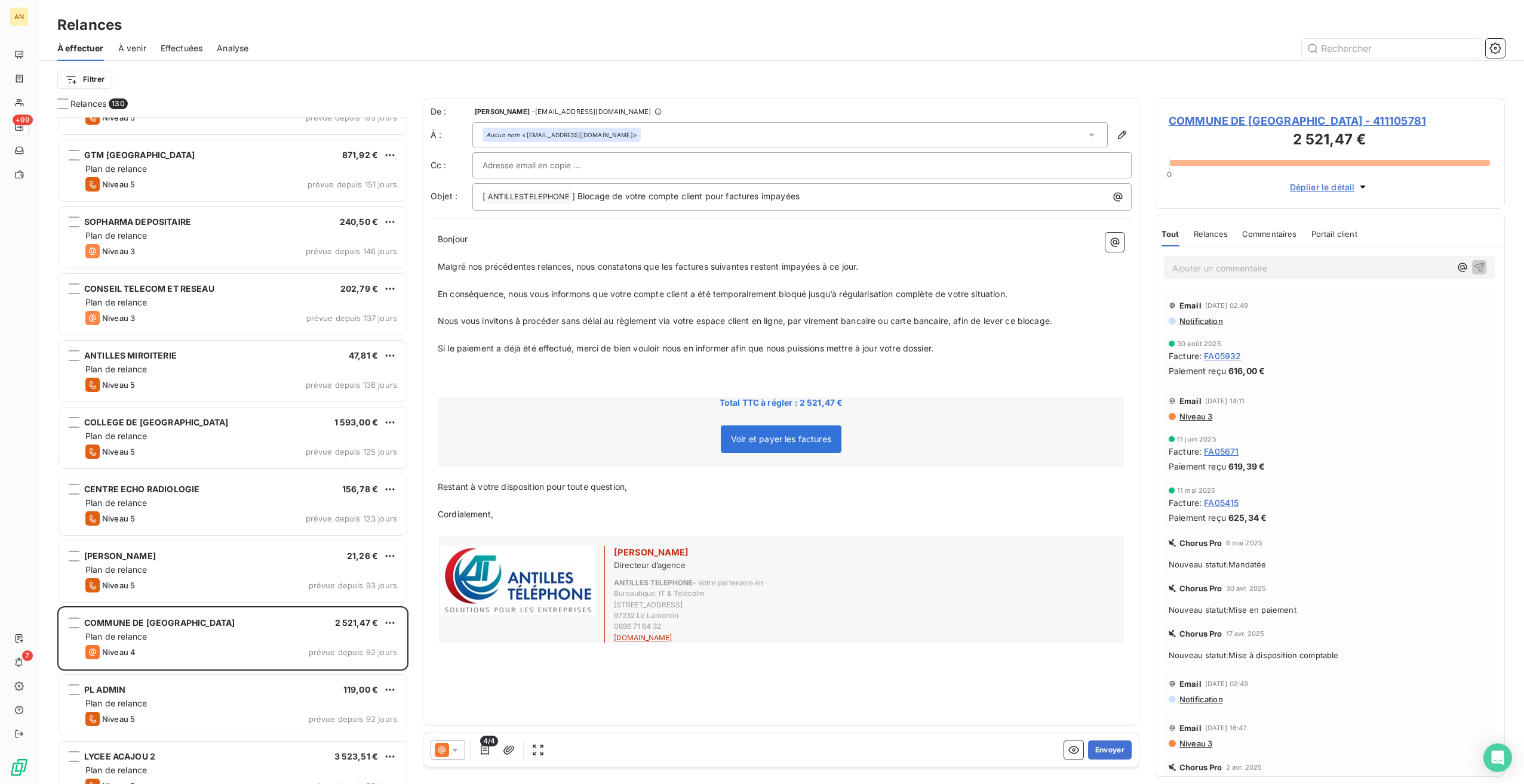
click at [203, 682] on div "PL ADMIN 119,00 € Plan de relance Niveau 5 prévue depuis 92 jours" at bounding box center [233, 705] width 347 height 61
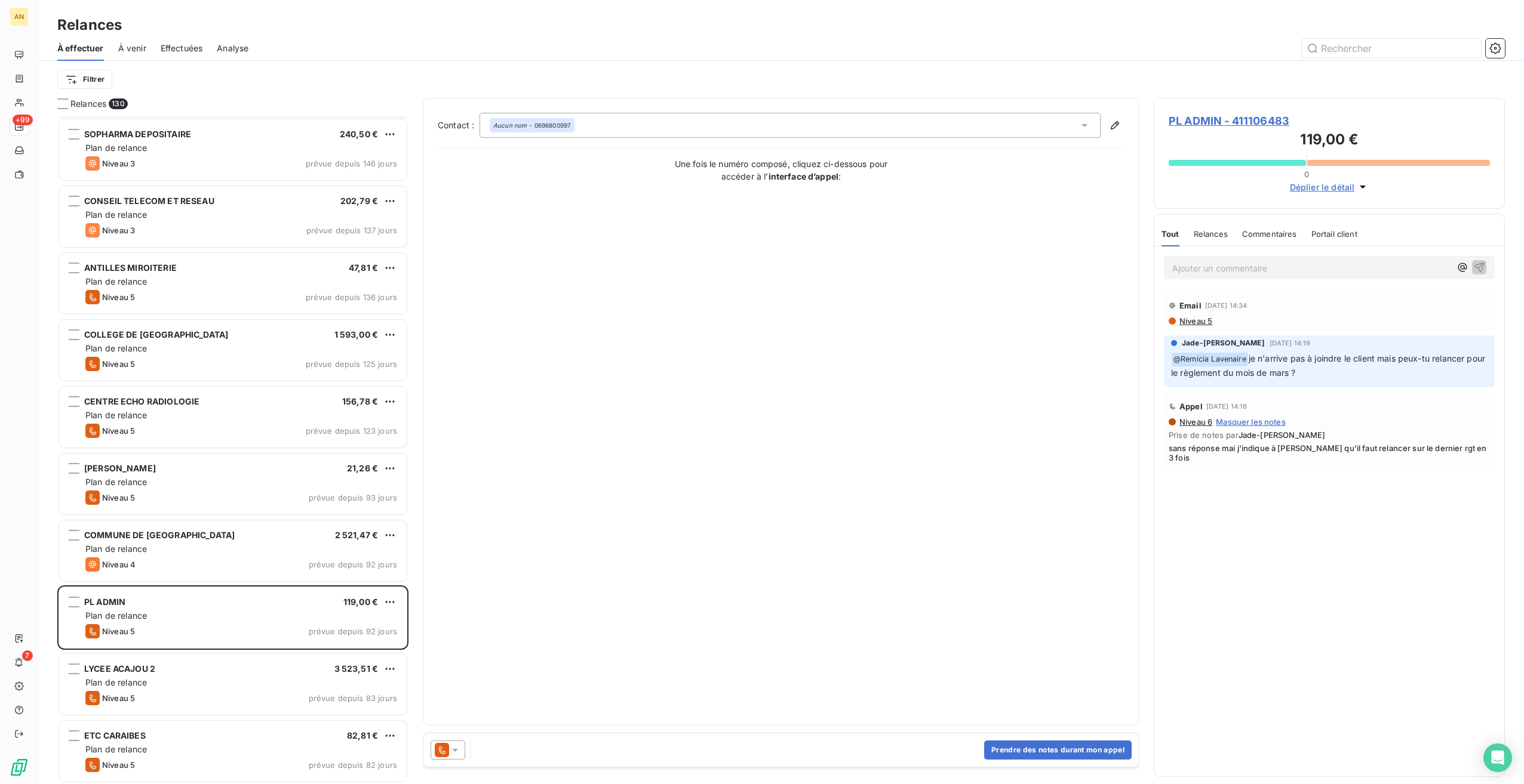
scroll to position [359, 0]
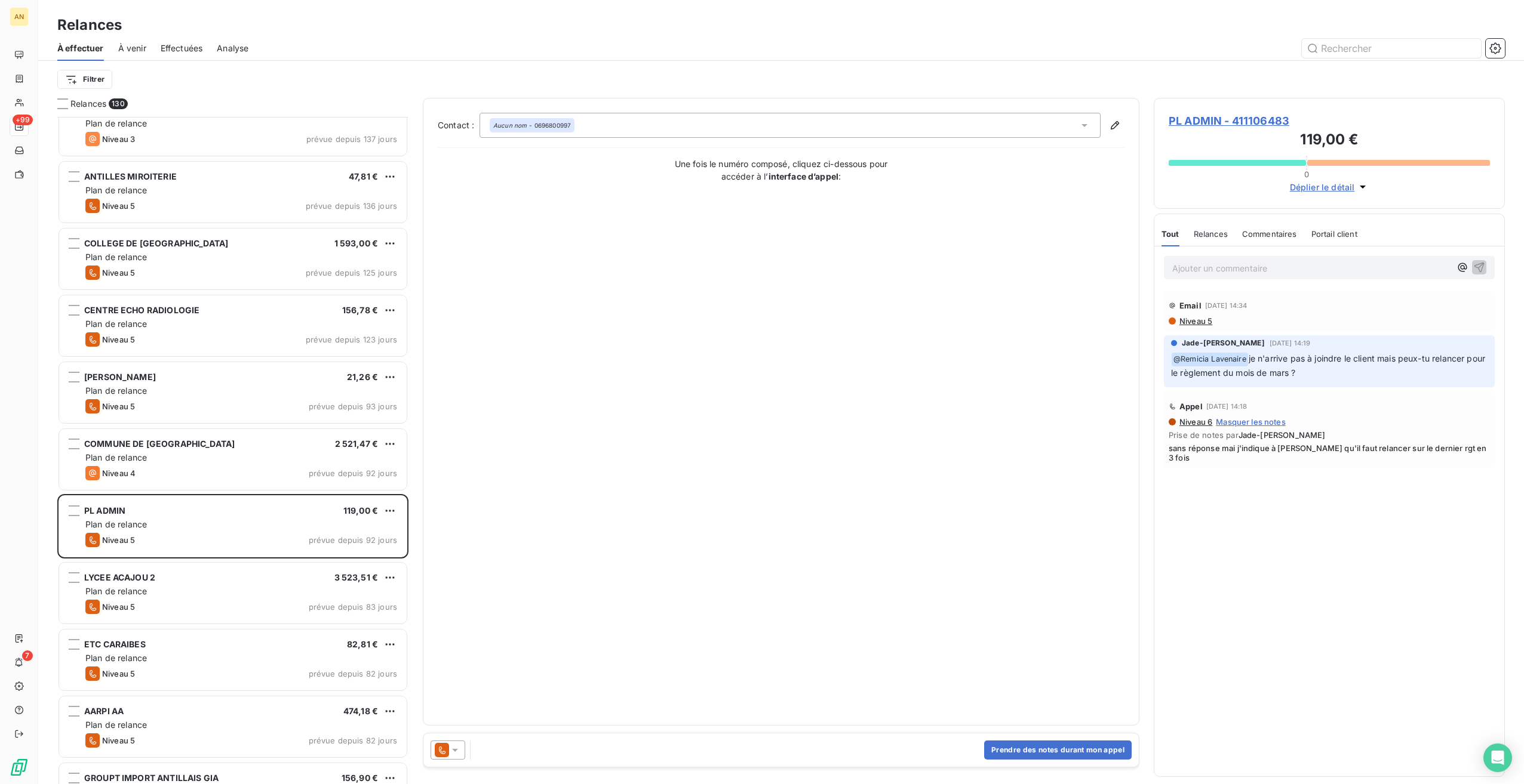
click at [209, 669] on div "Niveau 5 prévue depuis 82 jours" at bounding box center [241, 674] width 311 height 15
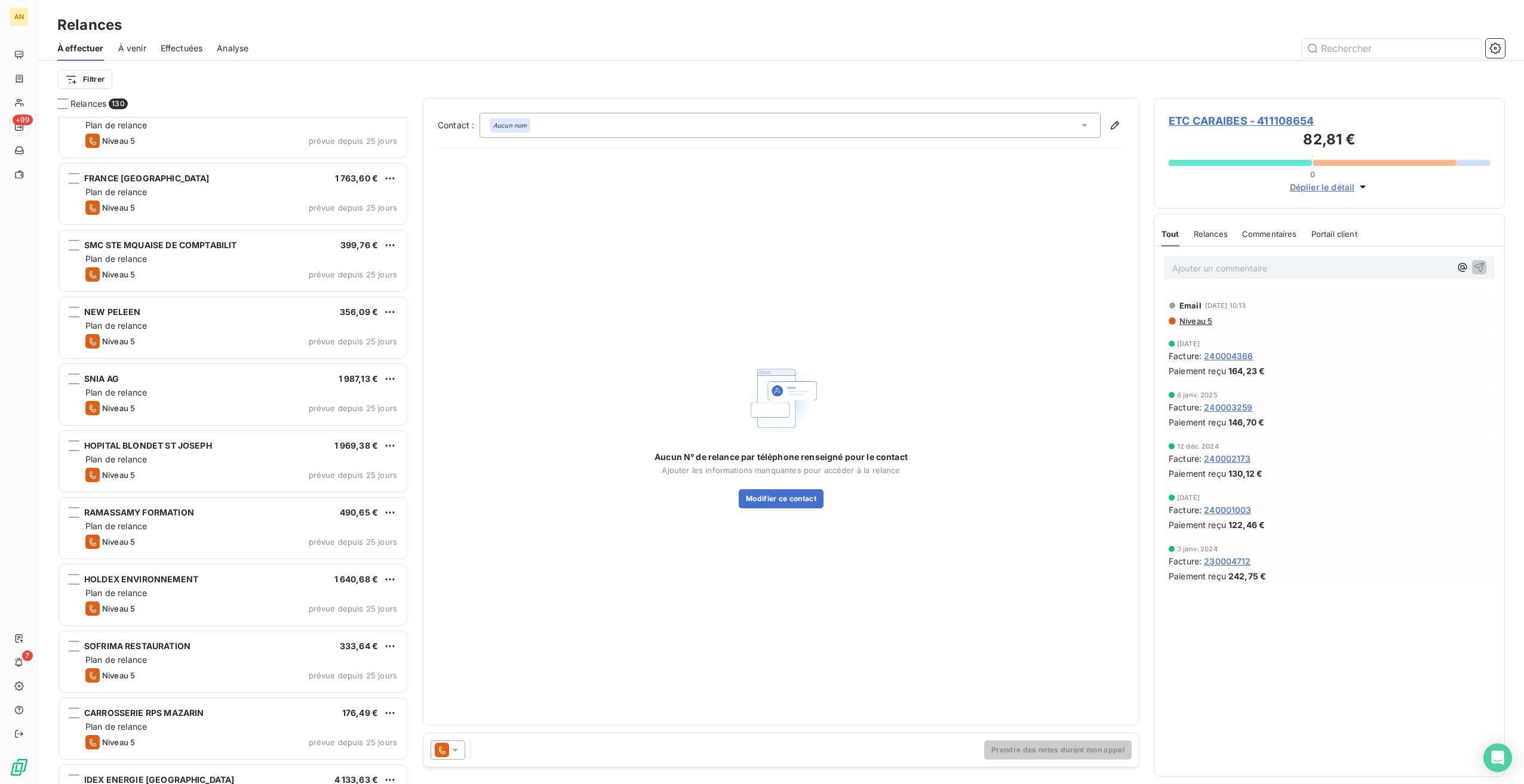
scroll to position [3641, 0]
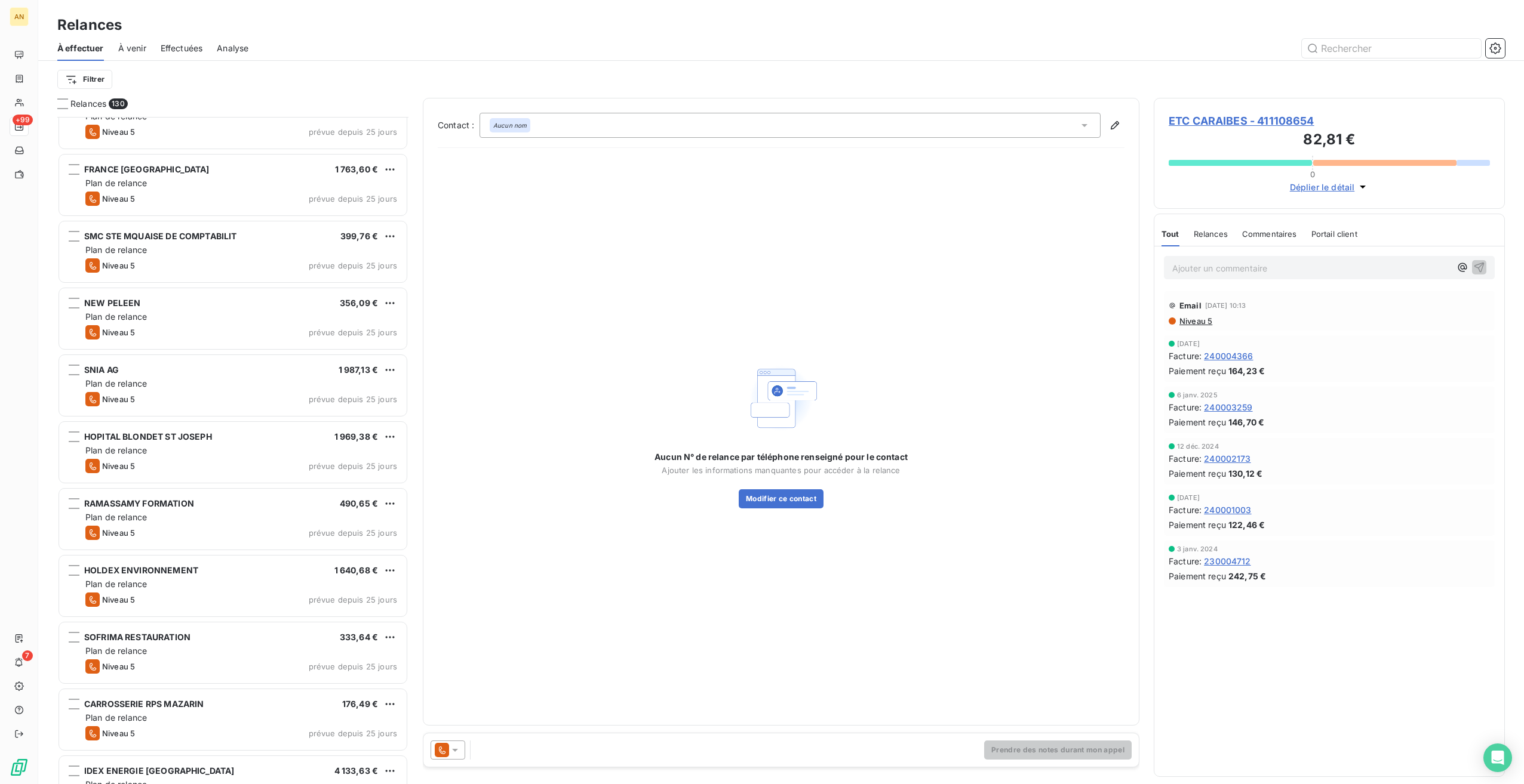
click at [195, 438] on span "HOPITAL BLONDET ST JOSEPH" at bounding box center [148, 436] width 128 height 10
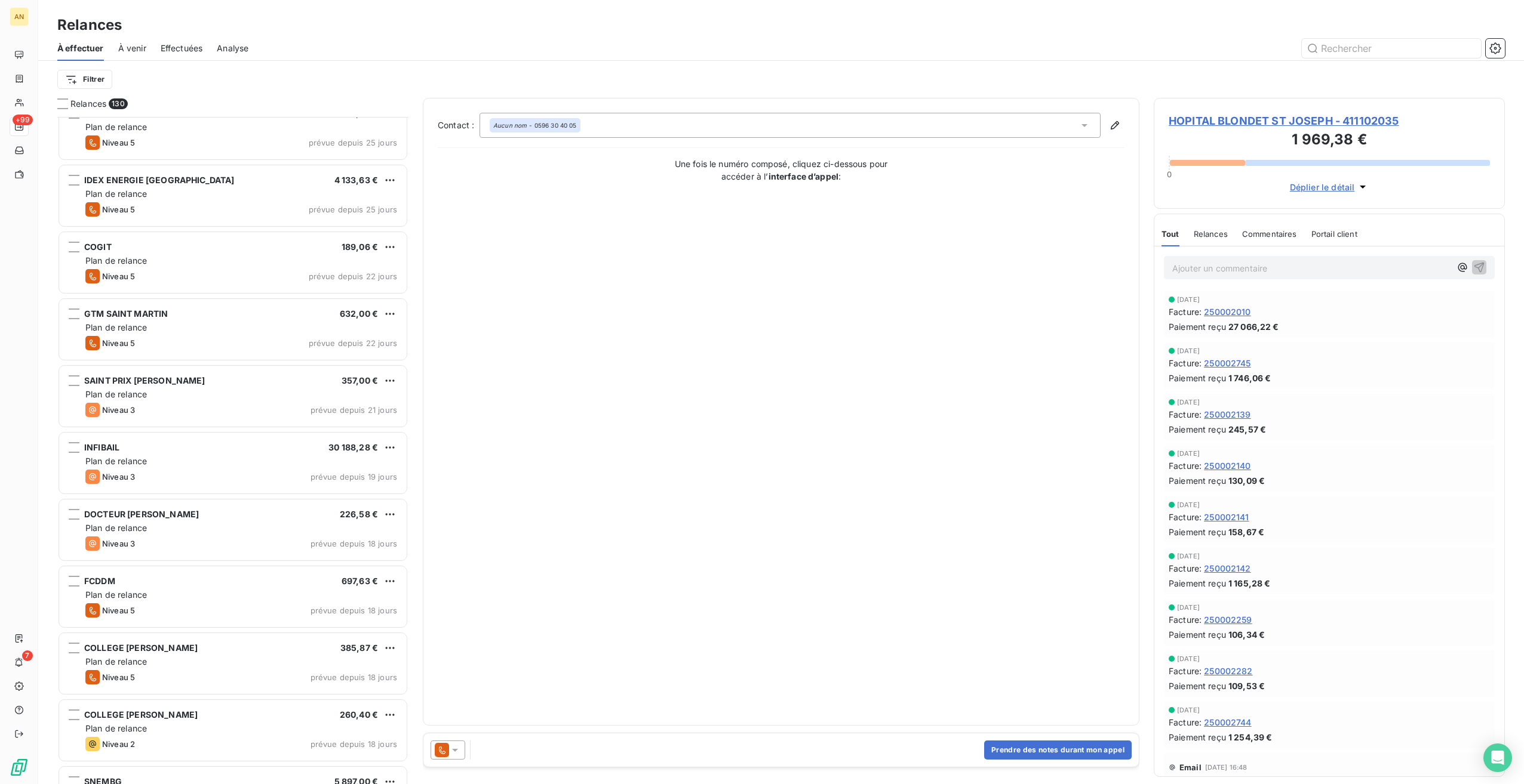
scroll to position [4238, 0]
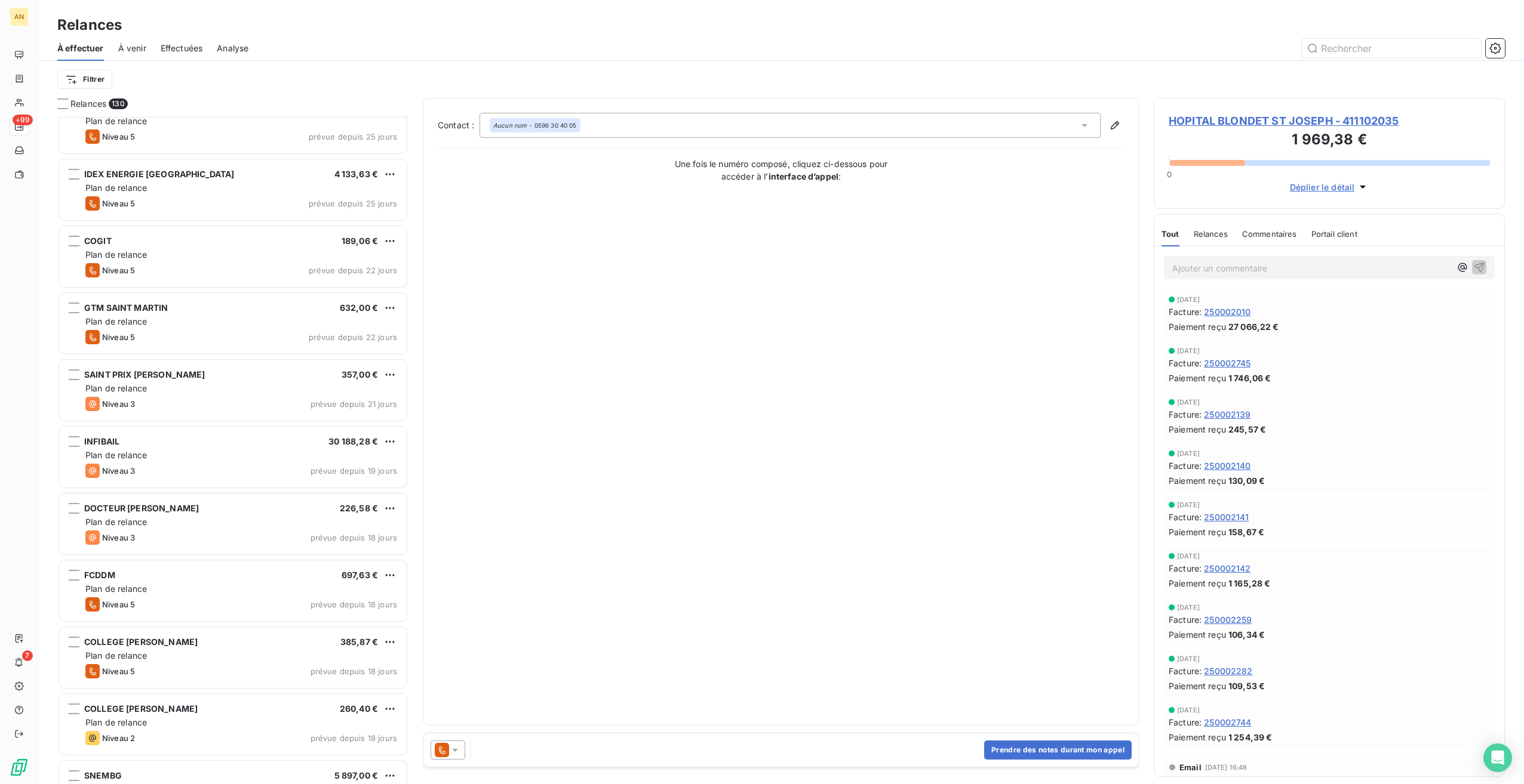
click at [163, 610] on div "Niveau 5 prévue depuis 18 jours" at bounding box center [241, 604] width 311 height 15
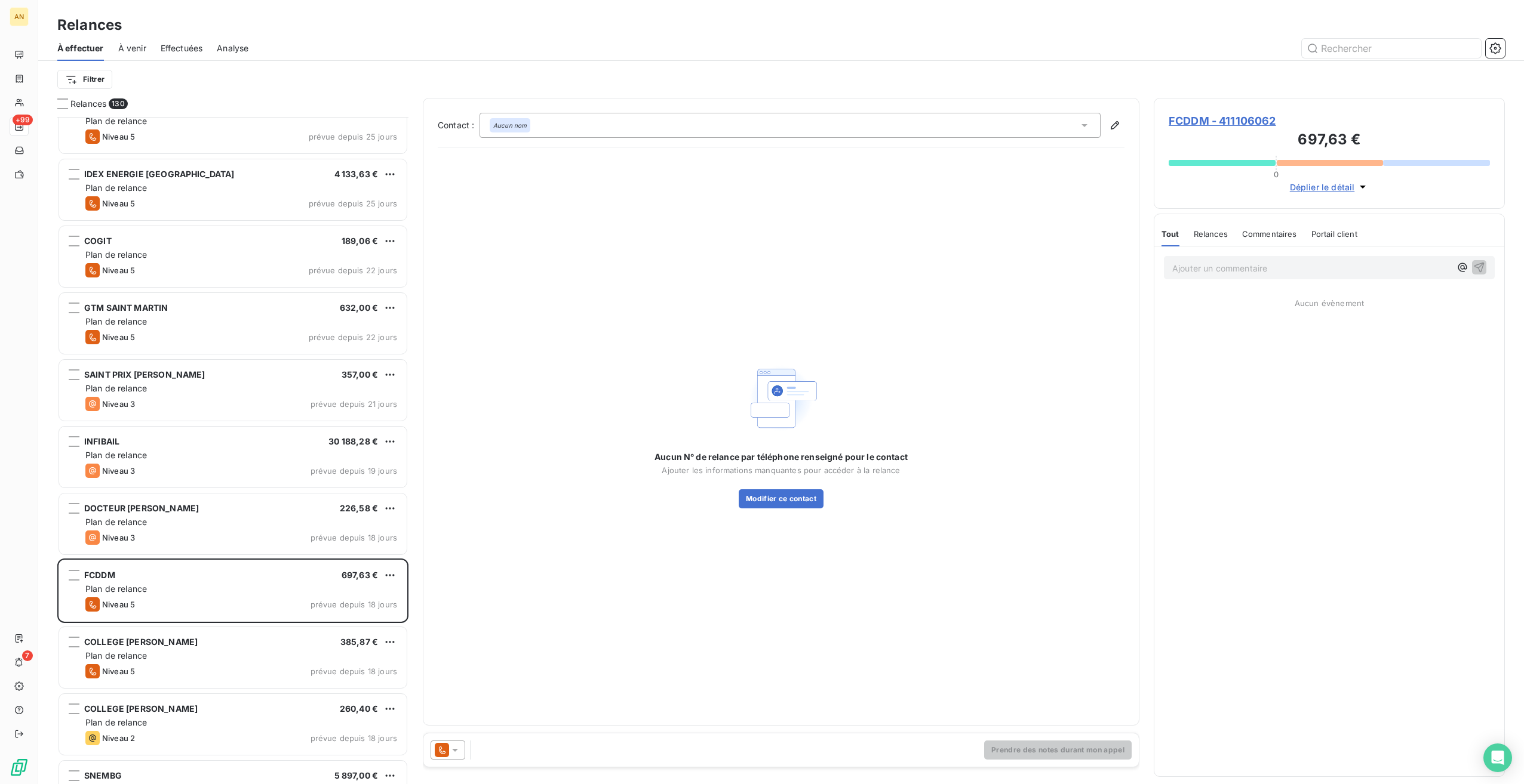
click at [166, 669] on div "Niveau 5 prévue depuis 18 jours" at bounding box center [241, 672] width 311 height 15
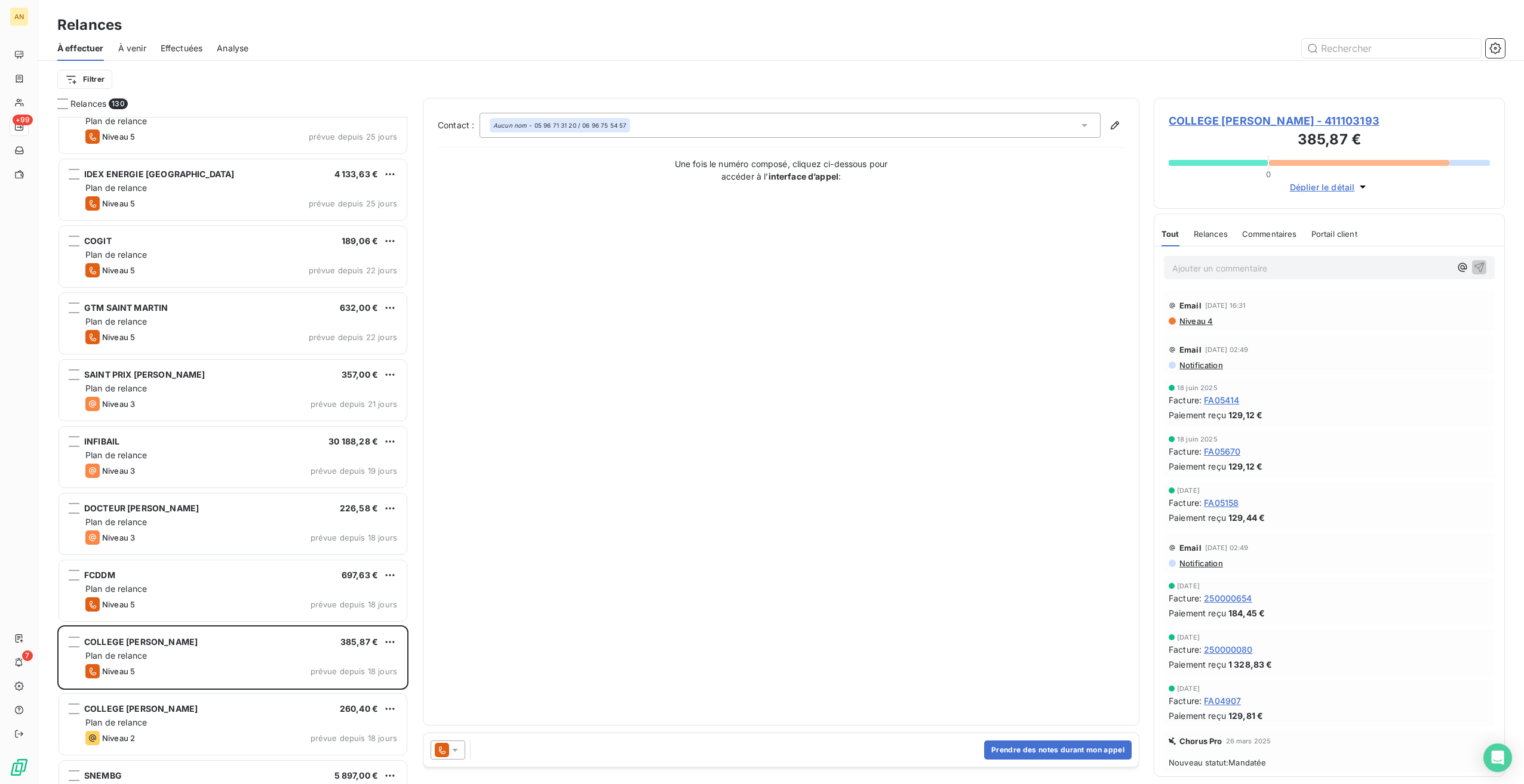
click at [173, 731] on div "Niveau 2 prévue depuis 18 jours" at bounding box center [241, 738] width 311 height 15
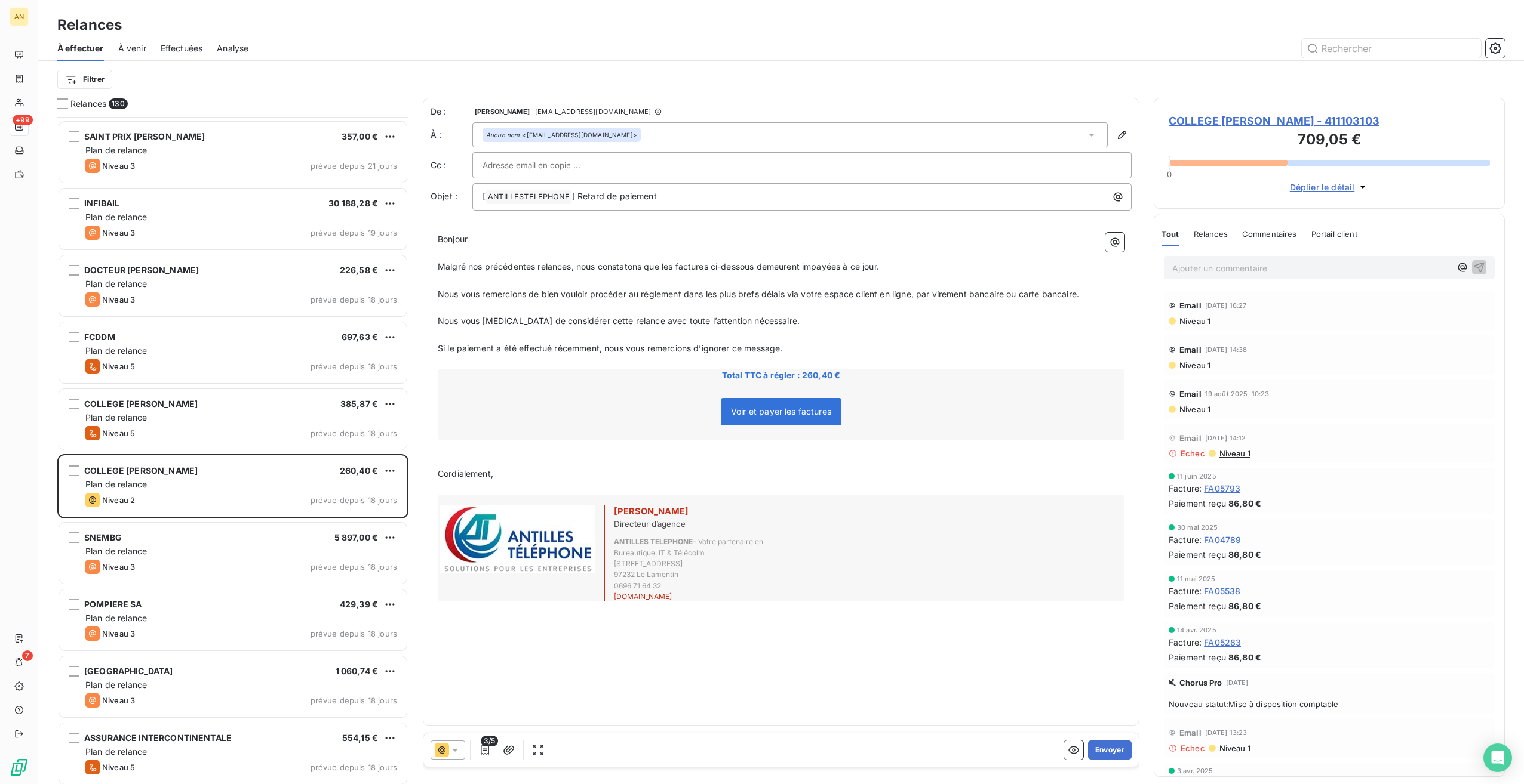
scroll to position [4476, 0]
click at [182, 664] on div "[GEOGRAPHIC_DATA] 1 060,74 € Plan de relance Niveau 3 prévue depuis 18 jours" at bounding box center [233, 686] width 347 height 61
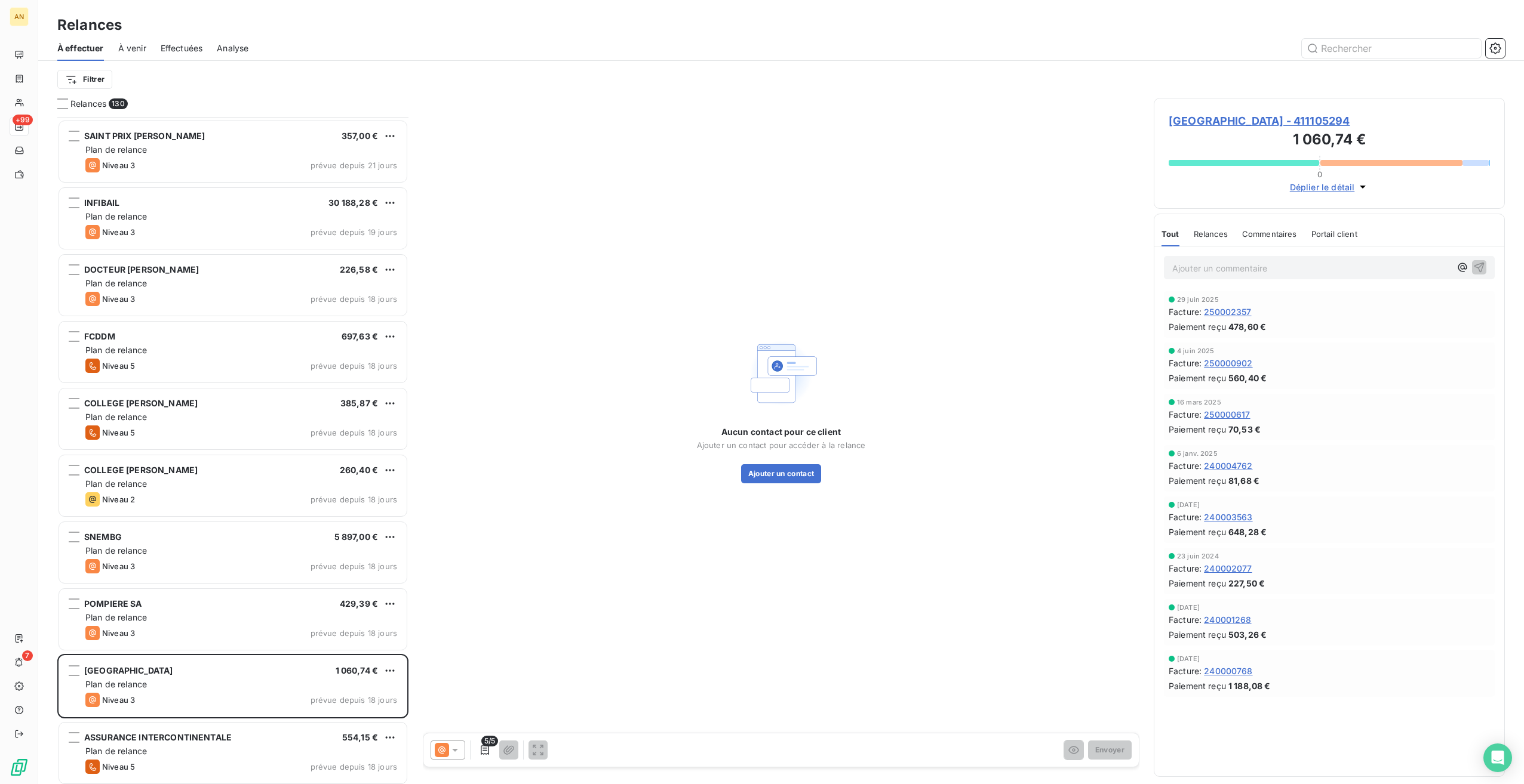
click at [207, 620] on div "Plan de relance" at bounding box center [241, 618] width 311 height 12
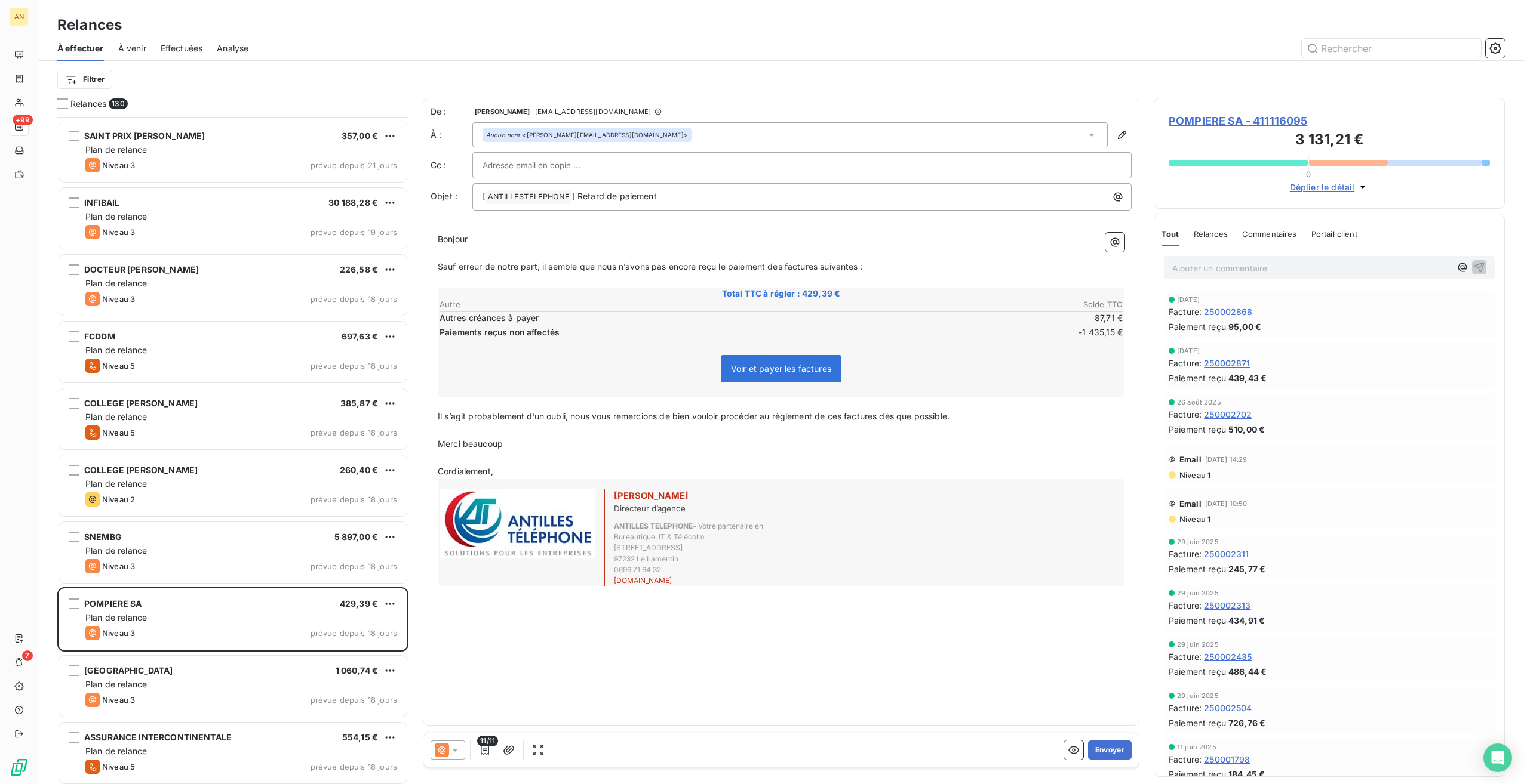
click at [1111, 753] on button "Envoyer" at bounding box center [1110, 750] width 44 height 19
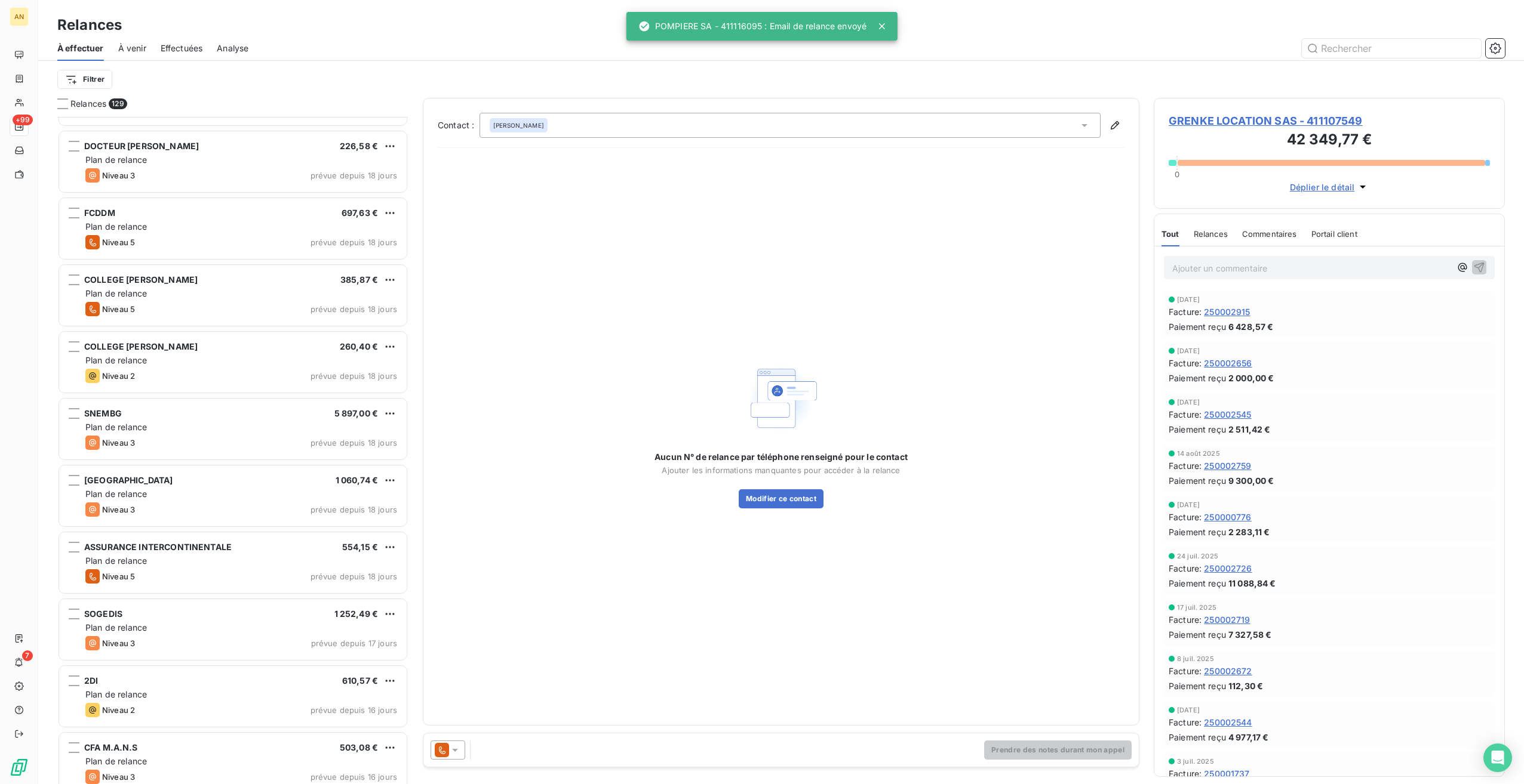
scroll to position [4655, 0]
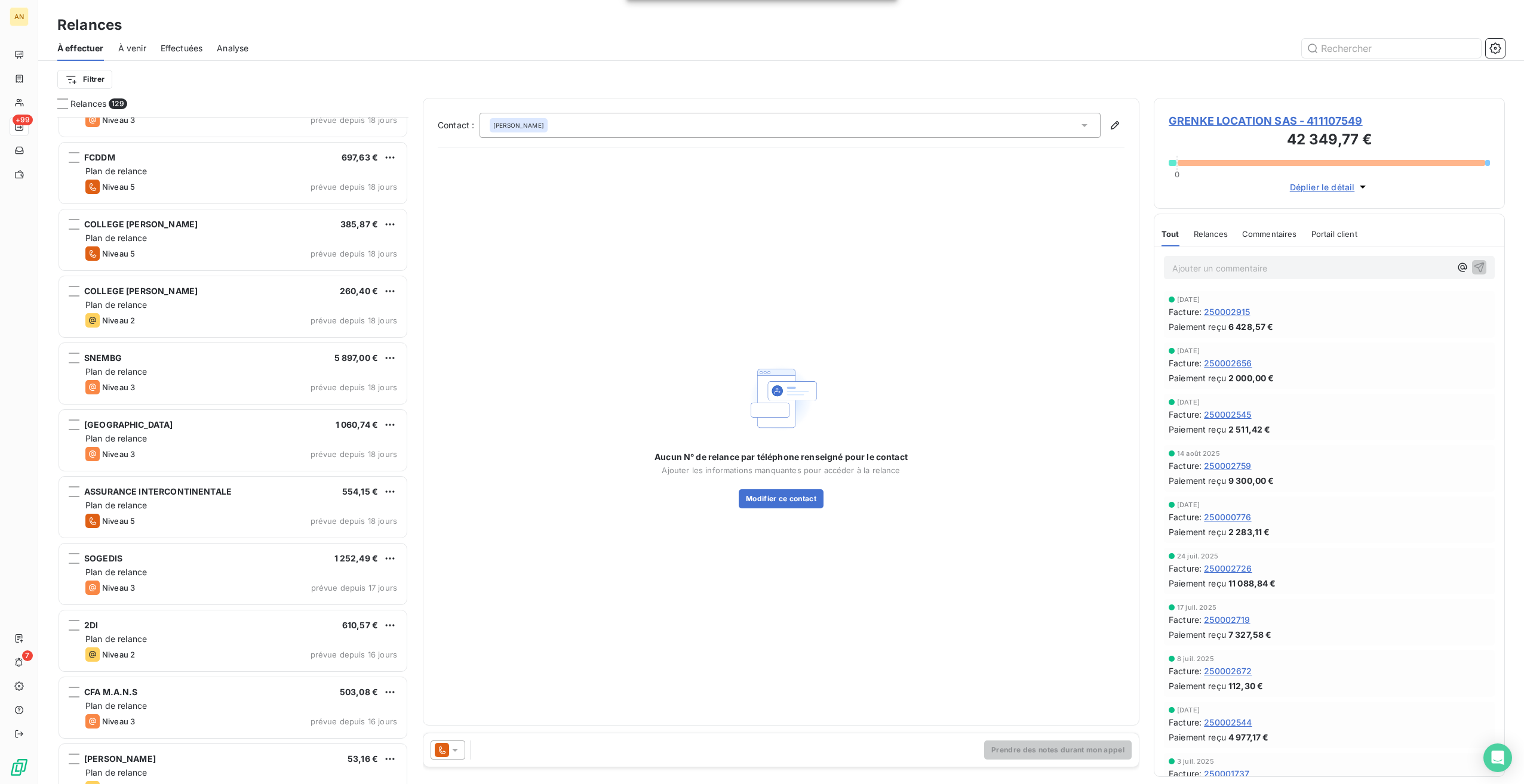
click at [217, 710] on div "Plan de relance" at bounding box center [241, 706] width 311 height 12
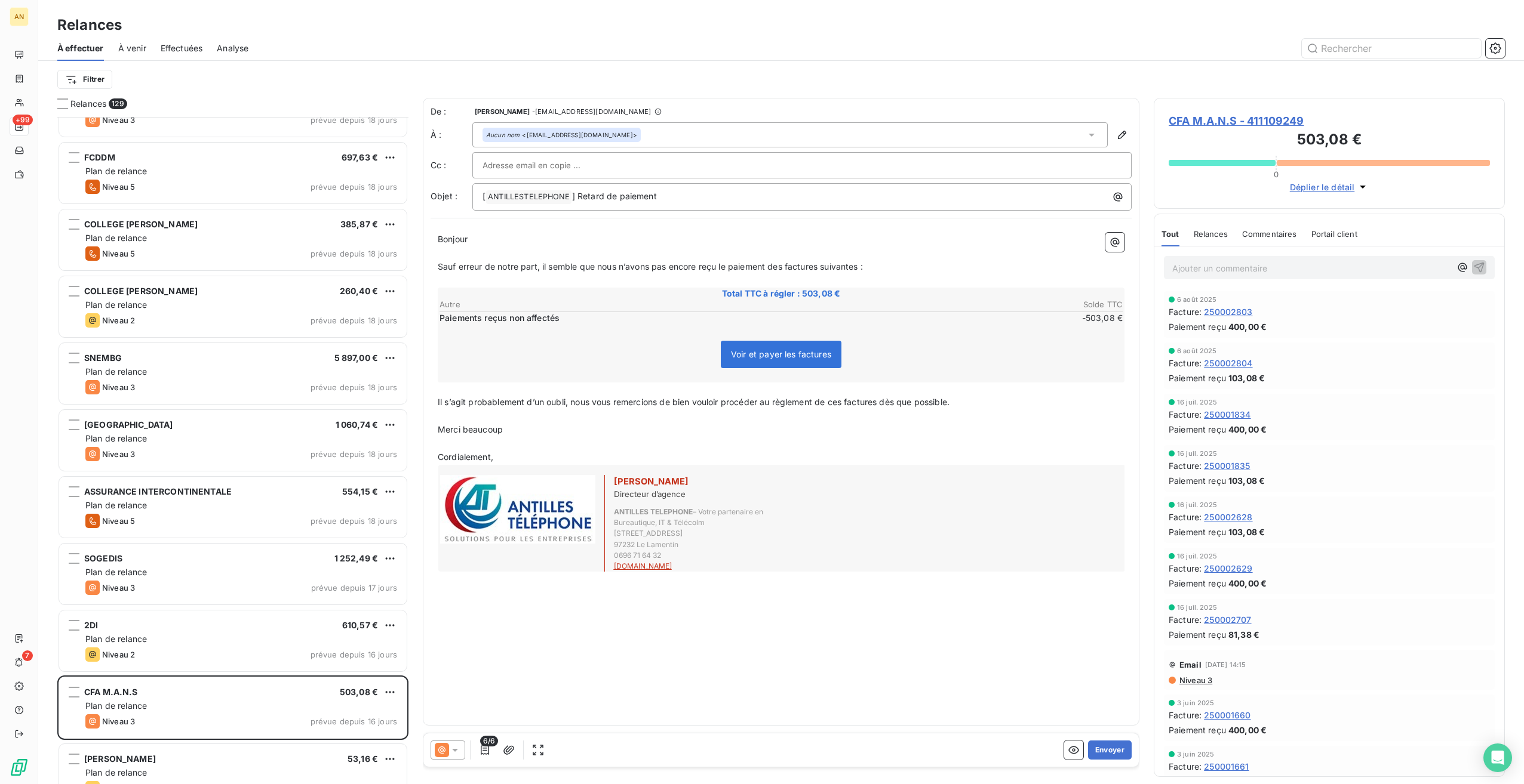
click at [1090, 746] on button "Envoyer" at bounding box center [1110, 750] width 44 height 19
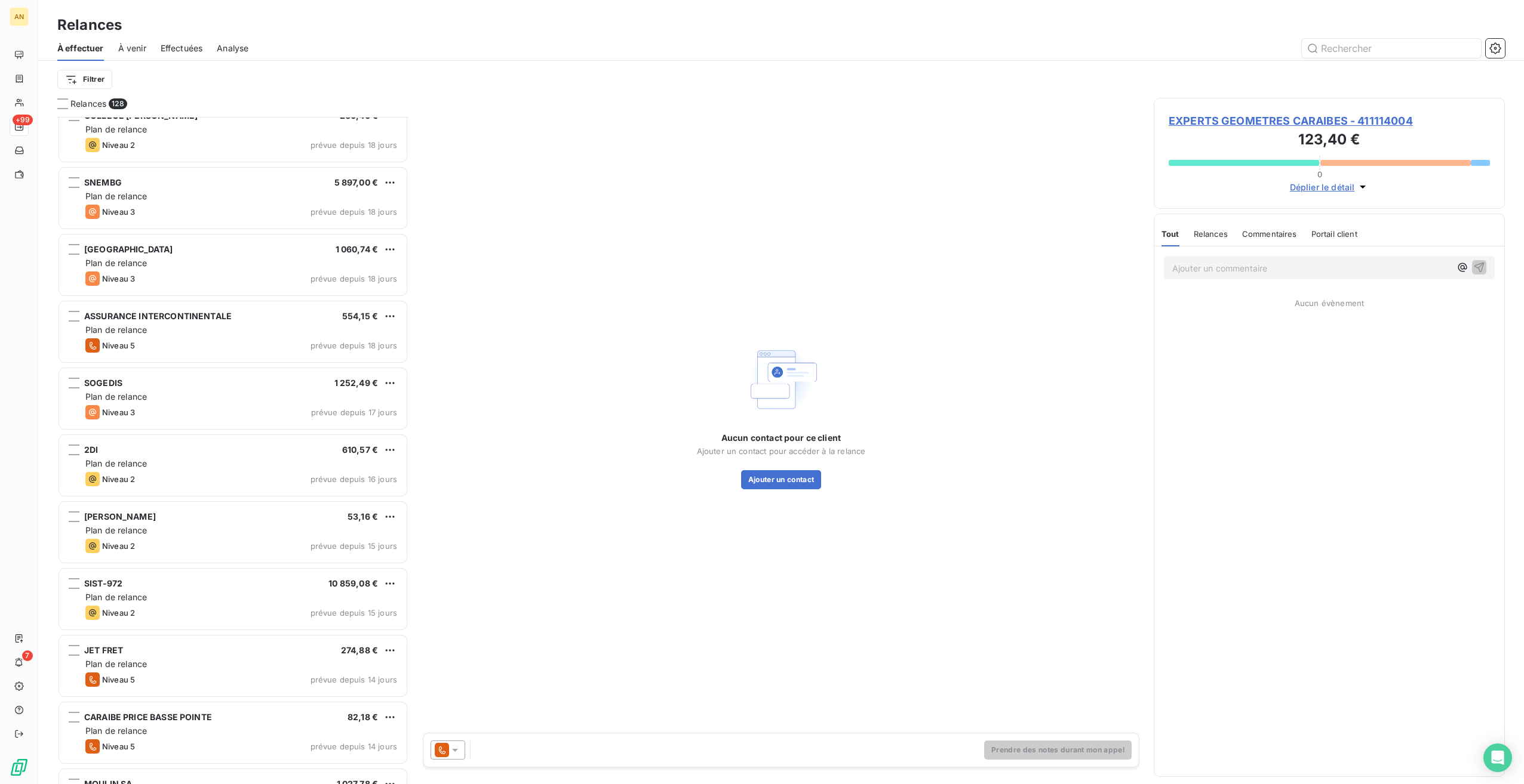
scroll to position [4834, 0]
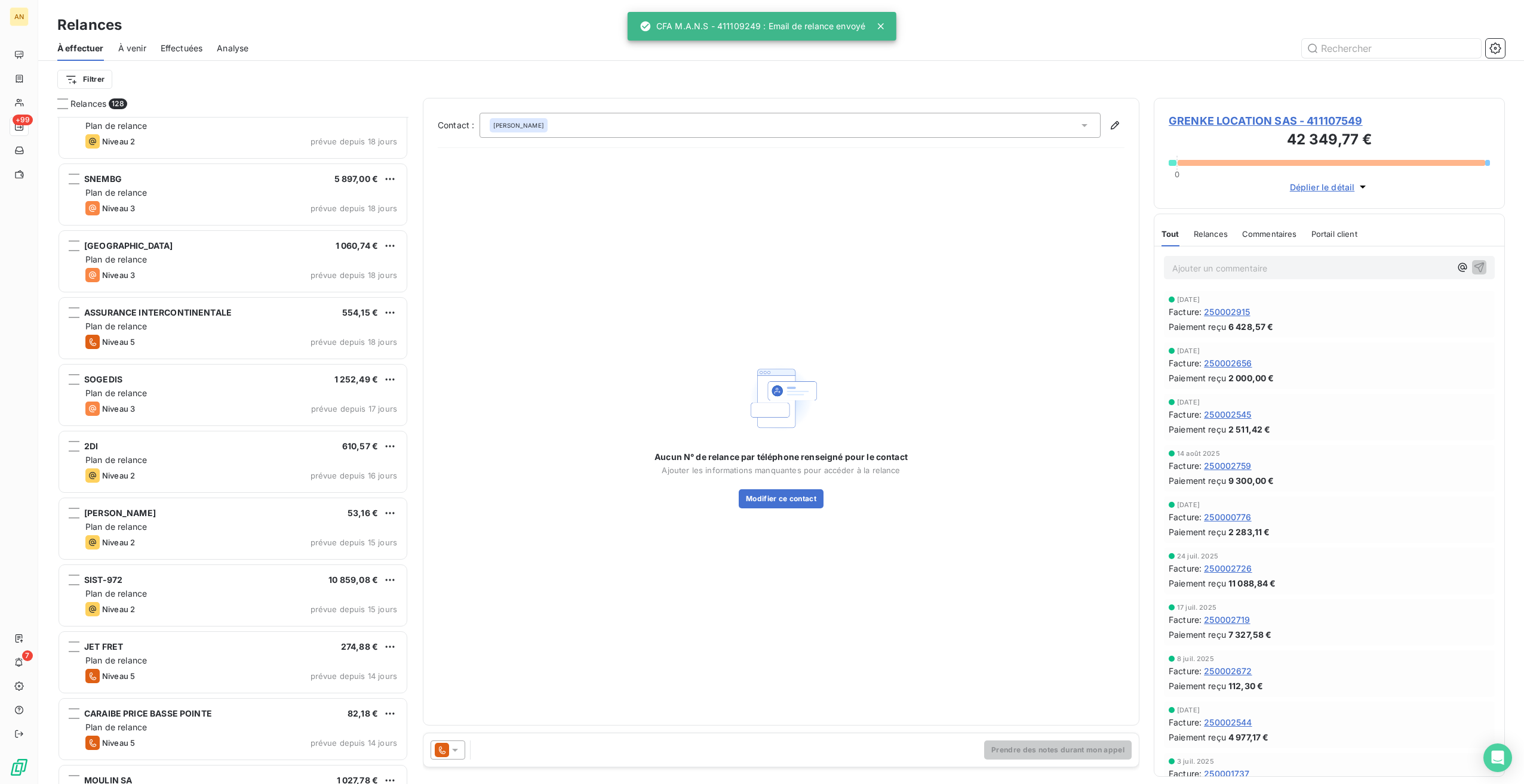
click at [179, 600] on div "SIST-972 10 859,08 € Plan de relance Niveau 2 prévue depuis 15 jours" at bounding box center [233, 595] width 347 height 61
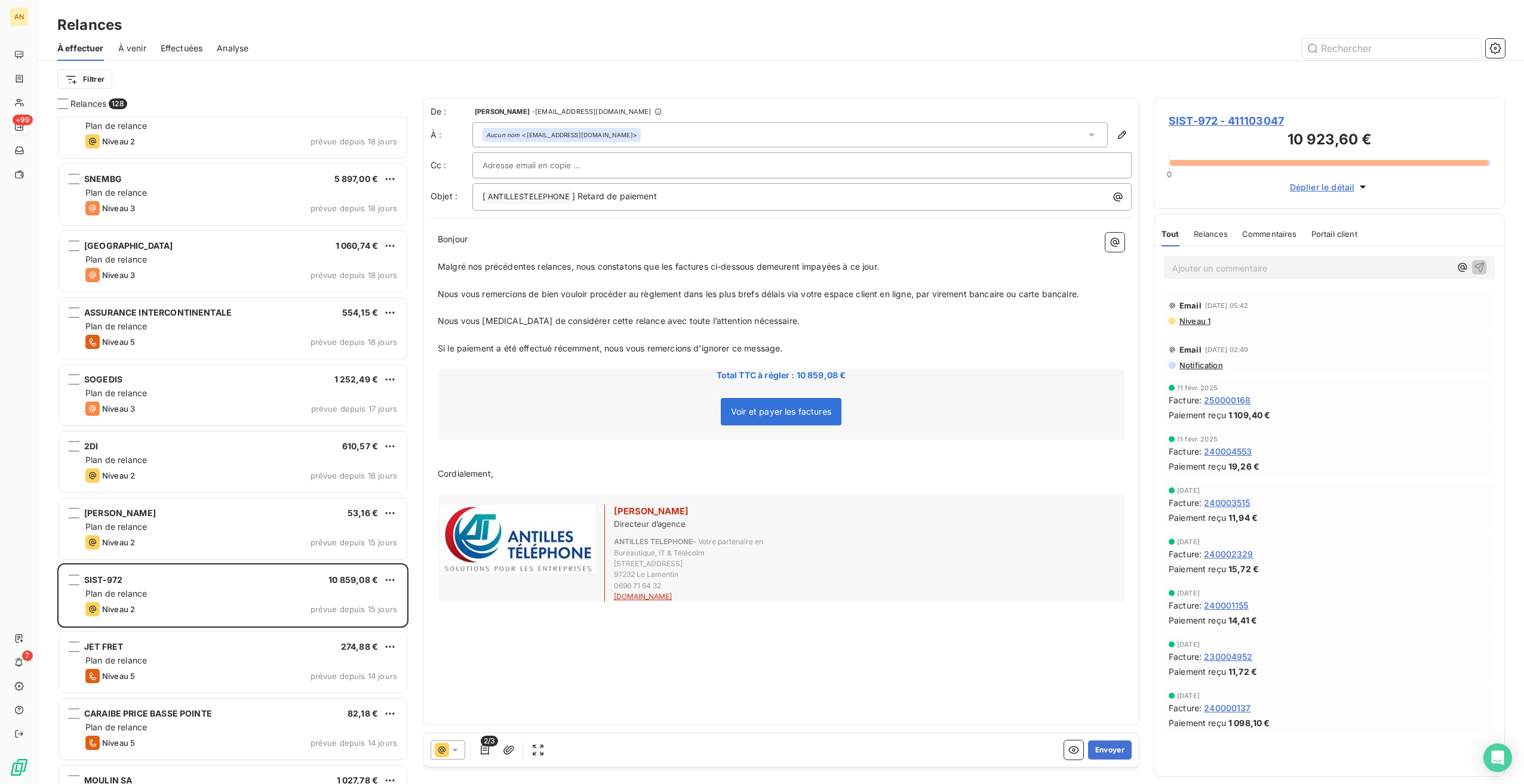
click at [1107, 747] on button "Envoyer" at bounding box center [1110, 750] width 44 height 19
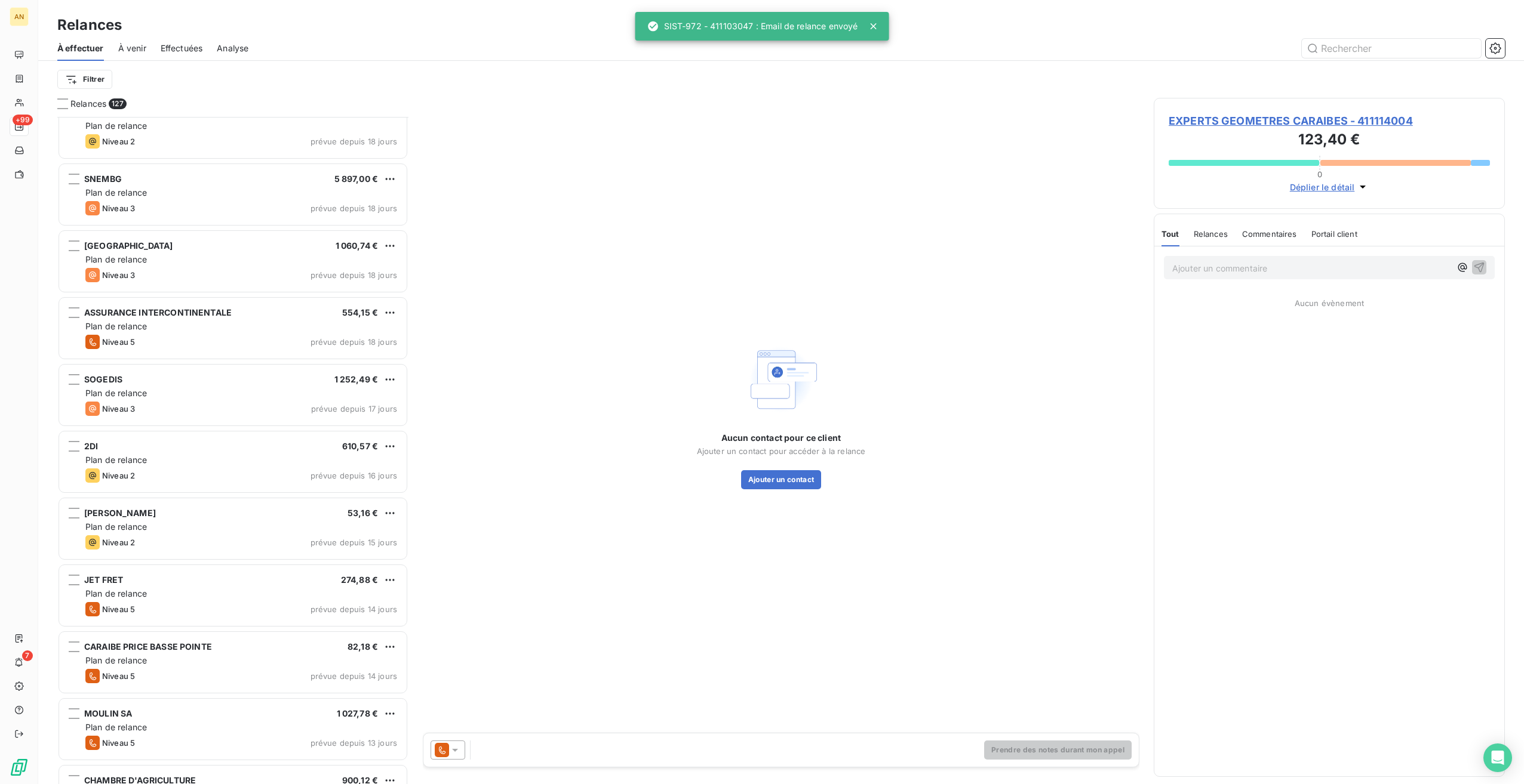
click at [189, 604] on div "Niveau 5 prévue depuis 14 jours" at bounding box center [241, 609] width 311 height 15
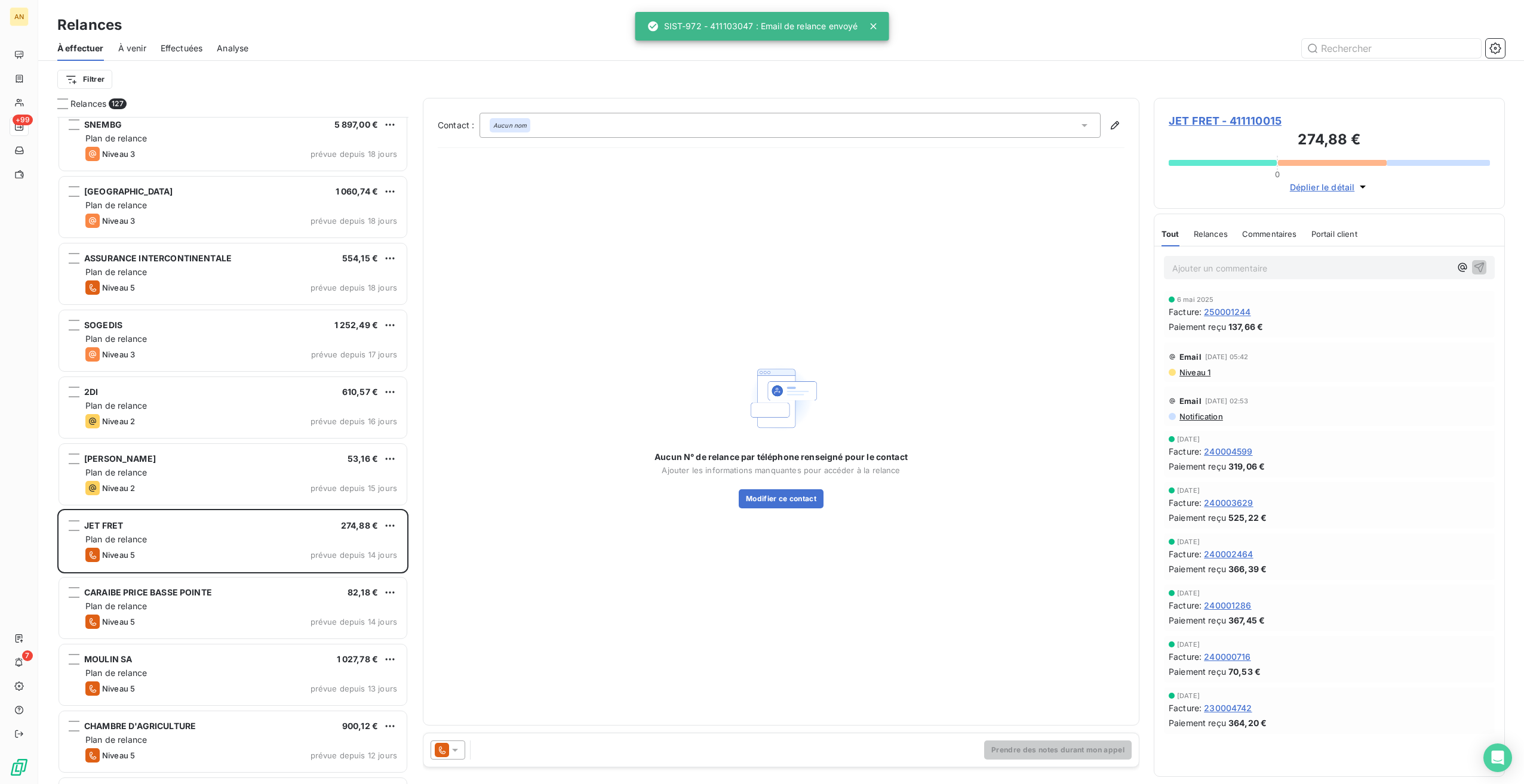
scroll to position [5013, 0]
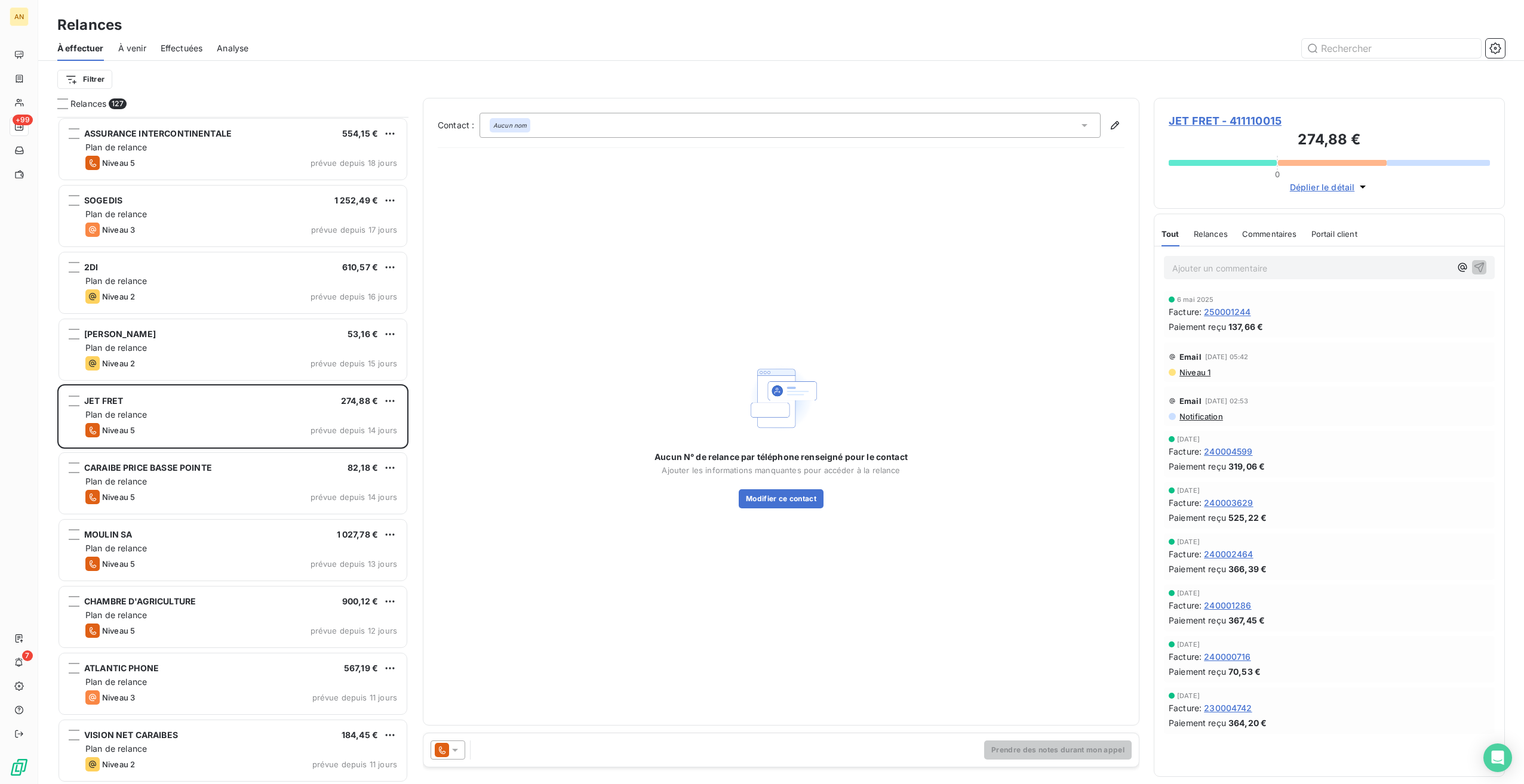
click at [196, 734] on div "VISION NET CARAIBES 184,45 €" at bounding box center [241, 735] width 311 height 11
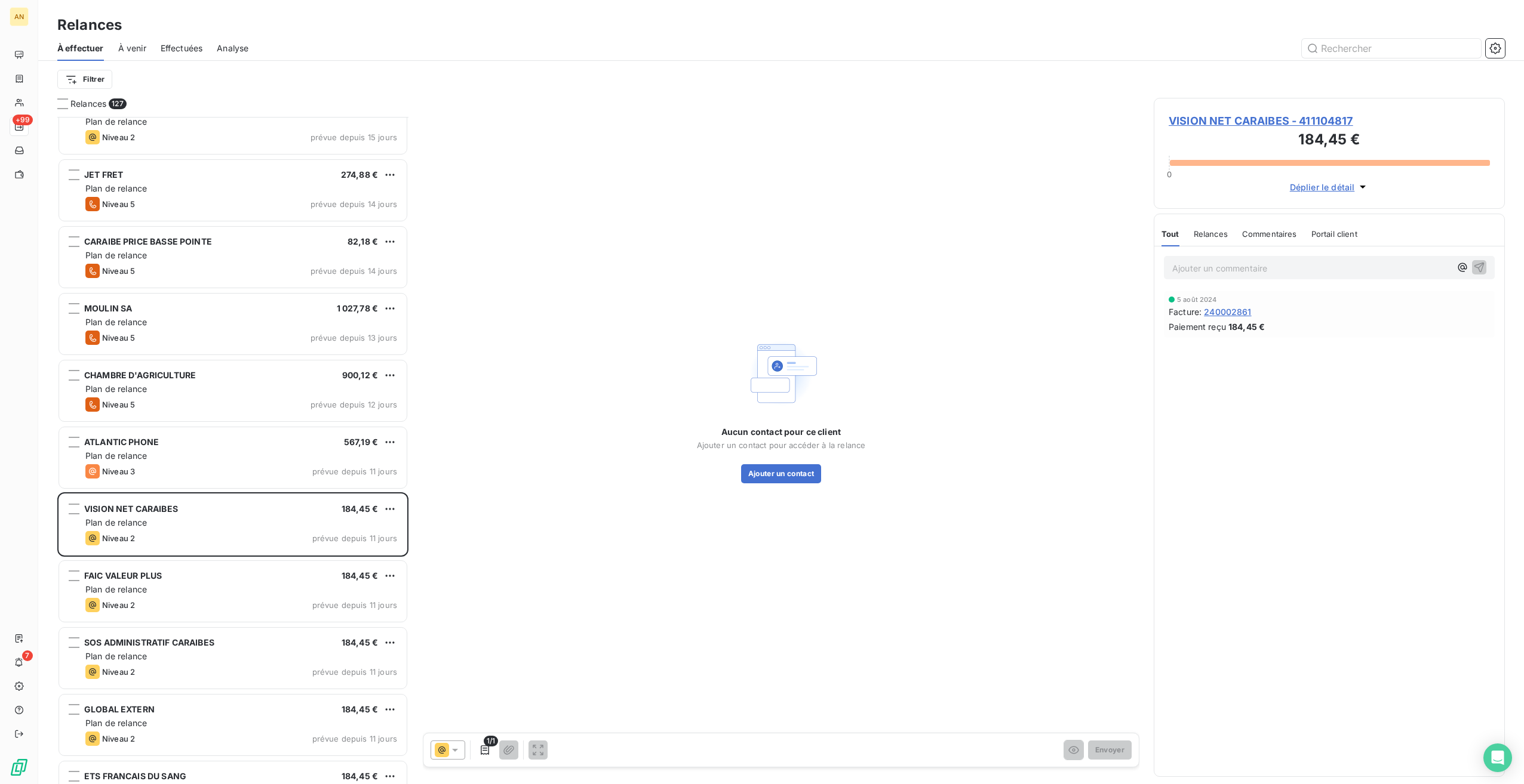
scroll to position [5312, 0]
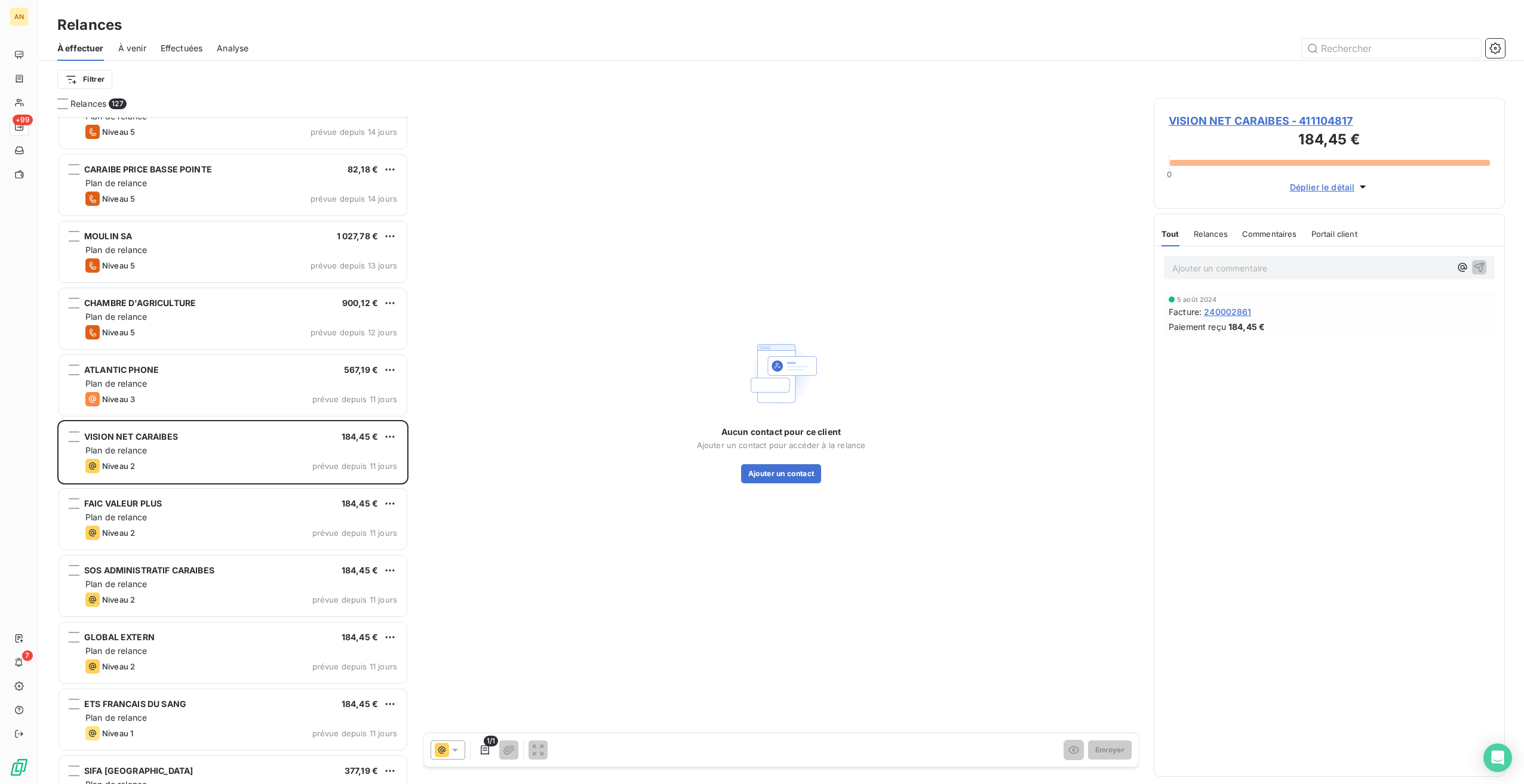
click at [174, 537] on div "Niveau 2 prévue depuis 11 jours" at bounding box center [241, 533] width 311 height 15
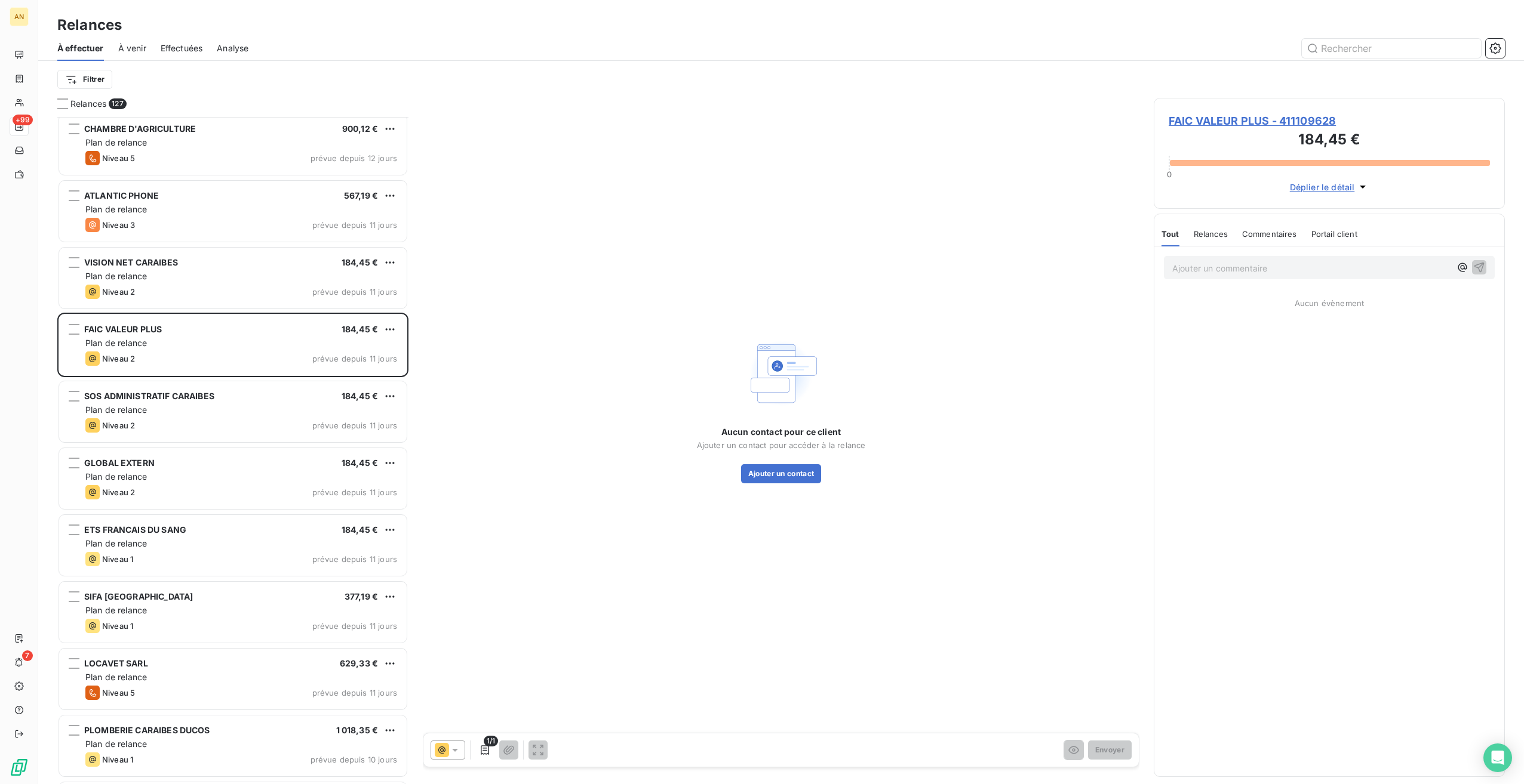
scroll to position [5491, 0]
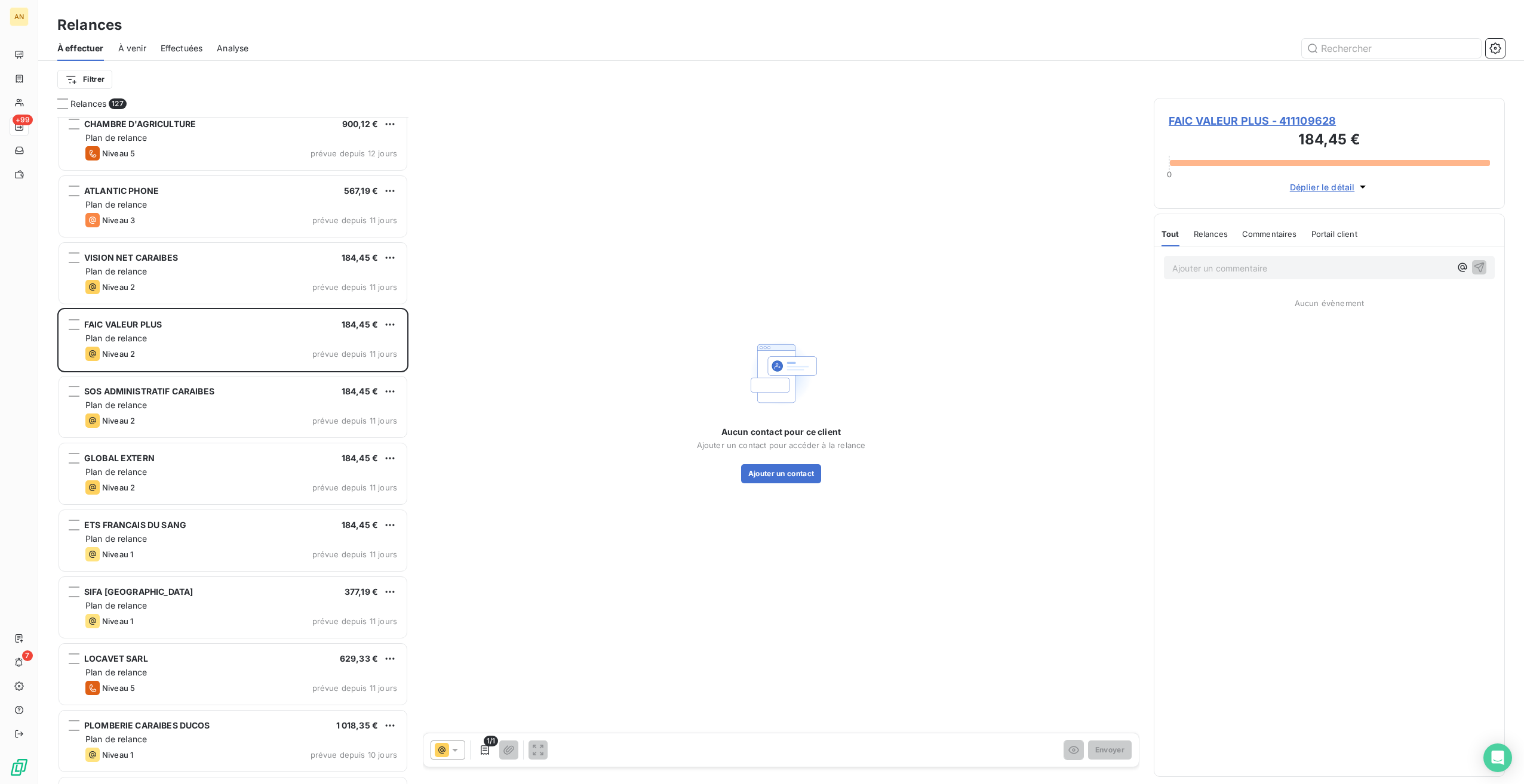
click at [179, 729] on span "PLOMBERIE CARAIBES DUCOS" at bounding box center [148, 725] width 126 height 10
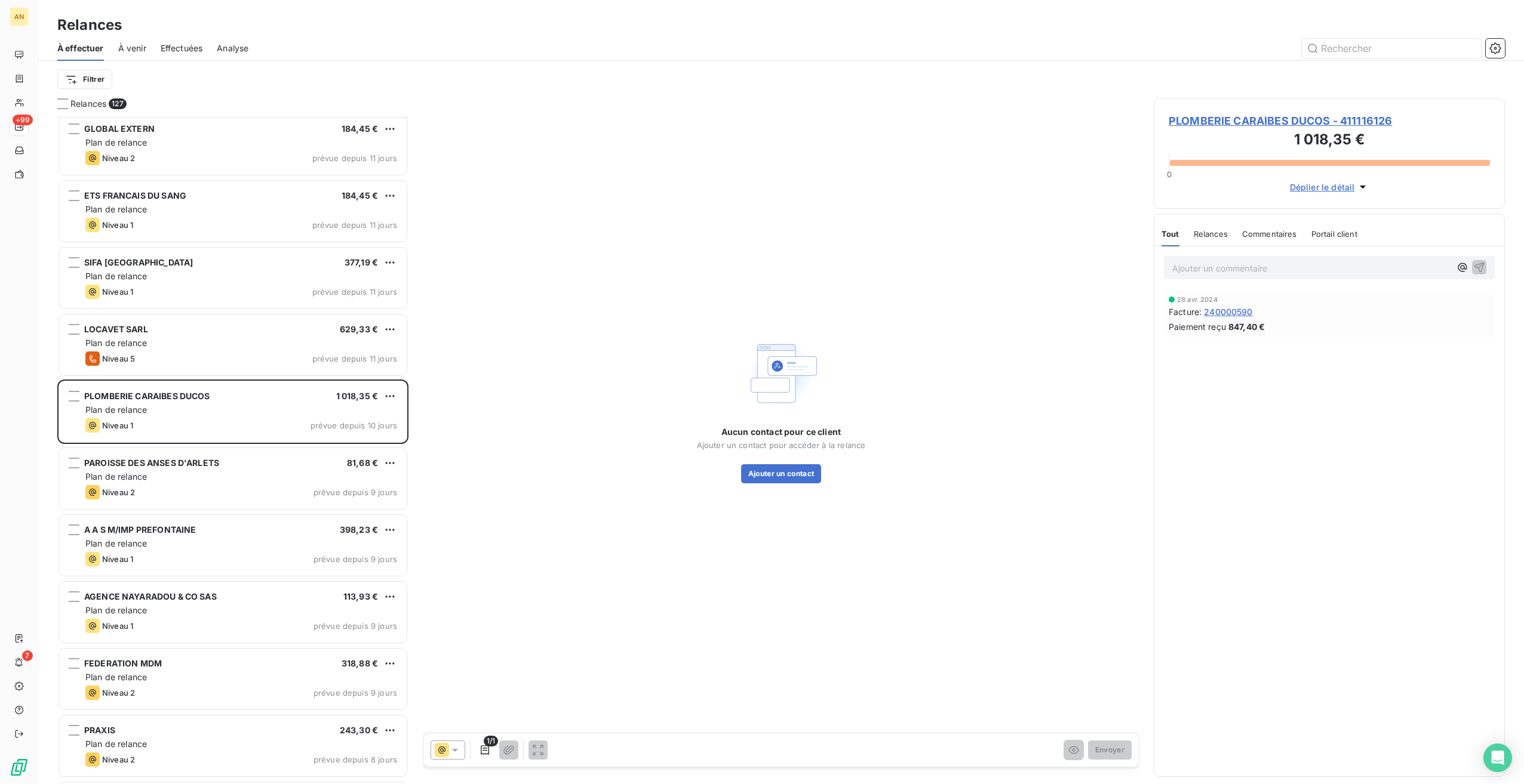
scroll to position [5969, 0]
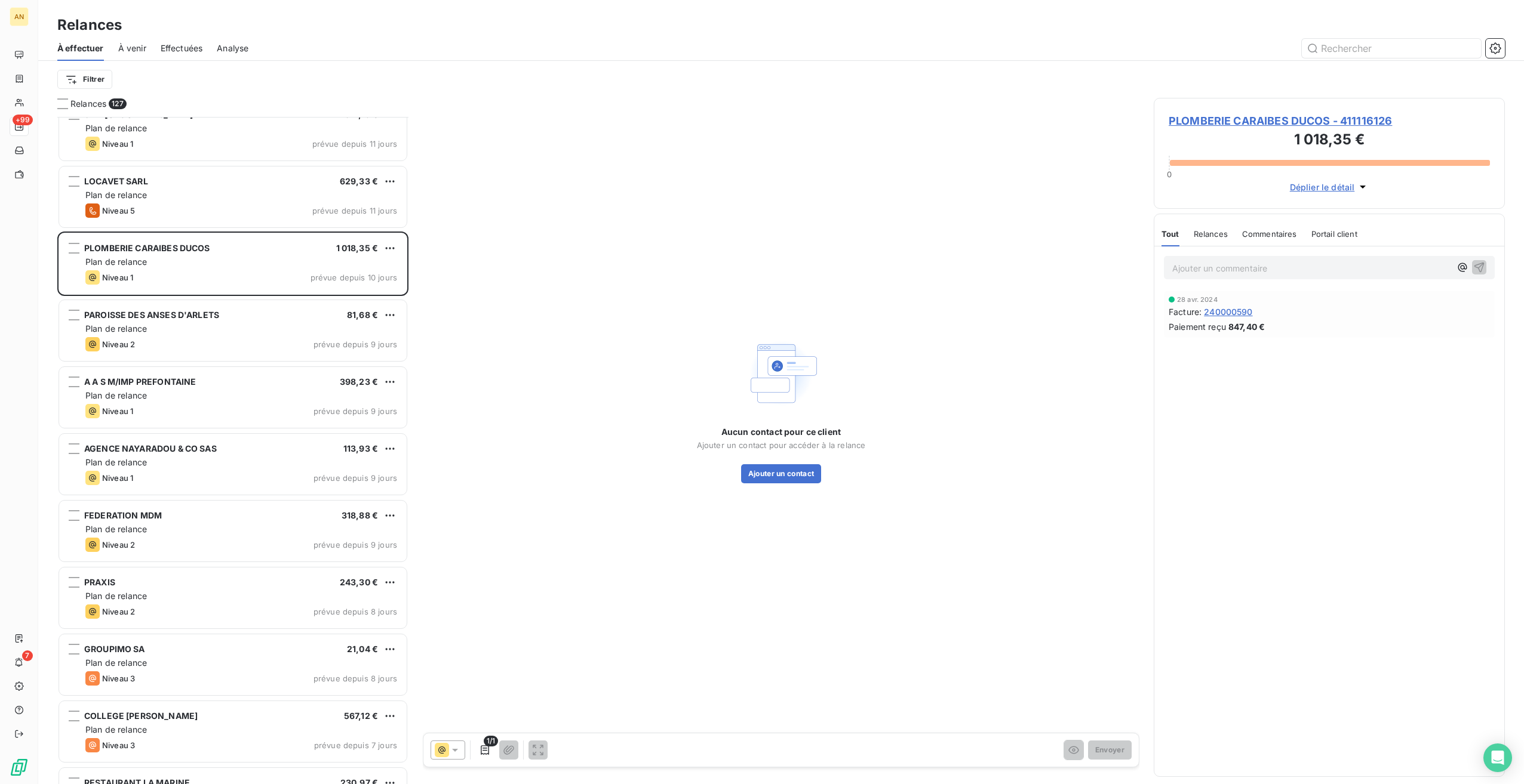
click at [191, 604] on div "Niveau 2 prévue depuis 8 jours" at bounding box center [241, 612] width 311 height 15
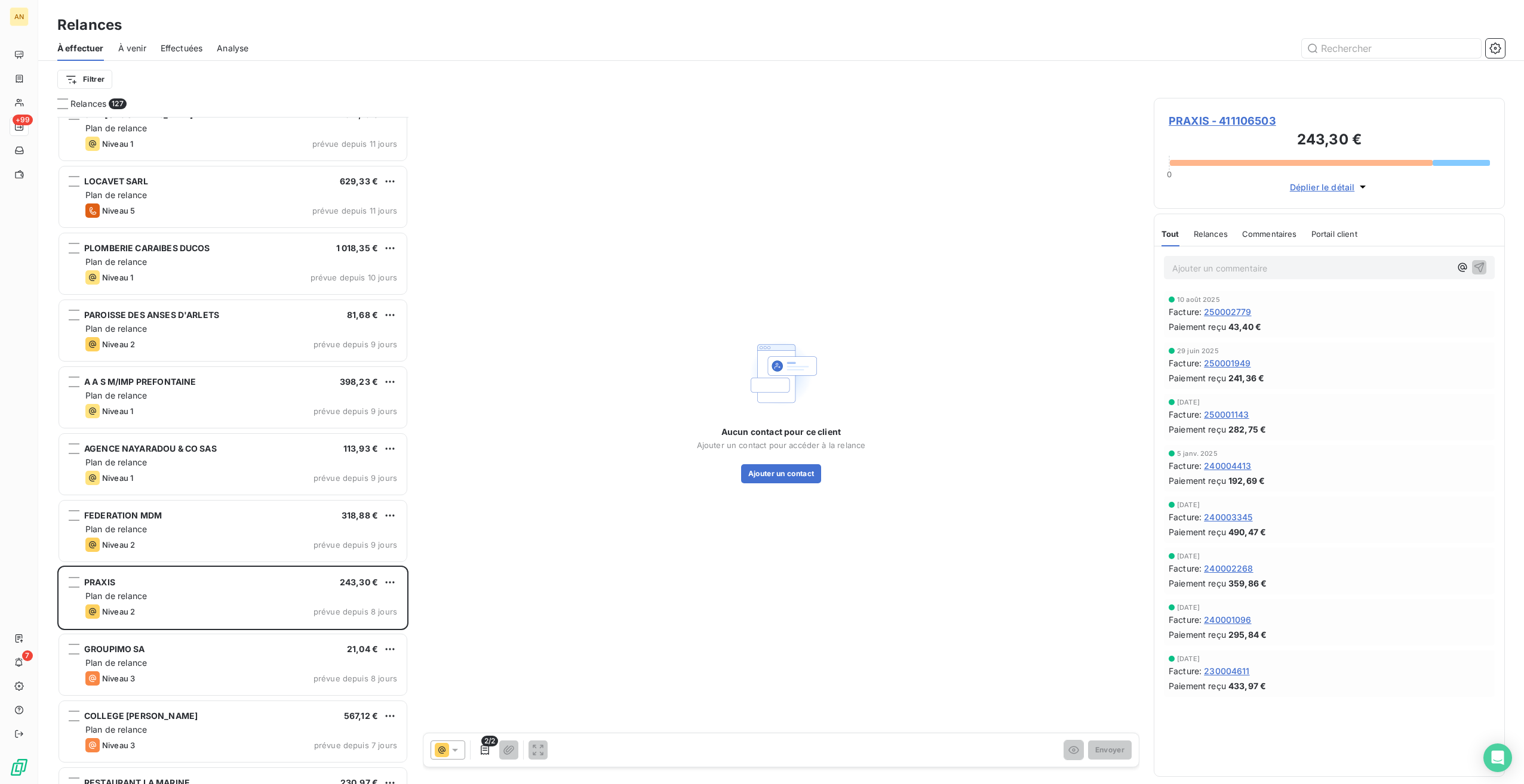
click at [199, 638] on div "GROUPIMO SA 21,04 € Plan de relance Niveau 3 prévue depuis 8 jours" at bounding box center [233, 664] width 347 height 61
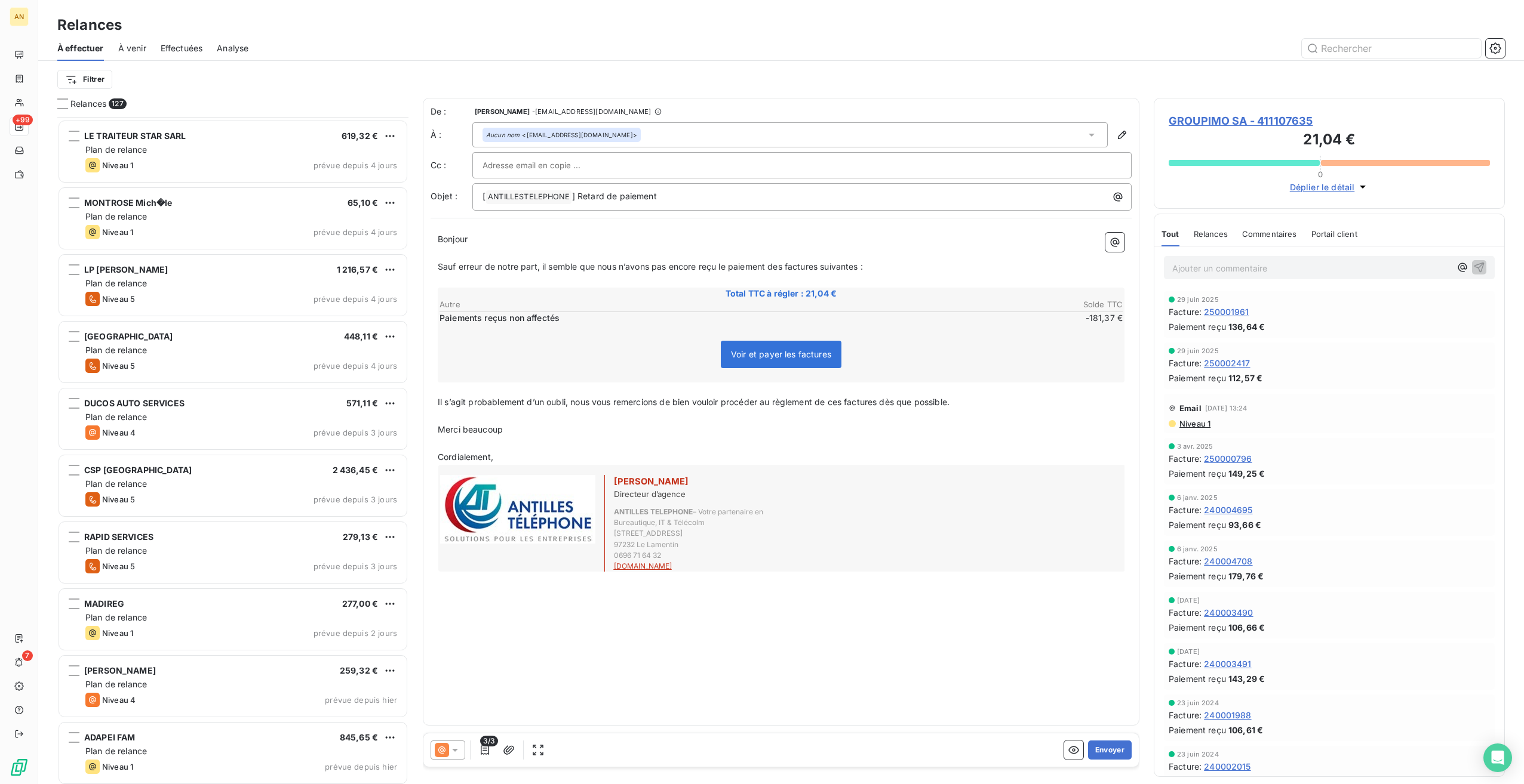
scroll to position [7759, 0]
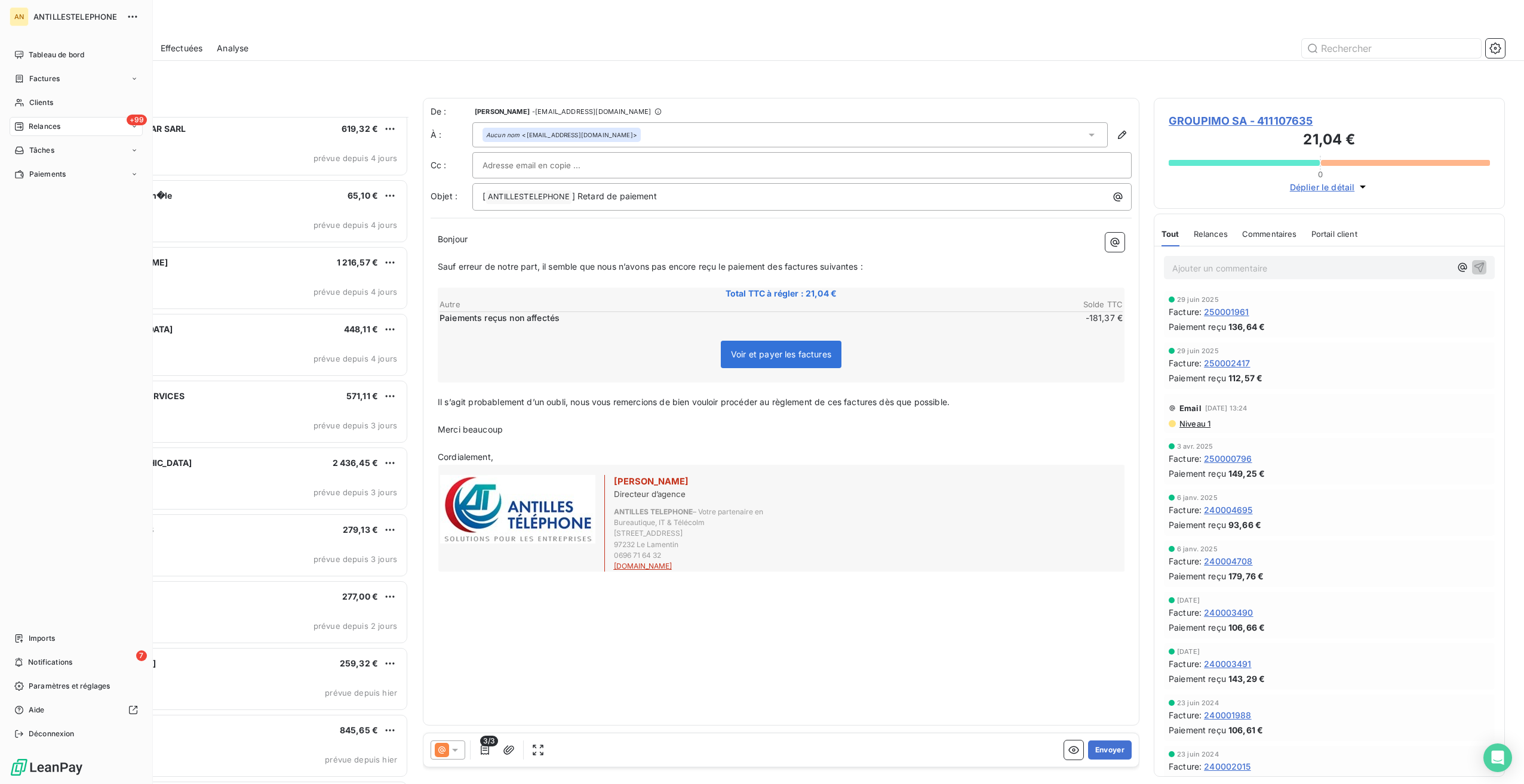
click at [32, 109] on div "Clients" at bounding box center [76, 102] width 133 height 19
